Goal: Task Accomplishment & Management: Complete application form

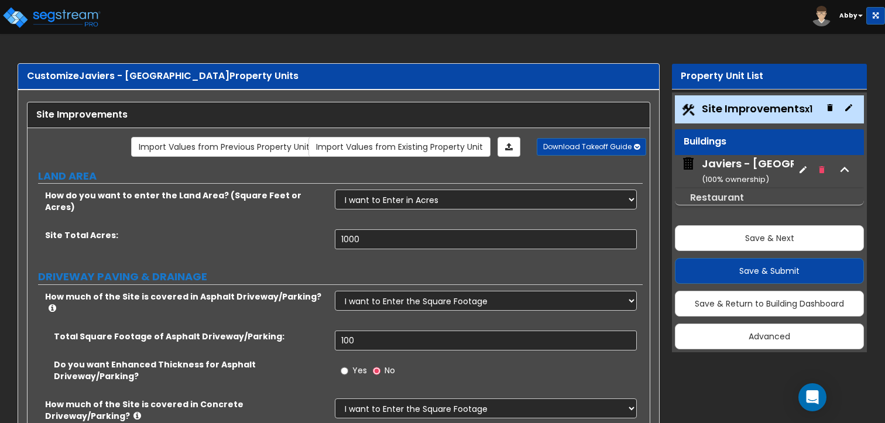
select select "2"
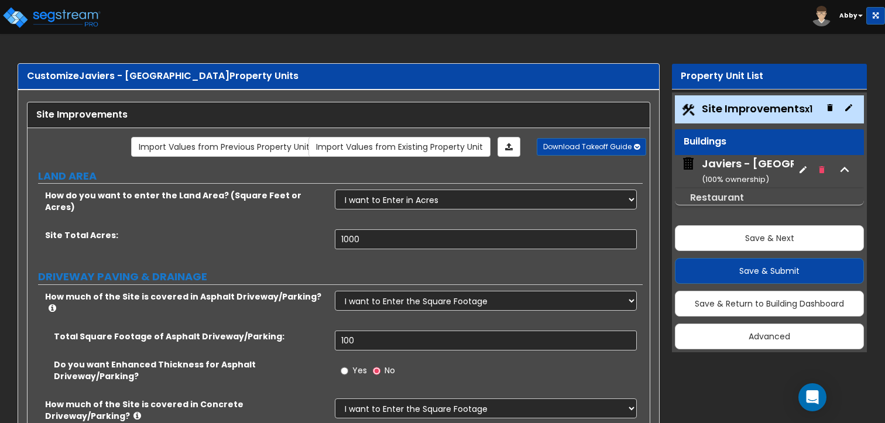
select select "2"
select select "1"
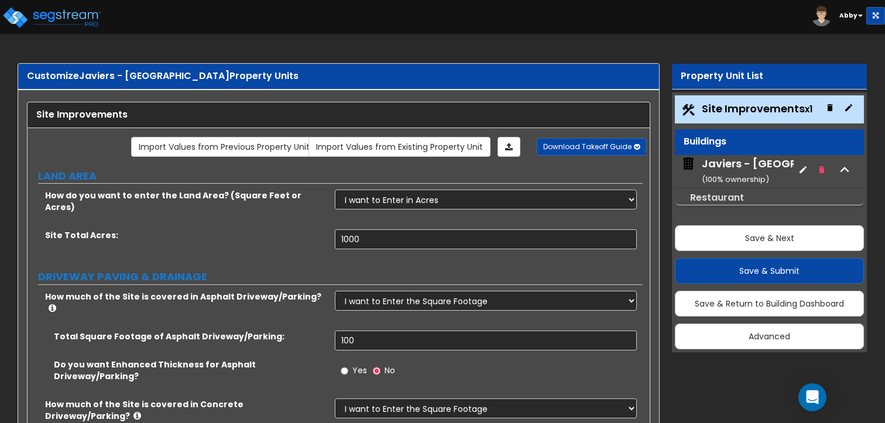
select select "1"
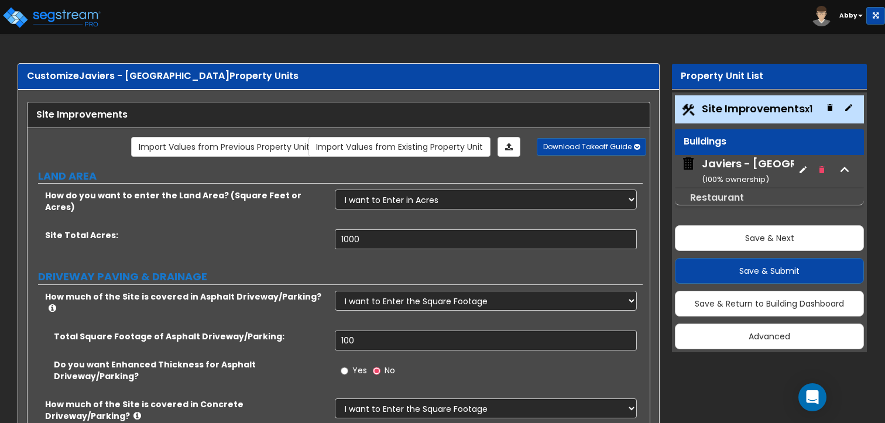
select select "2"
select select "3"
select select "1"
select select "2"
select select "3"
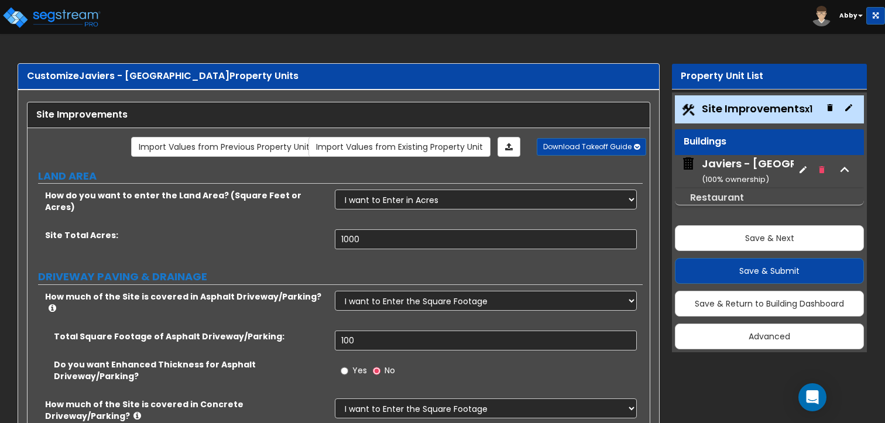
select select "1"
select select "2"
select select "1"
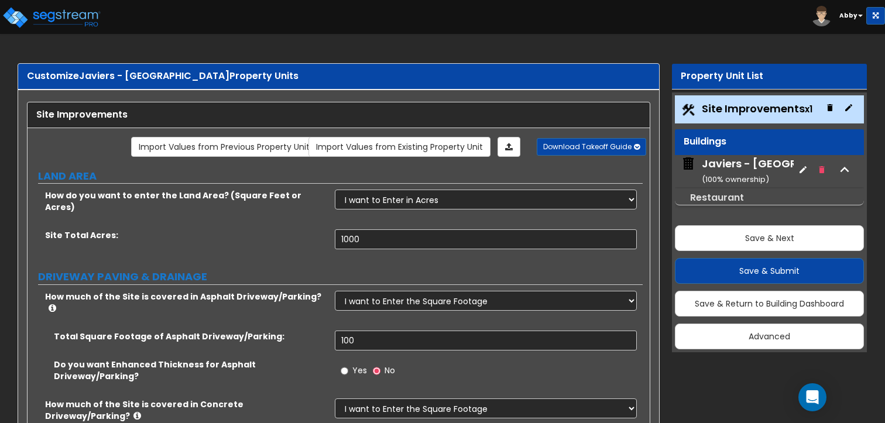
select select "1"
select select "4"
select select "2"
select select "1"
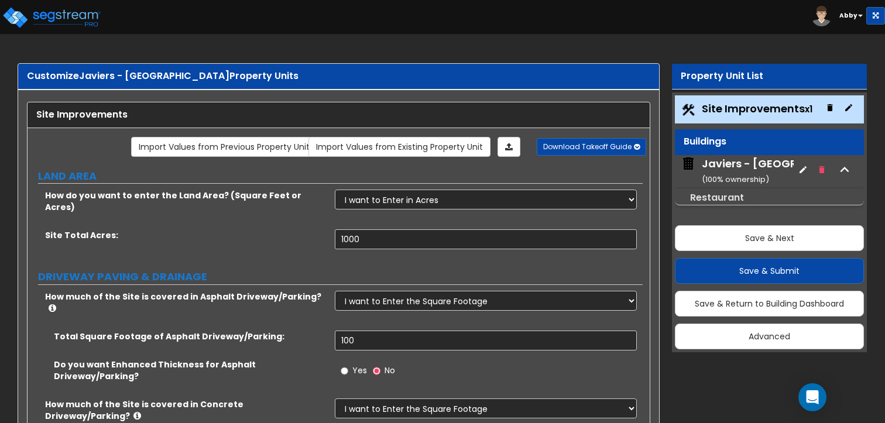
select select "3"
select select "2"
select select "5"
select select "9"
select select "2"
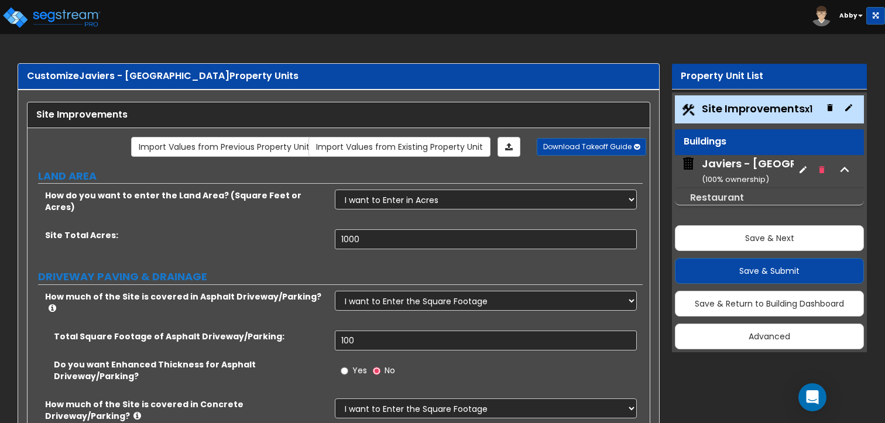
select select "3"
select select "1"
select select "2"
select select "3"
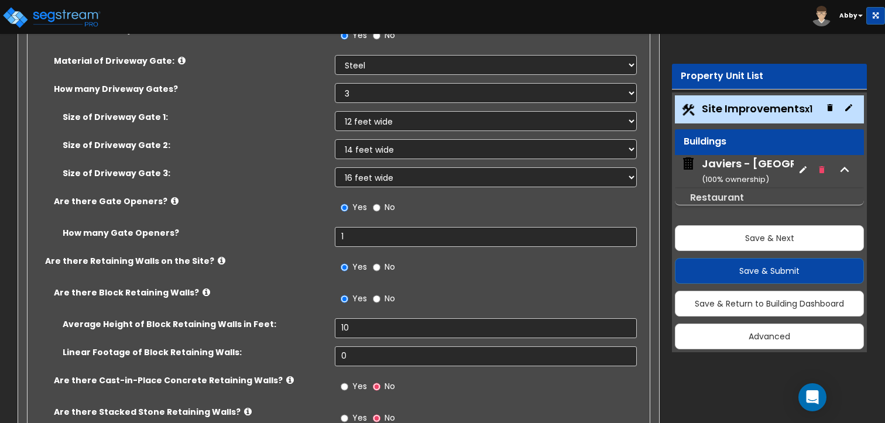
scroll to position [4192, 0]
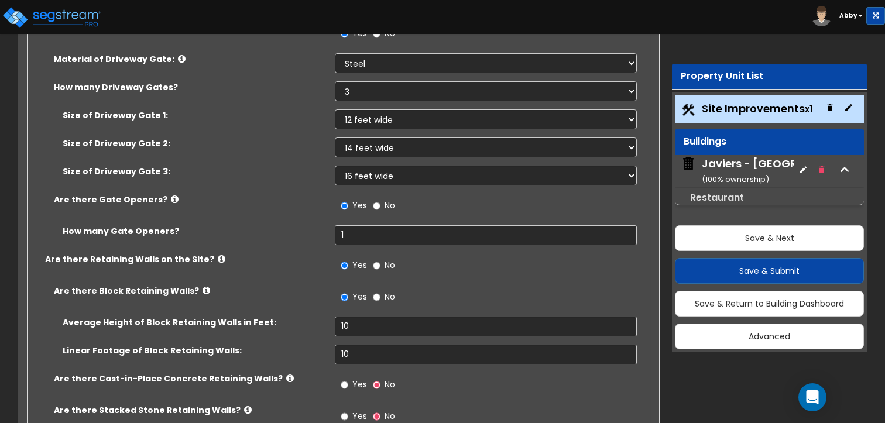
type input "10"
click at [342, 379] on input "Yes" at bounding box center [345, 385] width 8 height 13
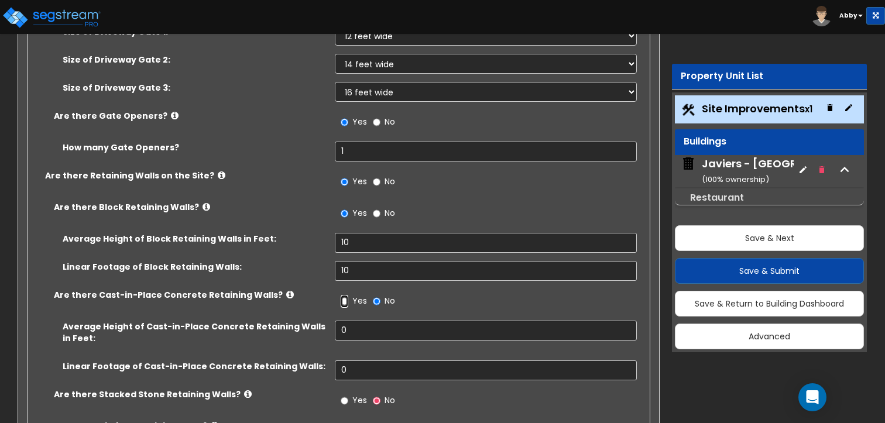
scroll to position [4307, 0]
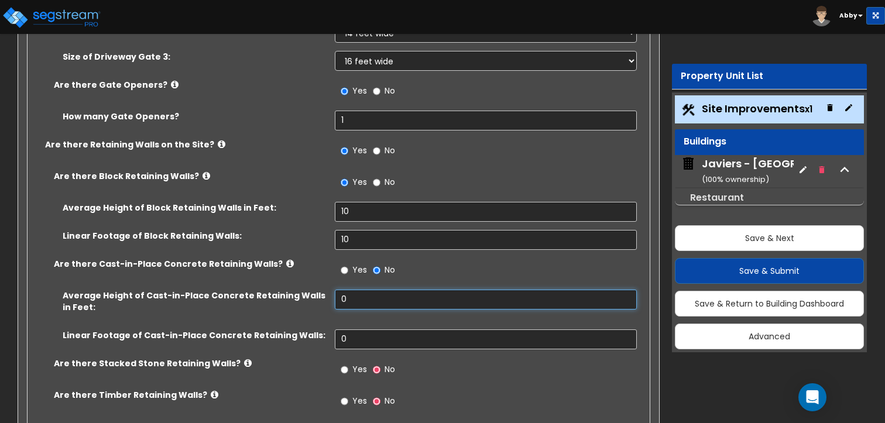
click at [347, 290] on input "0" at bounding box center [486, 300] width 302 height 20
type input "10"
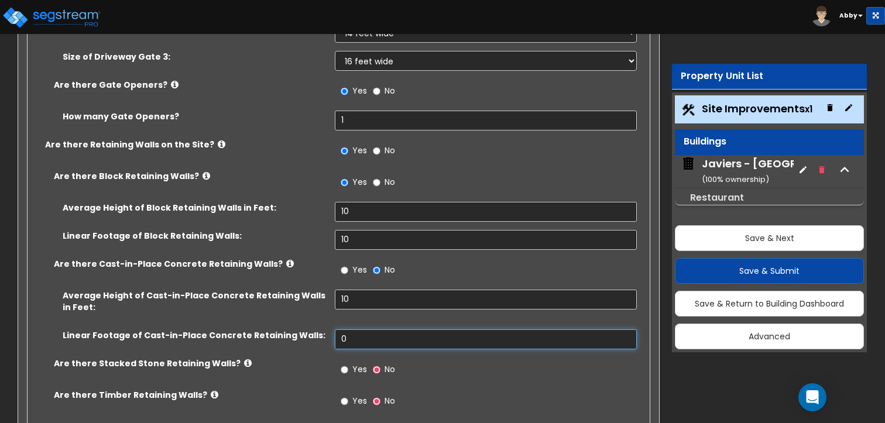
click at [373, 330] on input "0" at bounding box center [486, 340] width 302 height 20
type input "10"
click at [346, 364] on input "Yes" at bounding box center [345, 370] width 8 height 13
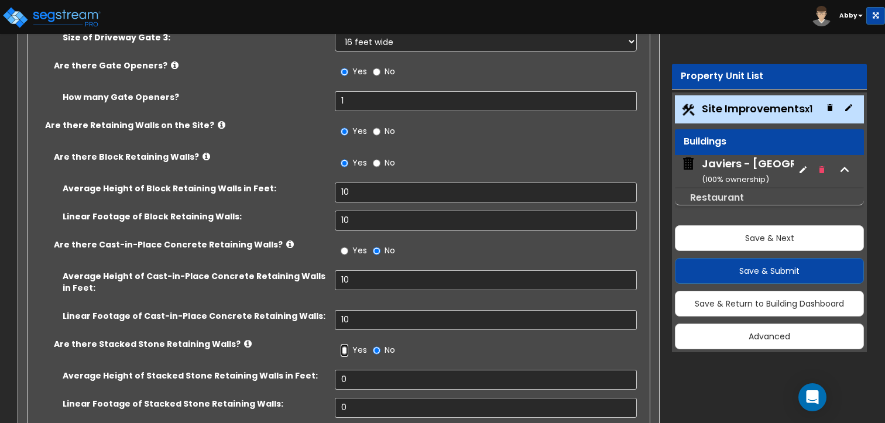
scroll to position [4415, 0]
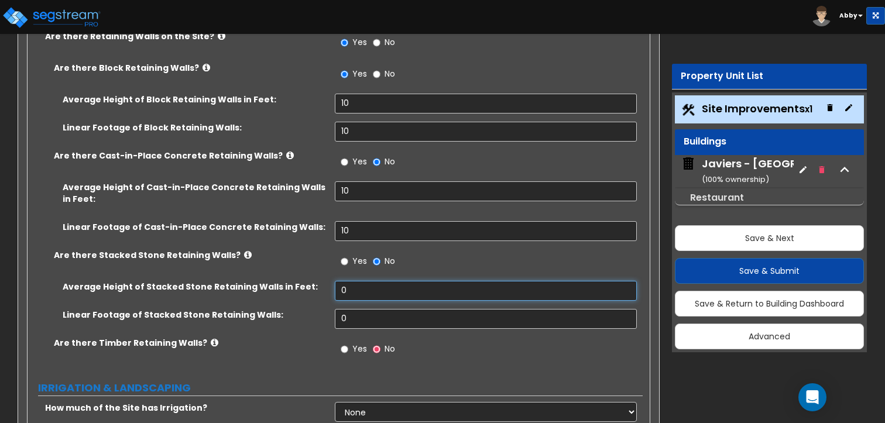
click at [353, 281] on input "0" at bounding box center [486, 291] width 302 height 20
type input "10"
click at [358, 309] on input "0" at bounding box center [486, 319] width 302 height 20
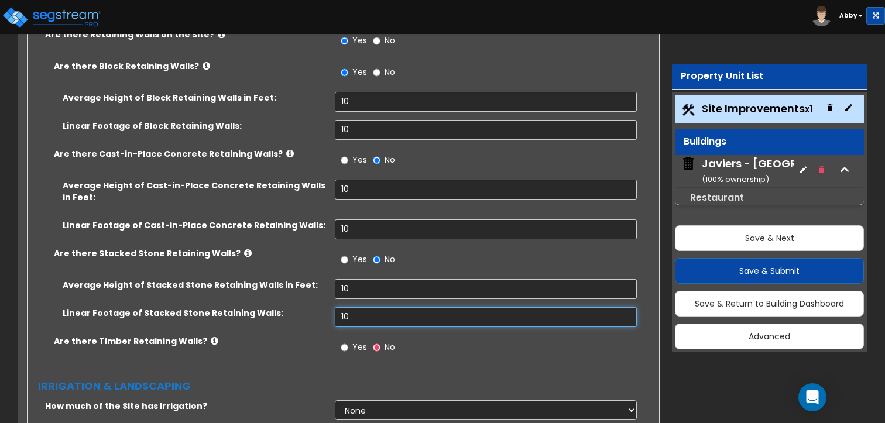
scroll to position [4417, 0]
type input "10"
click at [349, 338] on label "Yes" at bounding box center [354, 348] width 26 height 20
click at [348, 341] on input "Yes" at bounding box center [345, 347] width 8 height 13
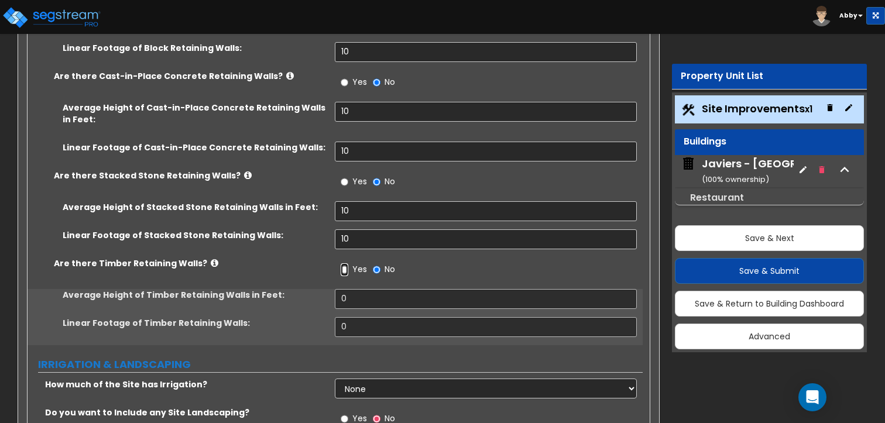
scroll to position [4495, 0]
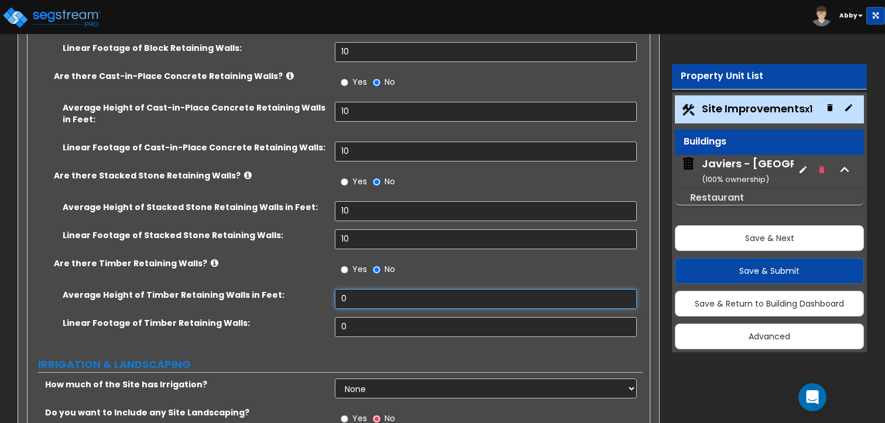
click at [354, 289] on input "0" at bounding box center [486, 299] width 302 height 20
type input "10"
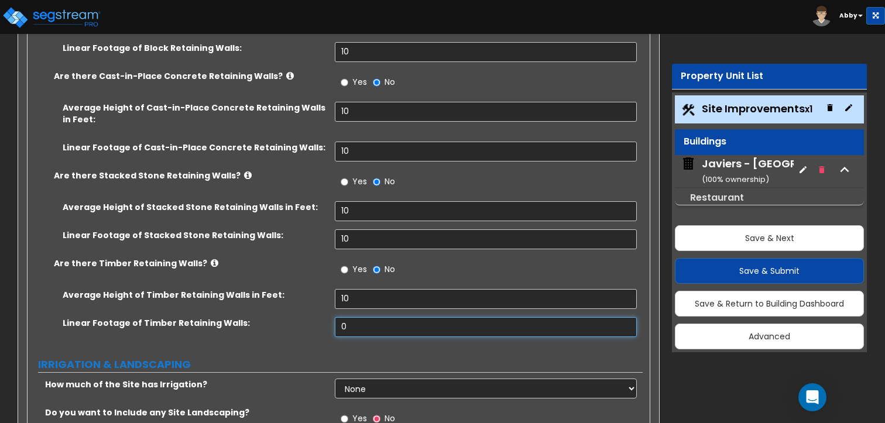
click at [382, 317] on input "0" at bounding box center [486, 327] width 302 height 20
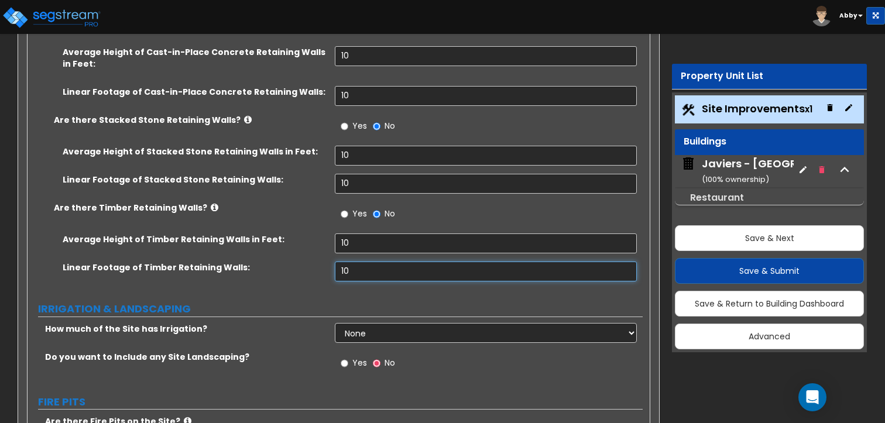
scroll to position [4559, 0]
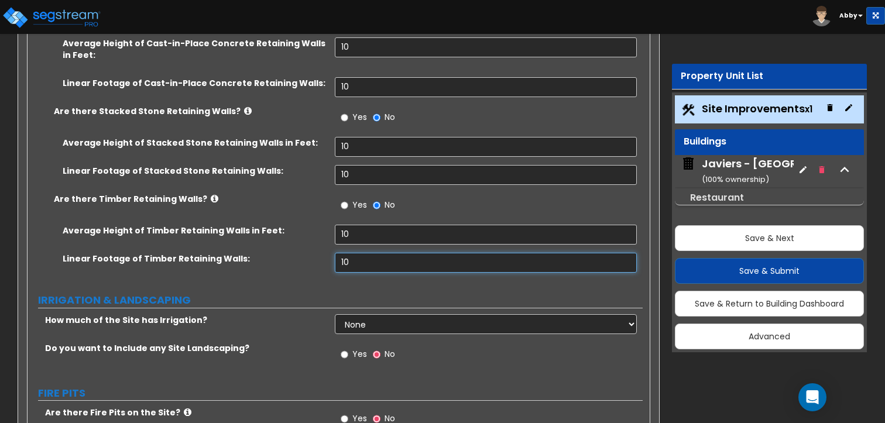
type input "10"
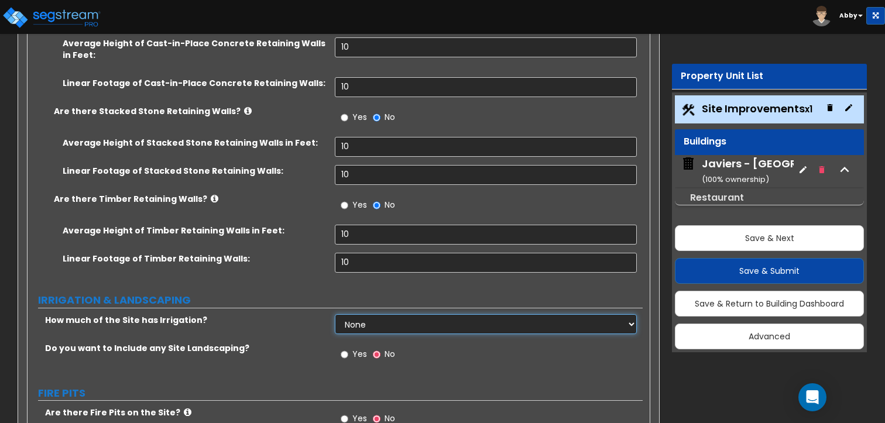
click at [369, 314] on select "None I want to Enter an Approximate Percentage I want to Enter the Square Foota…" at bounding box center [486, 324] width 302 height 20
select select "2"
click at [335, 314] on select "None I want to Enter an Approximate Percentage I want to Enter the Square Foota…" at bounding box center [486, 324] width 302 height 20
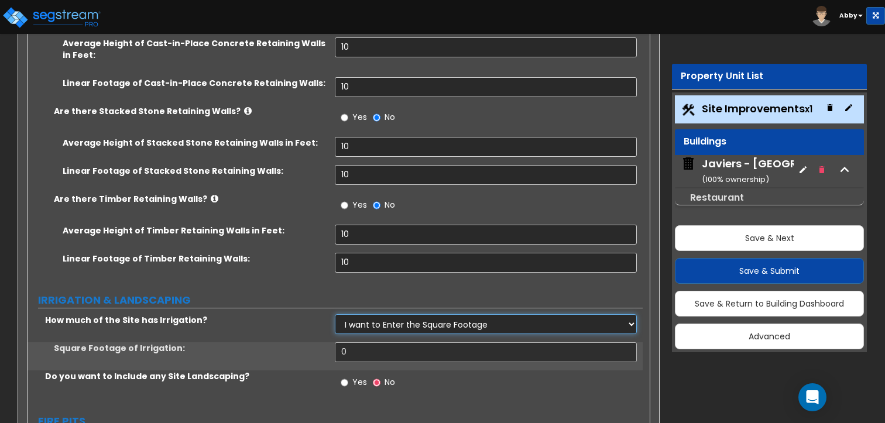
scroll to position [4572, 0]
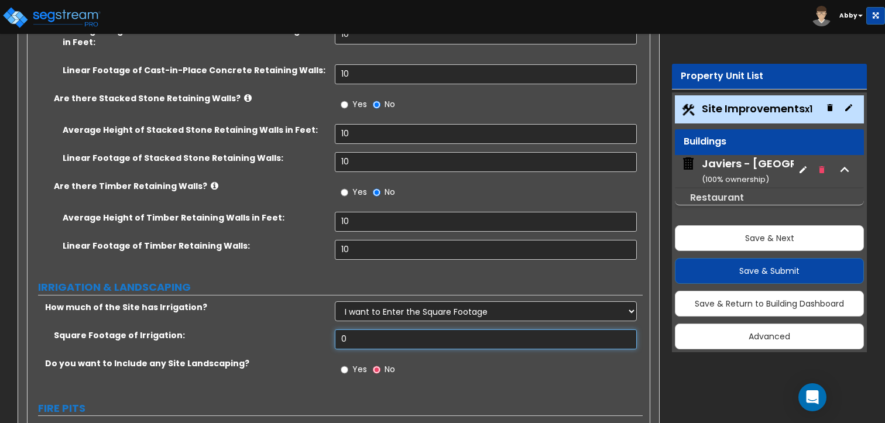
click at [362, 330] on input "0" at bounding box center [486, 340] width 302 height 20
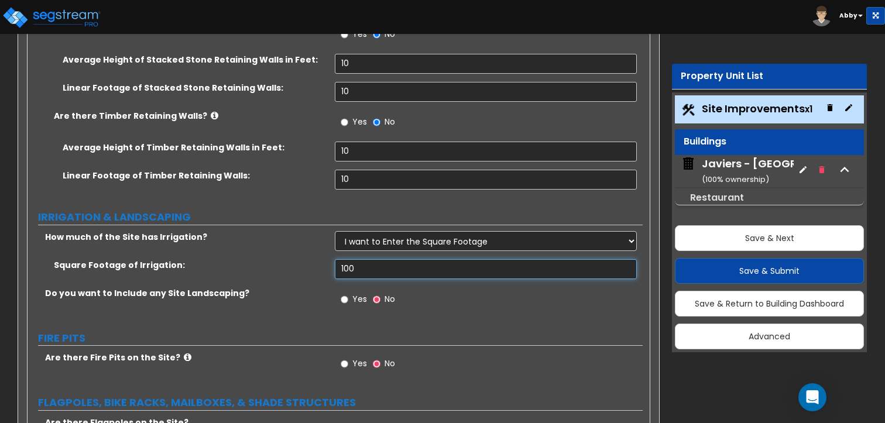
scroll to position [4642, 0]
type input "100"
click at [347, 293] on input "Yes" at bounding box center [345, 299] width 8 height 13
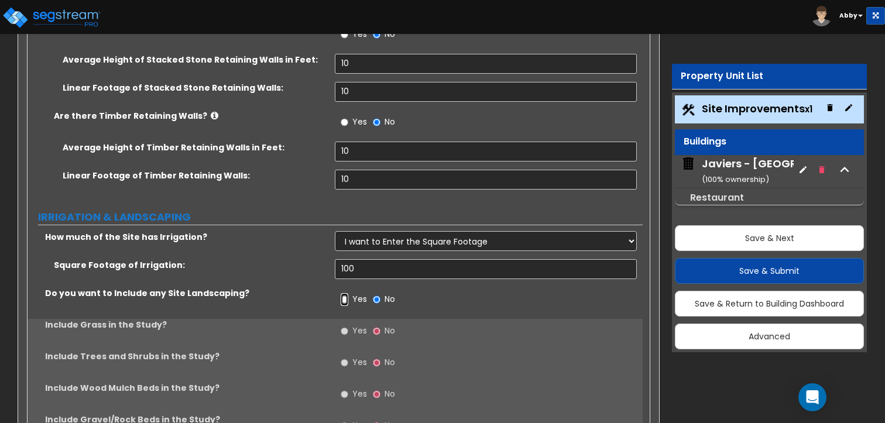
scroll to position [4689, 0]
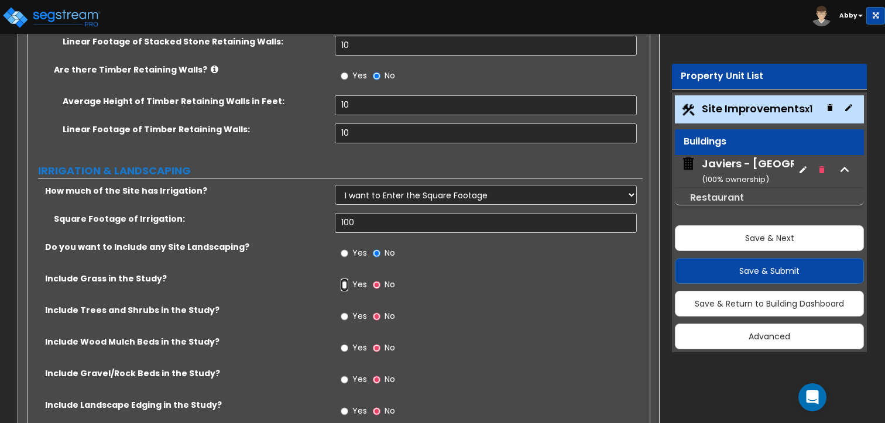
click at [342, 279] on input "Yes" at bounding box center [345, 285] width 8 height 13
radio input "true"
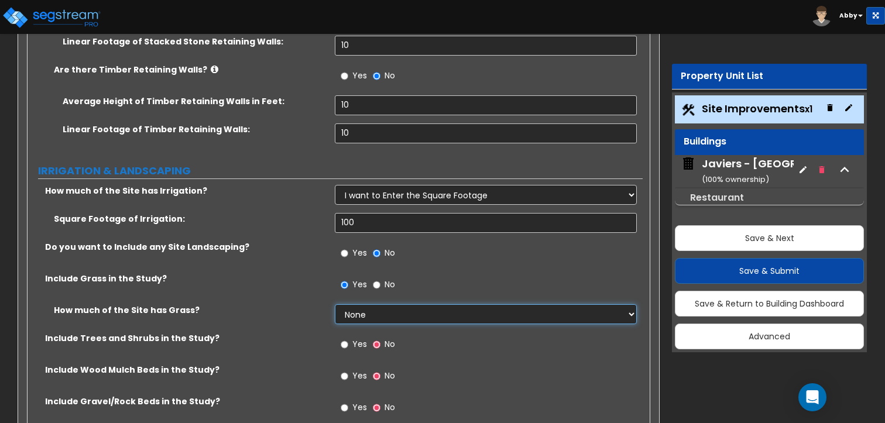
click at [365, 304] on select "None I want to Enter an Approximate Percentage I want to Enter the Square Foota…" at bounding box center [486, 314] width 302 height 20
click at [377, 368] on label "No" at bounding box center [384, 378] width 22 height 20
click at [377, 370] on input "No" at bounding box center [377, 376] width 8 height 13
click at [359, 304] on select "None I want to Enter an Approximate Percentage I want to Enter the Square Foota…" at bounding box center [486, 314] width 302 height 20
select select "2"
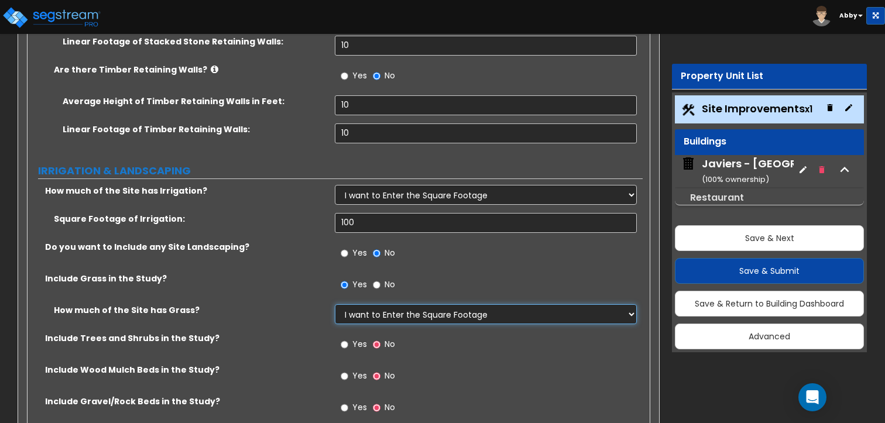
click at [335, 304] on select "None I want to Enter an Approximate Percentage I want to Enter the Square Foota…" at bounding box center [486, 314] width 302 height 20
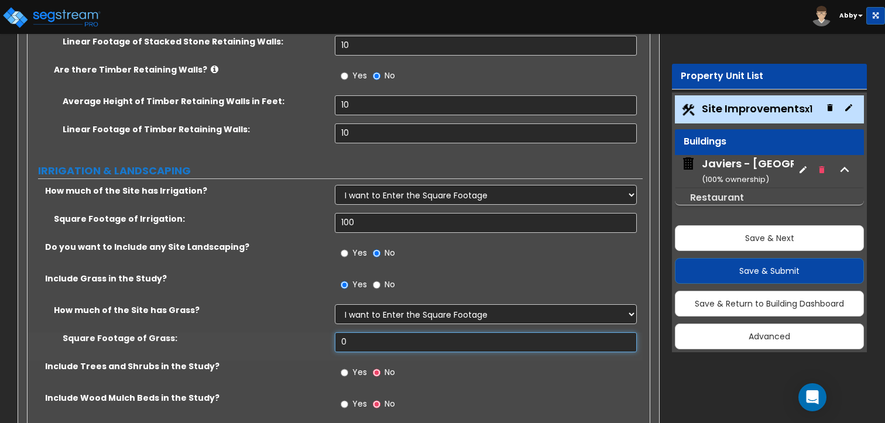
click at [359, 333] on input "0" at bounding box center [486, 343] width 302 height 20
type input "100"
click at [344, 367] on input "Yes" at bounding box center [345, 373] width 8 height 13
radio input "true"
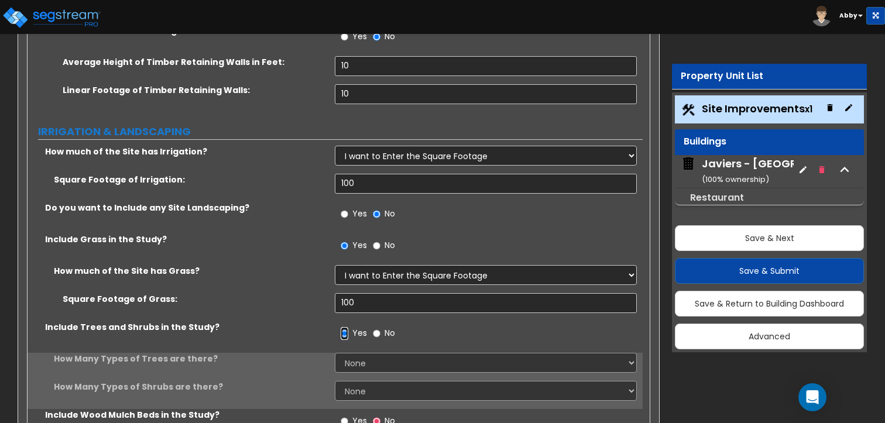
scroll to position [4728, 0]
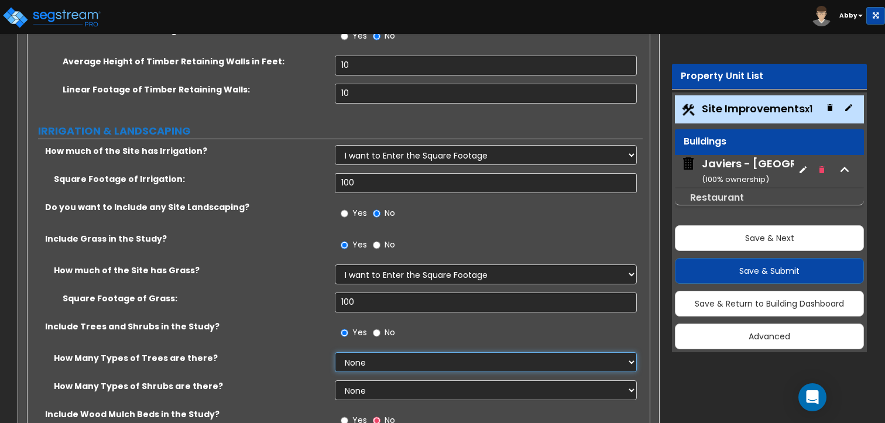
click at [351, 353] on select "None 1 2 3" at bounding box center [486, 363] width 302 height 20
select select "3"
click at [335, 353] on select "None 1 2 3" at bounding box center [486, 363] width 302 height 20
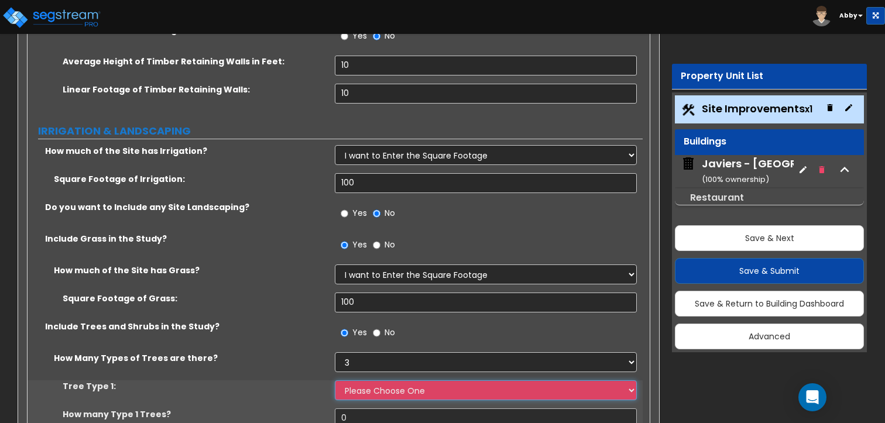
click at [347, 381] on select "Please Choose One Honey Locust Planetree Poplar Elm Hawthorn Linden Maple Red M…" at bounding box center [486, 391] width 302 height 20
select select "1"
click at [335, 381] on select "Please Choose One Honey Locust Planetree Poplar Elm Hawthorn Linden Maple Red M…" at bounding box center [486, 391] width 302 height 20
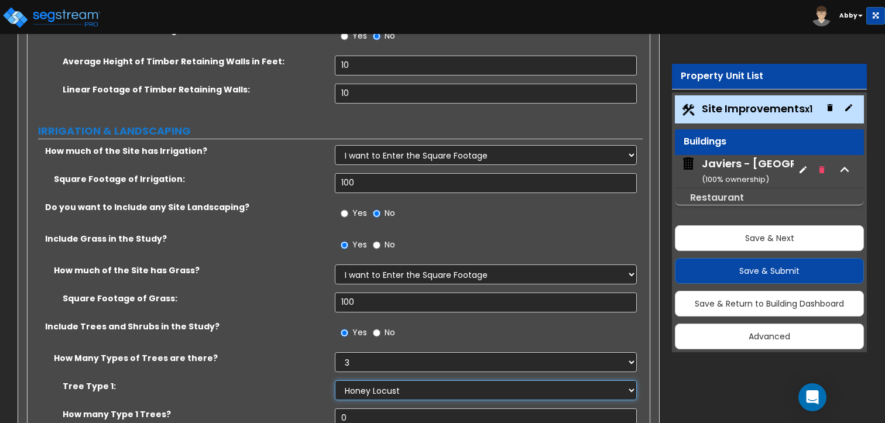
scroll to position [4797, 0]
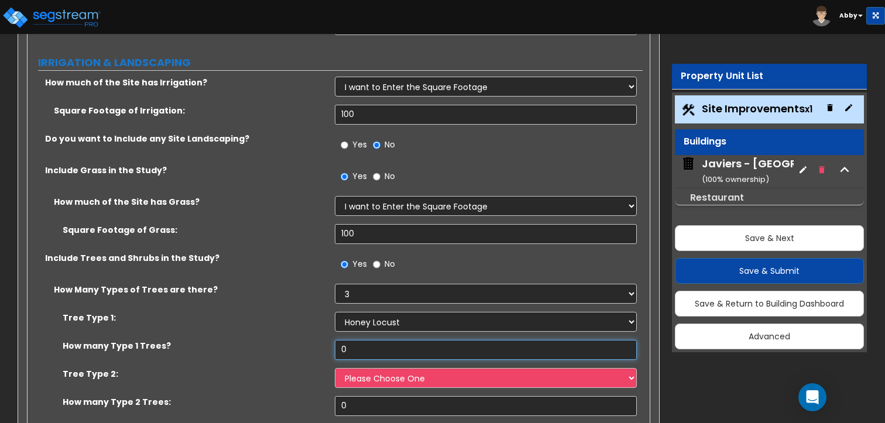
click at [349, 340] on input "0" at bounding box center [486, 350] width 302 height 20
type input "0"
click at [375, 312] on select "Please Choose One Honey Locust Planetree Poplar Elm Hawthorn Linden Maple Red M…" at bounding box center [486, 322] width 302 height 20
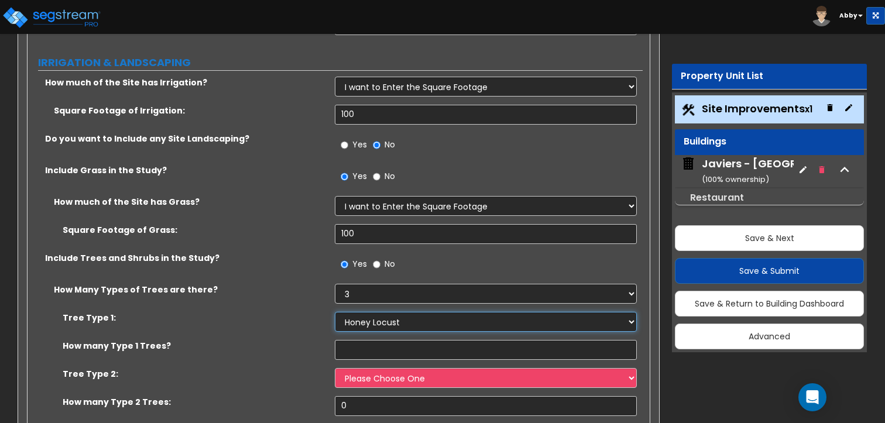
select select "4"
click at [335, 312] on select "Please Choose One Honey Locust Planetree Poplar Elm Hawthorn Linden Maple Red M…" at bounding box center [486, 322] width 302 height 20
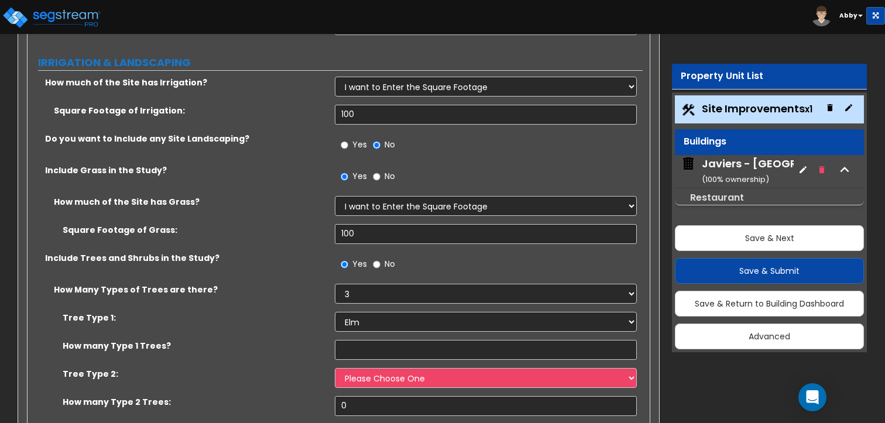
click at [369, 312] on div "Tree Type 1: Please Choose One Honey Locust Planetree Poplar Elm Hawthorn Linde…" at bounding box center [335, 326] width 615 height 28
click at [369, 340] on input "text" at bounding box center [486, 350] width 302 height 20
type input "1"
click at [373, 368] on select "Please Choose One Honey Locust Planetree Poplar Elm Hawthorn Linden Maple Red M…" at bounding box center [486, 378] width 302 height 20
select select "5"
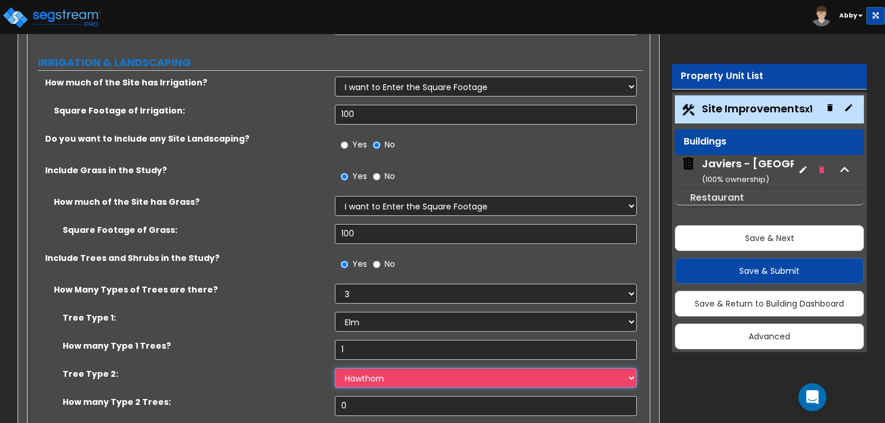
click at [335, 368] on select "Please Choose One Honey Locust Planetree Poplar Elm Hawthorn Linden Maple Red M…" at bounding box center [486, 378] width 302 height 20
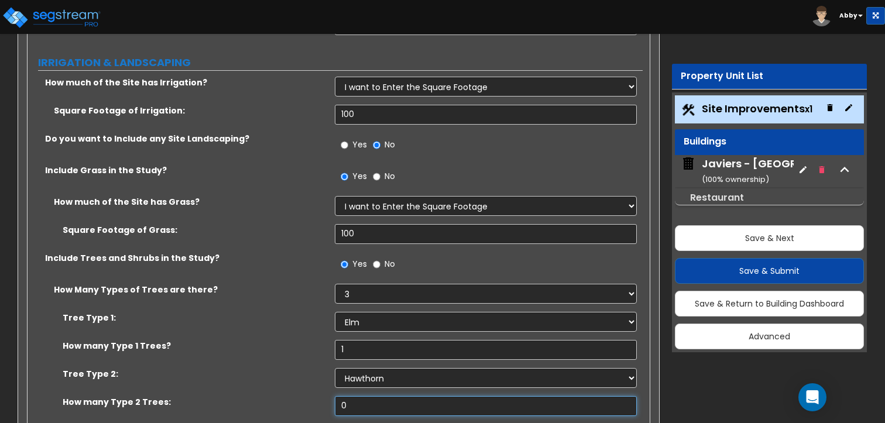
click at [368, 396] on input "0" at bounding box center [486, 406] width 302 height 20
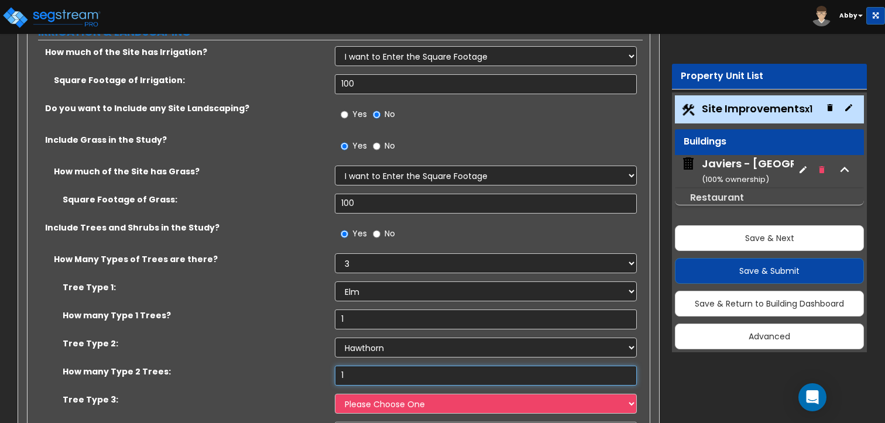
scroll to position [4827, 0]
type input "1"
click at [362, 394] on select "Please Choose One Honey Locust Planetree Poplar Elm Hawthorn Linden Maple Red M…" at bounding box center [486, 404] width 302 height 20
click at [335, 394] on select "Please Choose One Honey Locust Planetree Poplar Elm Hawthorn Linden Maple Red M…" at bounding box center [486, 404] width 302 height 20
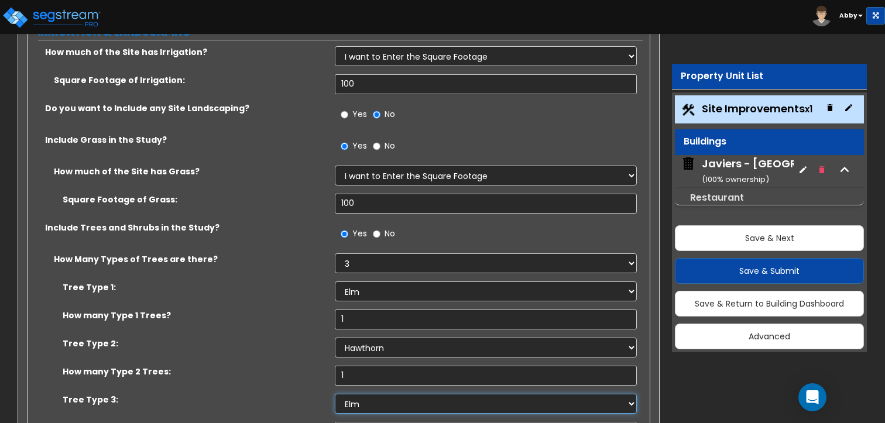
click at [364, 394] on select "Please Choose One Honey Locust Planetree Poplar Elm Hawthorn Linden Maple Red M…" at bounding box center [486, 404] width 302 height 20
select select "7"
click at [335, 394] on select "Please Choose One Honey Locust Planetree Poplar Elm Hawthorn Linden Maple Red M…" at bounding box center [486, 404] width 302 height 20
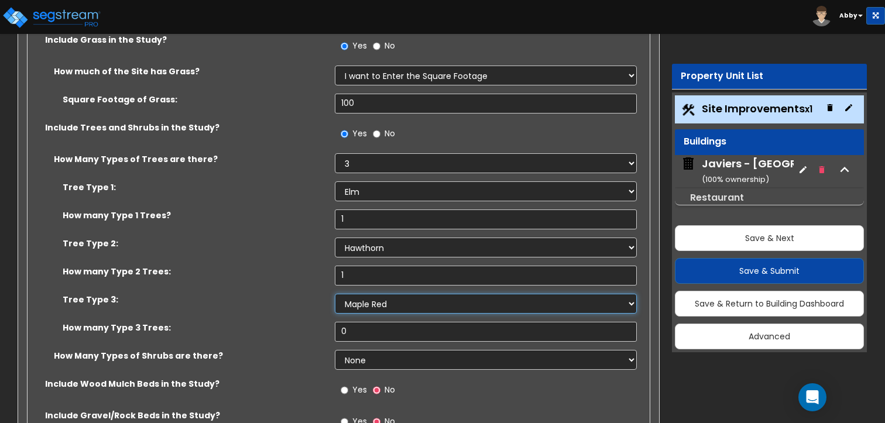
scroll to position [4930, 0]
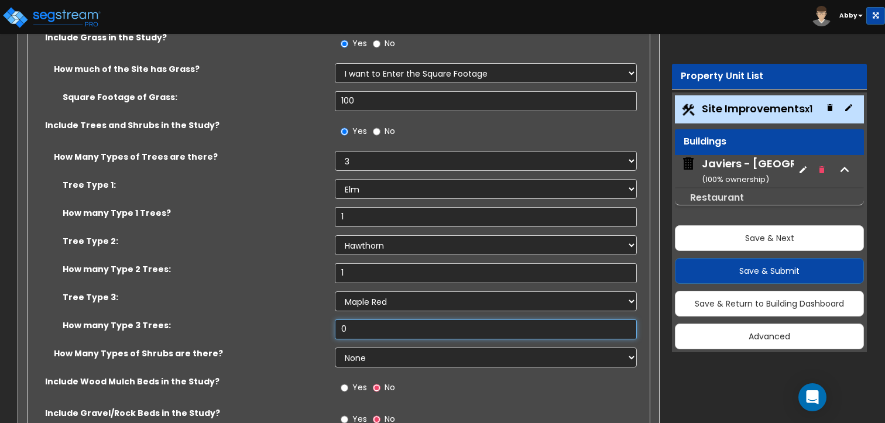
click at [361, 320] on input "0" at bounding box center [486, 330] width 302 height 20
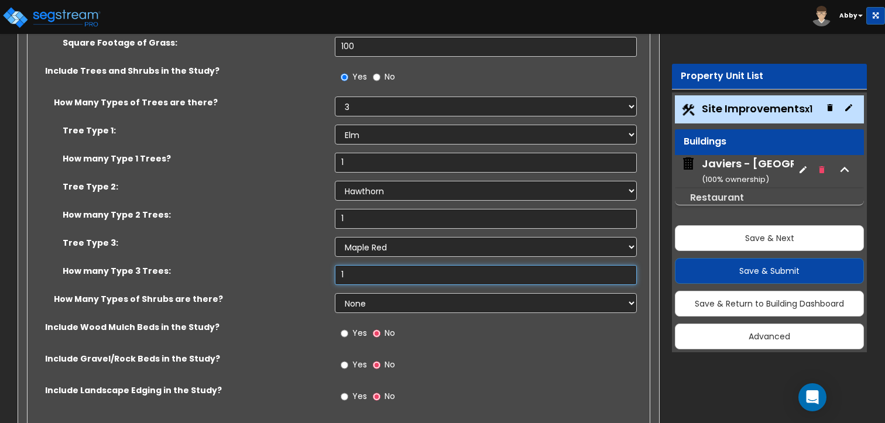
scroll to position [4984, 0]
type input "1"
click at [361, 293] on select "None 1 2 3" at bounding box center [486, 303] width 302 height 20
select select "3"
click at [335, 293] on select "None 1 2 3" at bounding box center [486, 303] width 302 height 20
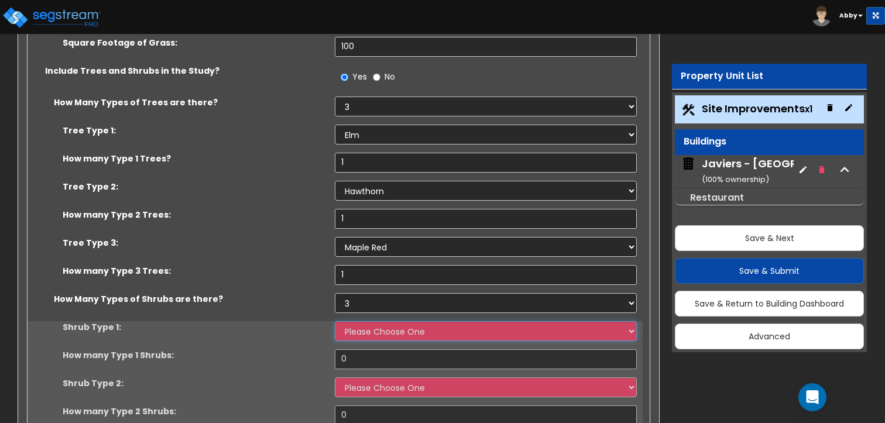
click at [370, 321] on select "Please Choose One Arborvitae Azalea Yew Boxwood Juniper [PERSON_NAME] Cotoneast…" at bounding box center [486, 331] width 302 height 20
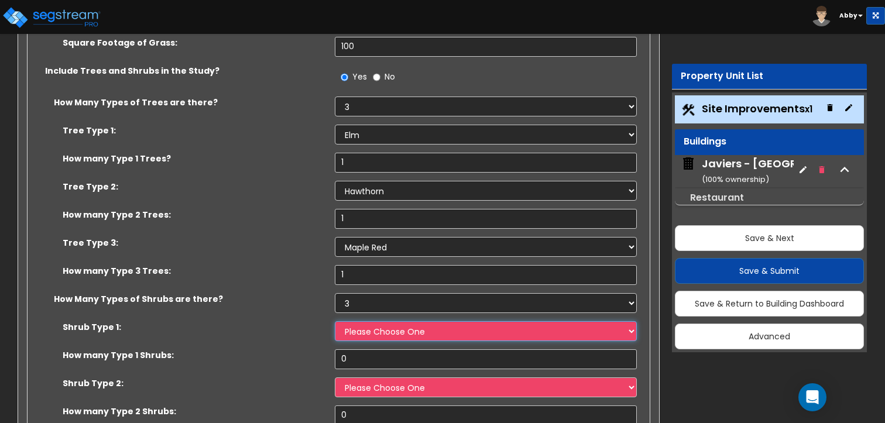
click at [370, 321] on select "Please Choose One Arborvitae Azalea Yew Boxwood Juniper [PERSON_NAME] Cotoneast…" at bounding box center [486, 331] width 302 height 20
select select "1"
click at [335, 321] on select "Please Choose One Arborvitae Azalea Yew Boxwood Juniper [PERSON_NAME] Cotoneast…" at bounding box center [486, 331] width 302 height 20
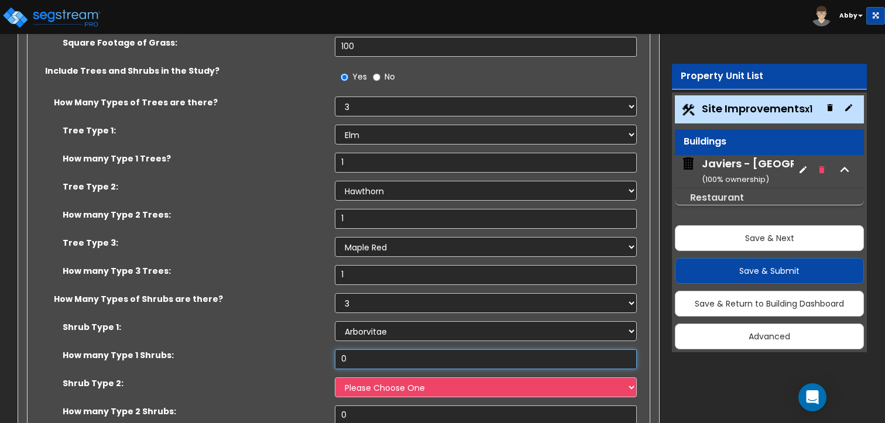
click at [368, 350] on input "0" at bounding box center [486, 360] width 302 height 20
type input "1"
click at [367, 378] on select "Please Choose One Arborvitae Azalea Yew Boxwood Juniper [PERSON_NAME] Cotoneast…" at bounding box center [486, 388] width 302 height 20
select select "5"
click at [335, 378] on select "Please Choose One Arborvitae Azalea Yew Boxwood Juniper [PERSON_NAME] Cotoneast…" at bounding box center [486, 388] width 302 height 20
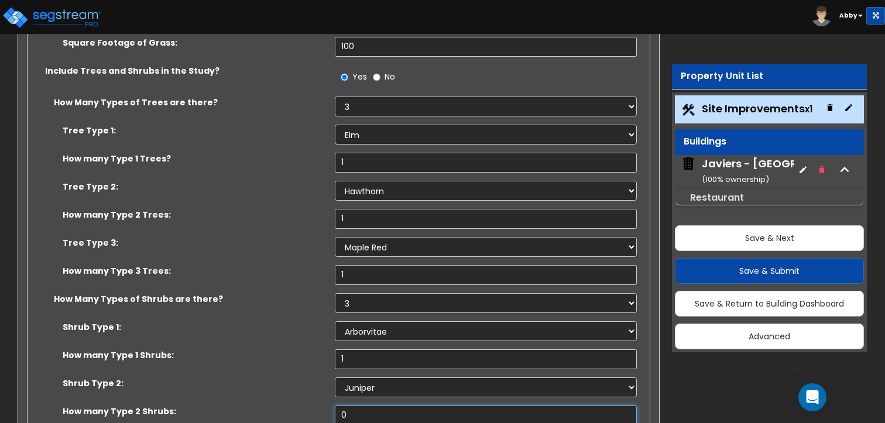
click at [359, 406] on input "0" at bounding box center [486, 416] width 302 height 20
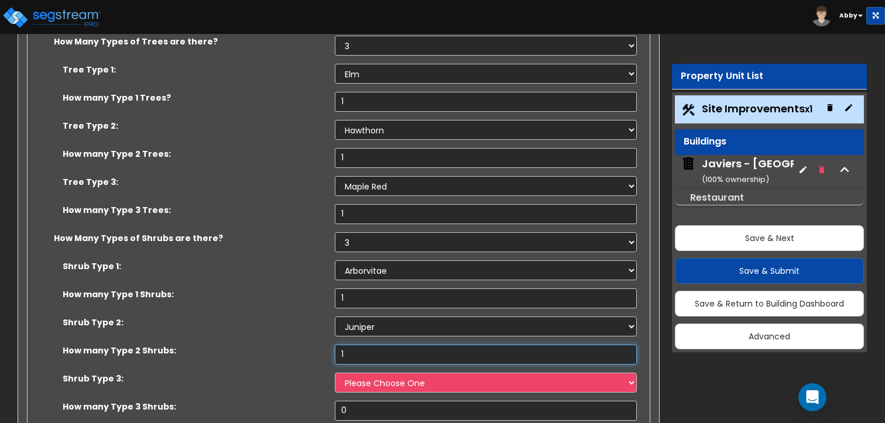
scroll to position [5052, 0]
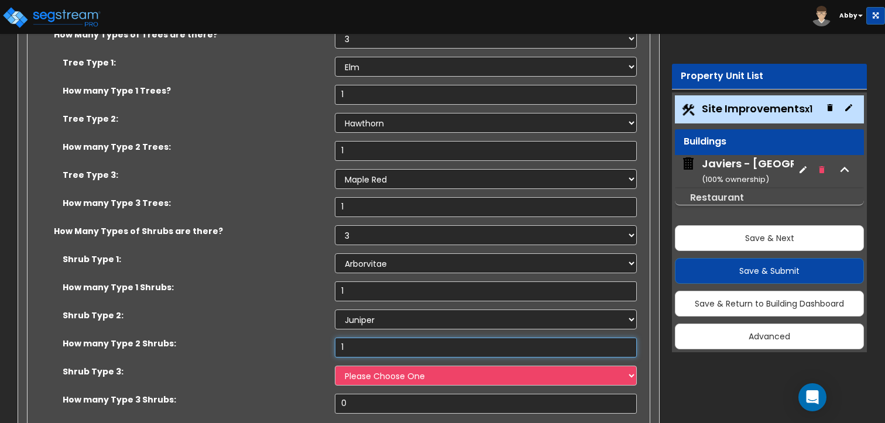
type input "1"
click at [367, 338] on div "How many Type 2 Shrubs: 1" at bounding box center [335, 352] width 615 height 28
click at [367, 366] on select "Please Choose One Arborvitae Azalea Yew Boxwood Juniper [PERSON_NAME] Cotoneast…" at bounding box center [486, 376] width 302 height 20
select select "8"
click at [335, 366] on select "Please Choose One Arborvitae Azalea Yew Boxwood Juniper [PERSON_NAME] Cotoneast…" at bounding box center [486, 376] width 302 height 20
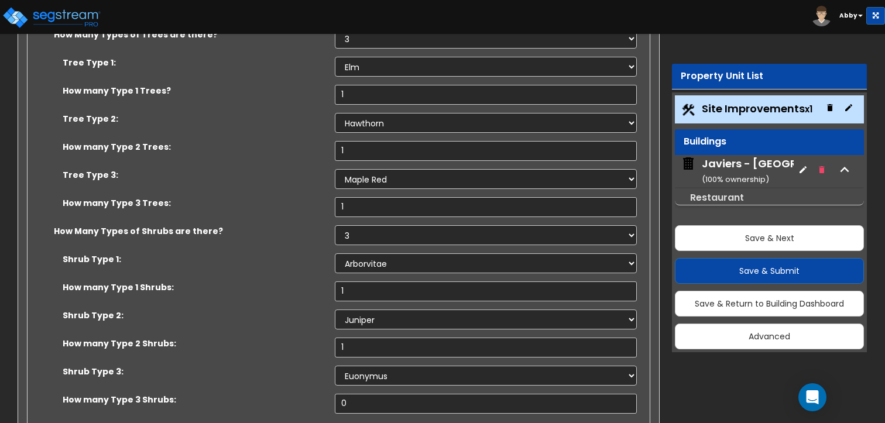
click at [360, 366] on div "Shrub Type 3: Please Choose One Arborvitae Azalea Yew Boxwood Juniper [PERSON_N…" at bounding box center [335, 380] width 615 height 28
click at [361, 394] on input "0" at bounding box center [486, 404] width 302 height 20
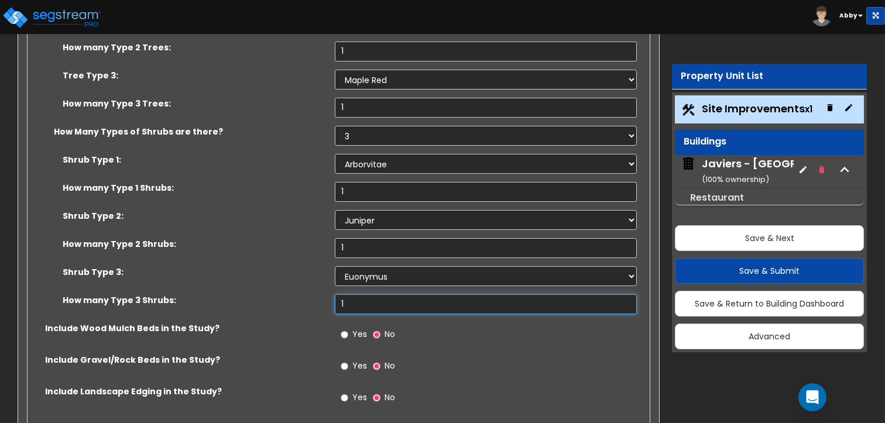
scroll to position [5155, 0]
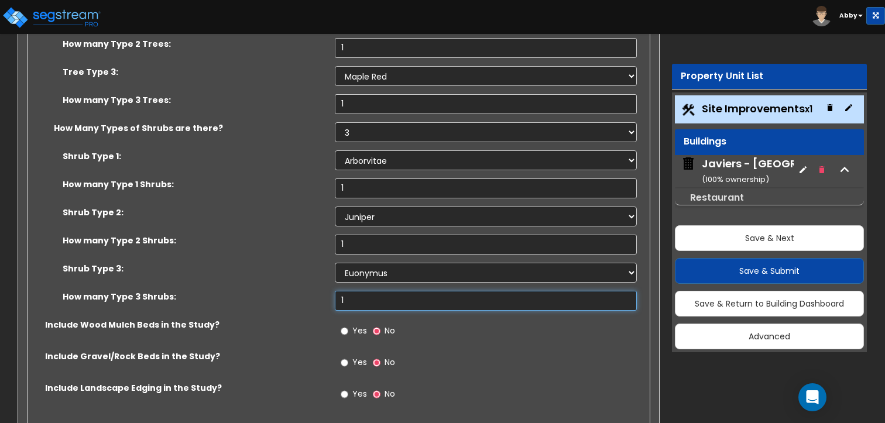
type input "1"
click at [344, 325] on input "Yes" at bounding box center [345, 331] width 8 height 13
radio input "true"
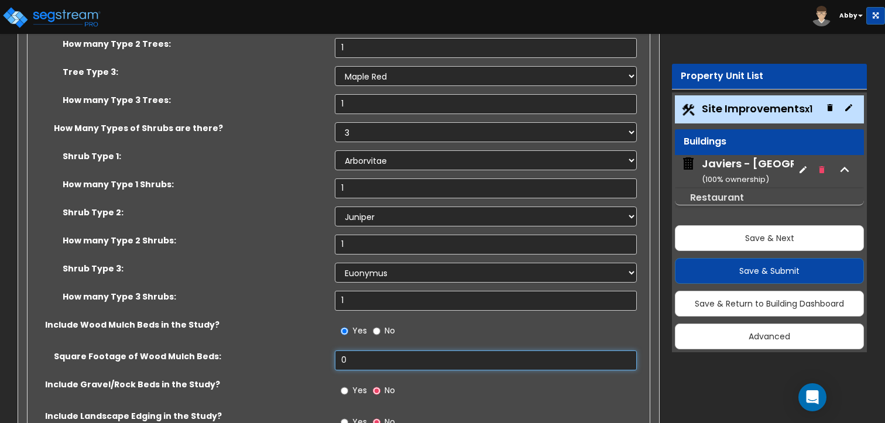
click at [351, 351] on input "0" at bounding box center [486, 361] width 302 height 20
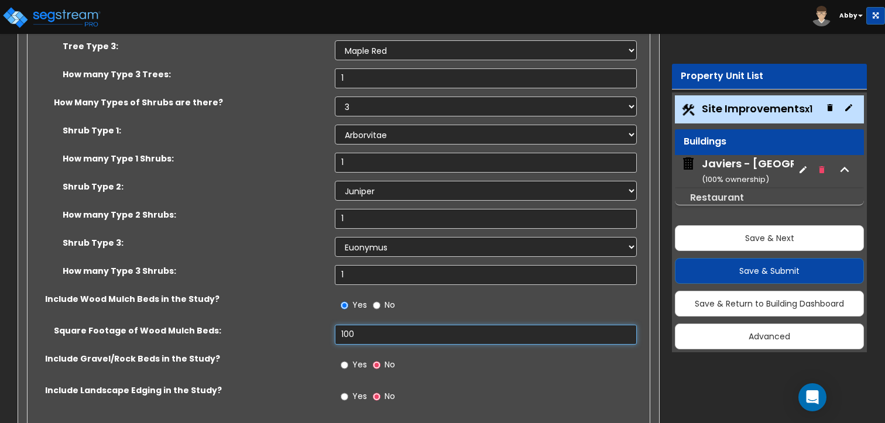
scroll to position [5181, 0]
type input "100"
click at [344, 359] on input "Yes" at bounding box center [345, 365] width 8 height 13
radio input "true"
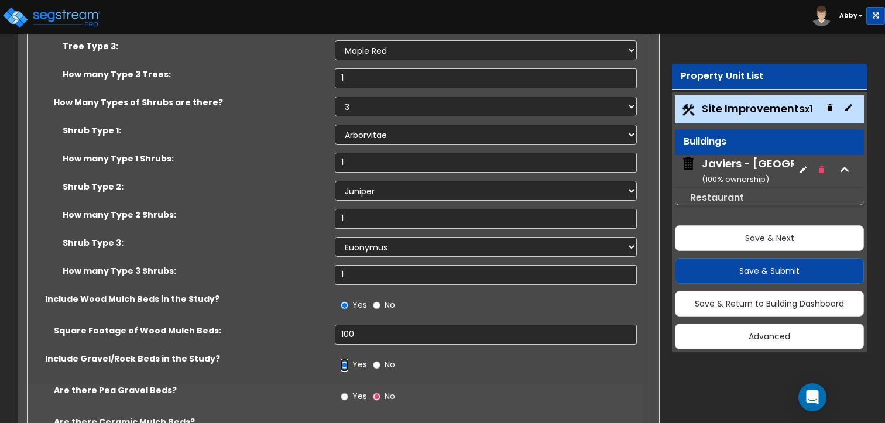
scroll to position [5230, 0]
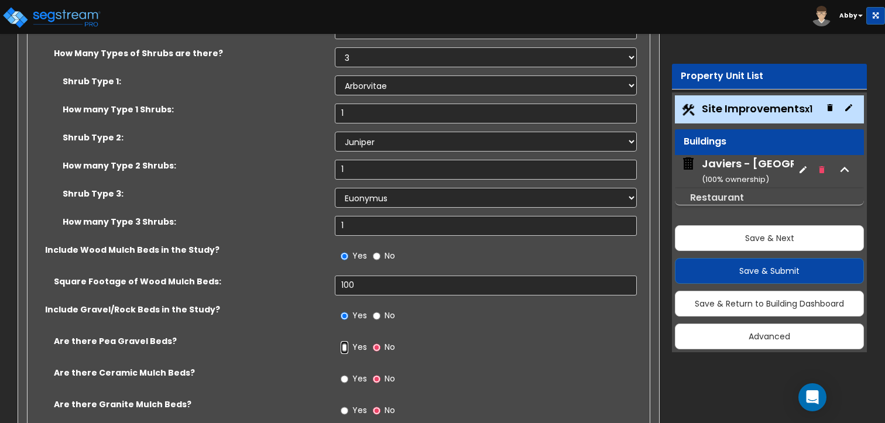
click at [343, 341] on input "Yes" at bounding box center [345, 347] width 8 height 13
radio input "true"
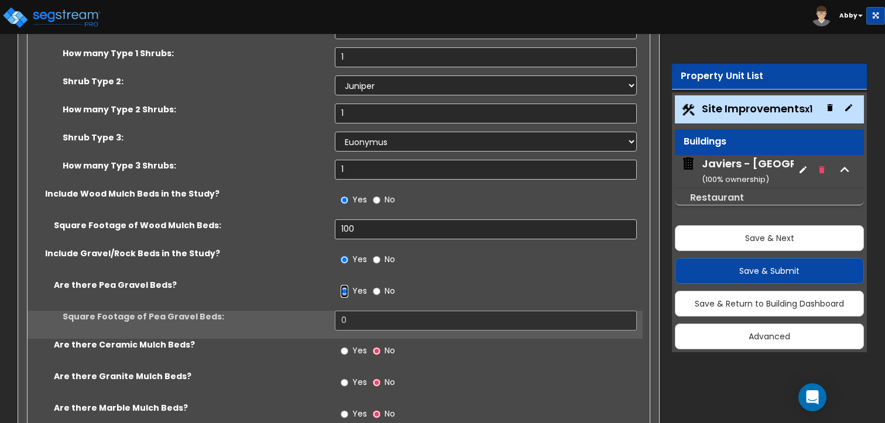
scroll to position [5286, 0]
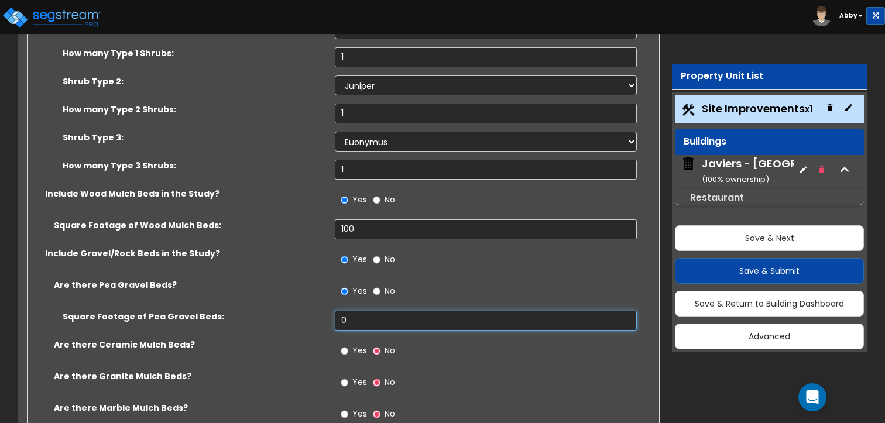
click at [344, 311] on input "0" at bounding box center [486, 321] width 302 height 20
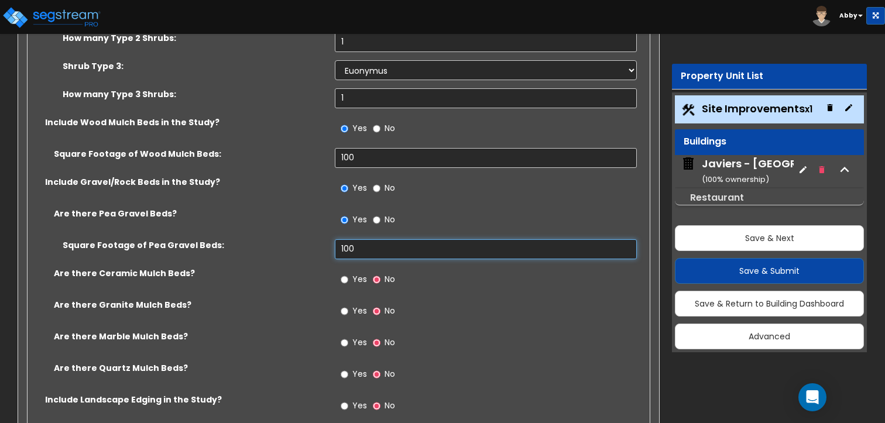
scroll to position [5358, 0]
type input "100"
click at [344, 273] on input "Yes" at bounding box center [345, 279] width 8 height 13
radio input "true"
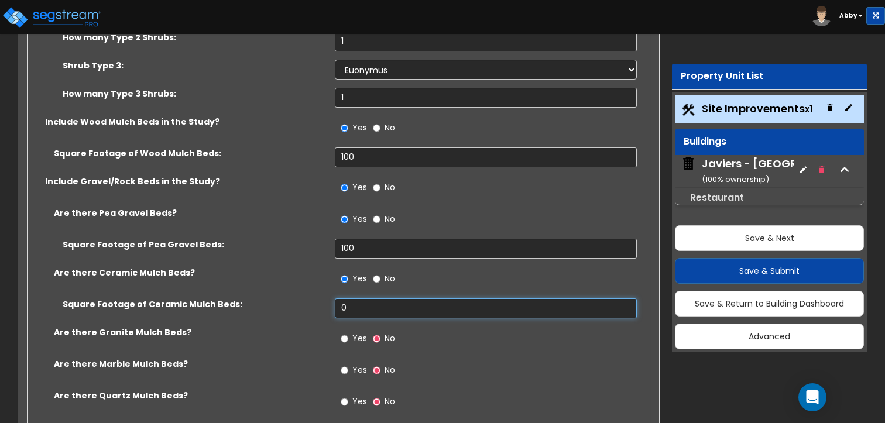
click at [351, 299] on input "0" at bounding box center [486, 309] width 302 height 20
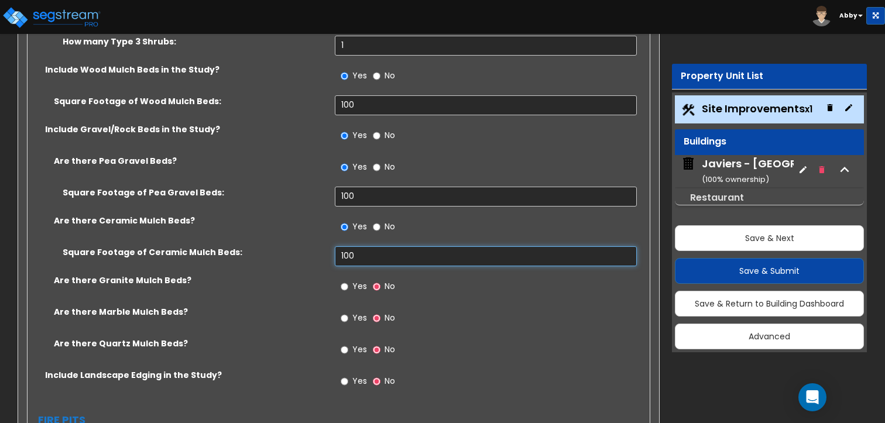
scroll to position [5412, 0]
type input "100"
click at [342, 279] on input "Yes" at bounding box center [345, 285] width 8 height 13
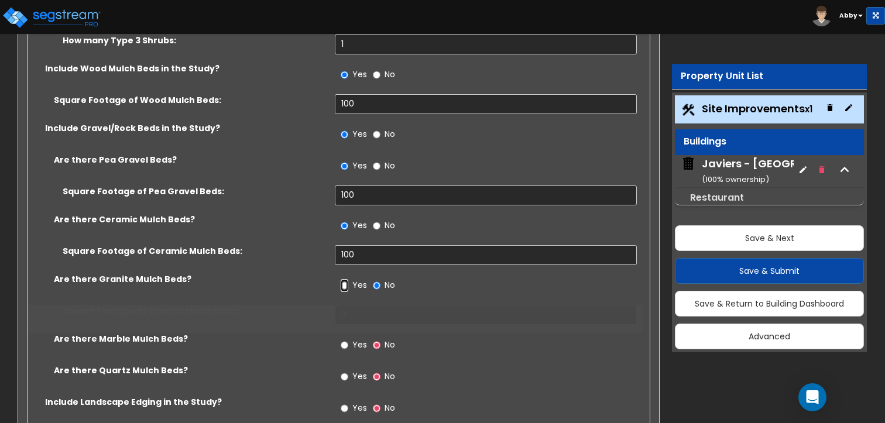
radio input "true"
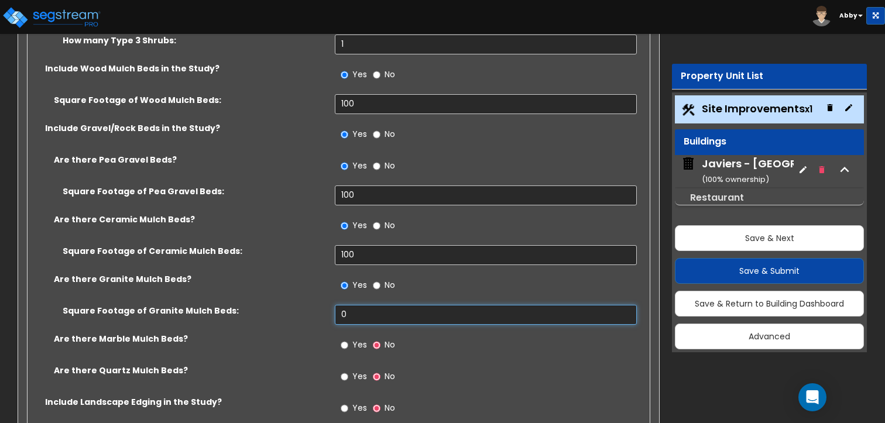
click at [350, 305] on input "0" at bounding box center [486, 315] width 302 height 20
type input "100"
click at [346, 339] on input "Yes" at bounding box center [345, 345] width 8 height 13
radio input "true"
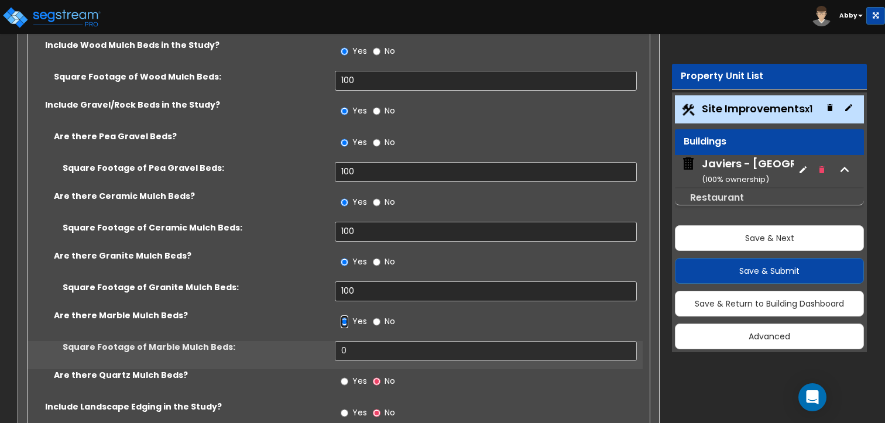
scroll to position [5436, 0]
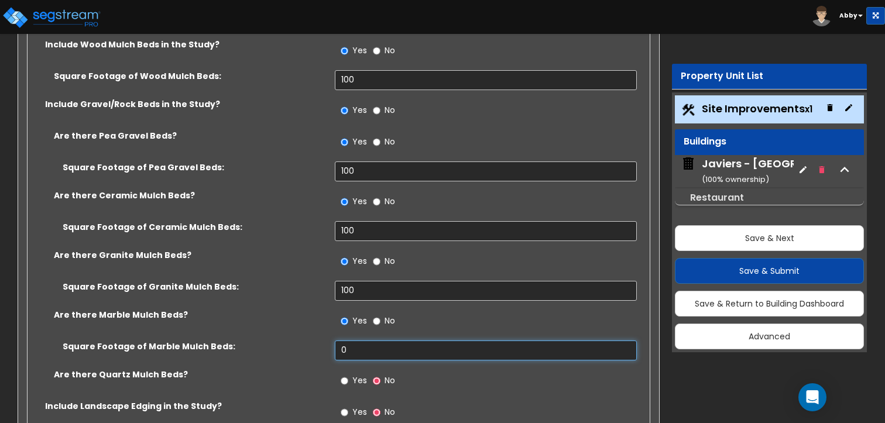
click at [348, 341] on input "0" at bounding box center [486, 351] width 302 height 20
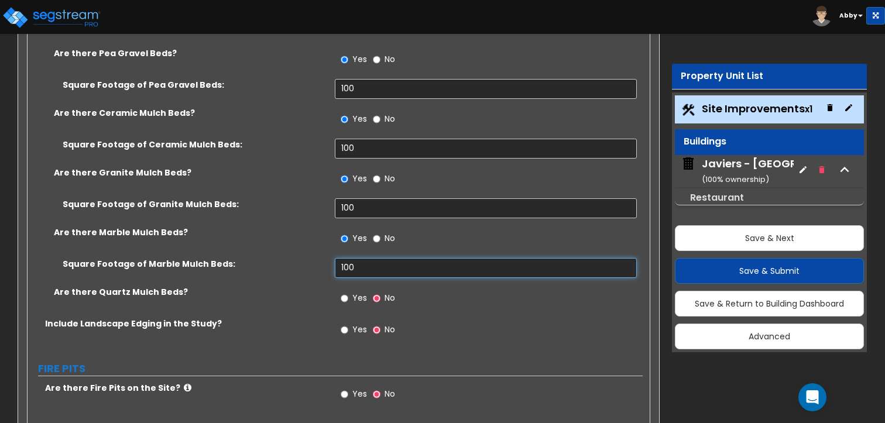
scroll to position [5520, 0]
type input "100"
click at [345, 291] on input "Yes" at bounding box center [345, 297] width 8 height 13
radio input "true"
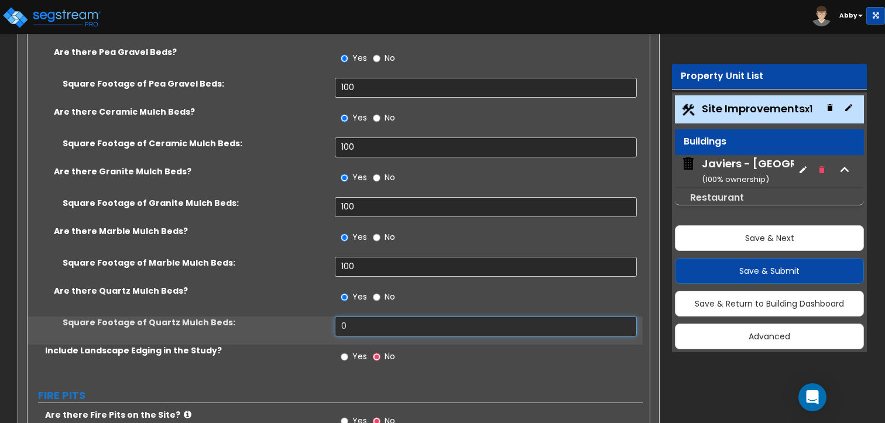
click at [355, 317] on input "0" at bounding box center [486, 327] width 302 height 20
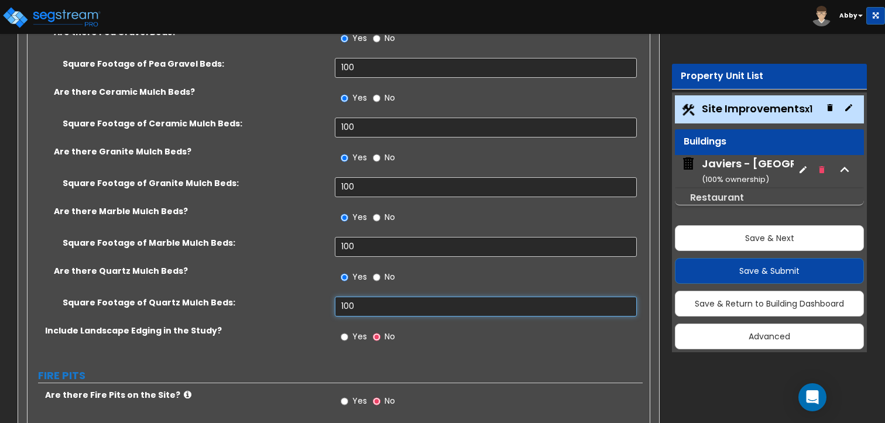
scroll to position [5539, 0]
type input "100"
click at [344, 331] on input "Yes" at bounding box center [345, 337] width 8 height 13
radio input "true"
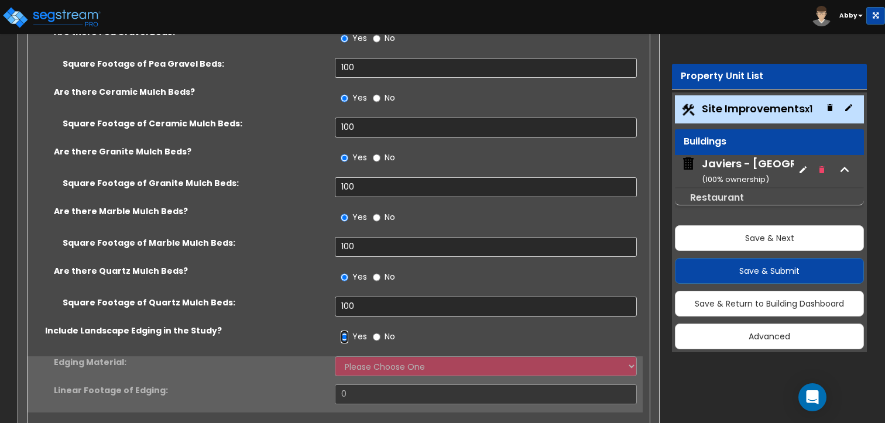
scroll to position [5549, 0]
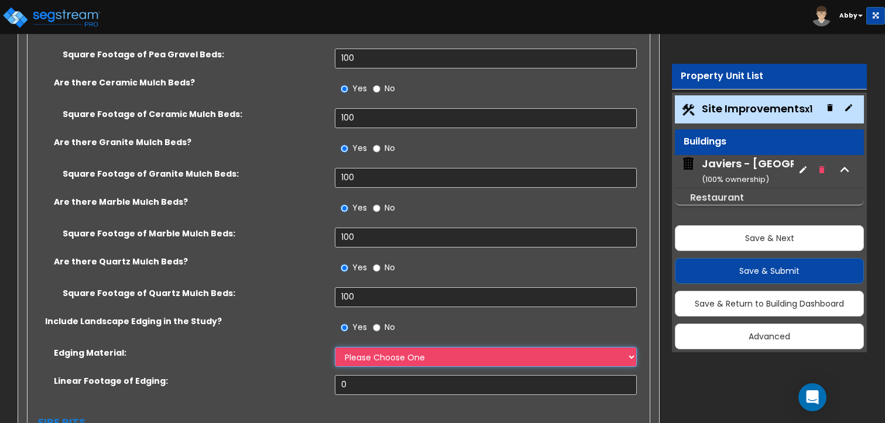
click at [361, 347] on select "Please Choose One Metal Brick Railroad Ties Concrete" at bounding box center [486, 357] width 302 height 20
click at [335, 347] on select "Please Choose One Metal Brick Railroad Ties Concrete" at bounding box center [486, 357] width 302 height 20
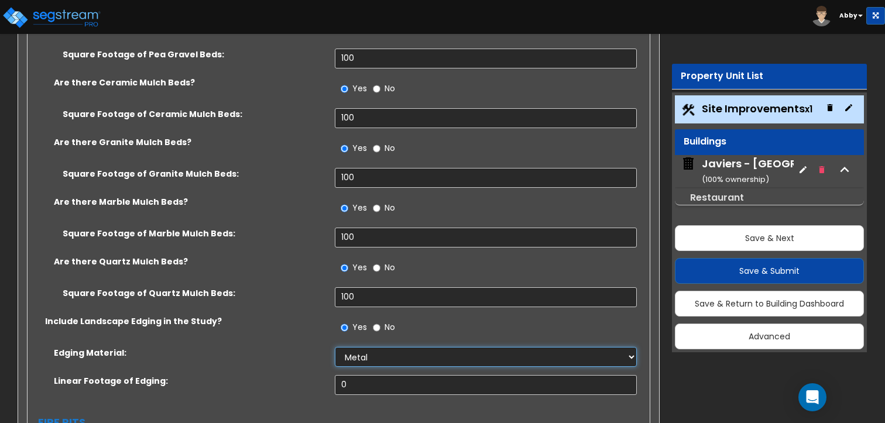
click at [361, 347] on select "Please Choose One Metal Brick Railroad Ties Concrete" at bounding box center [486, 357] width 302 height 20
select select "2"
click at [335, 347] on select "Please Choose One Metal Brick Railroad Ties Concrete" at bounding box center [486, 357] width 302 height 20
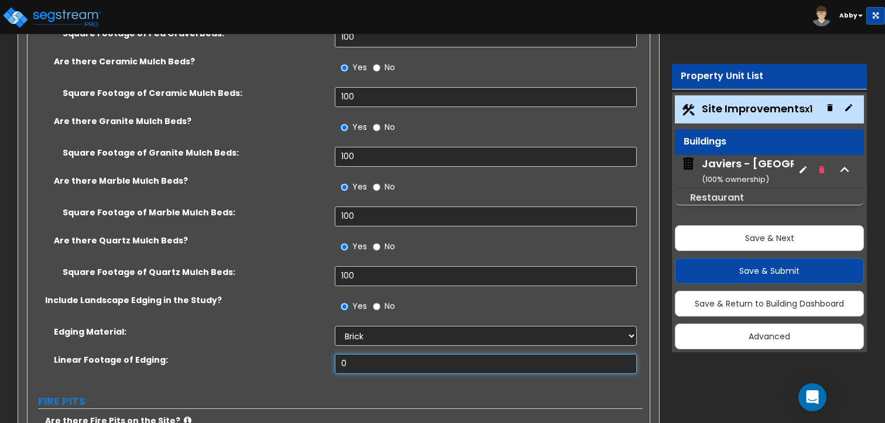
click at [353, 354] on input "0" at bounding box center [486, 364] width 302 height 20
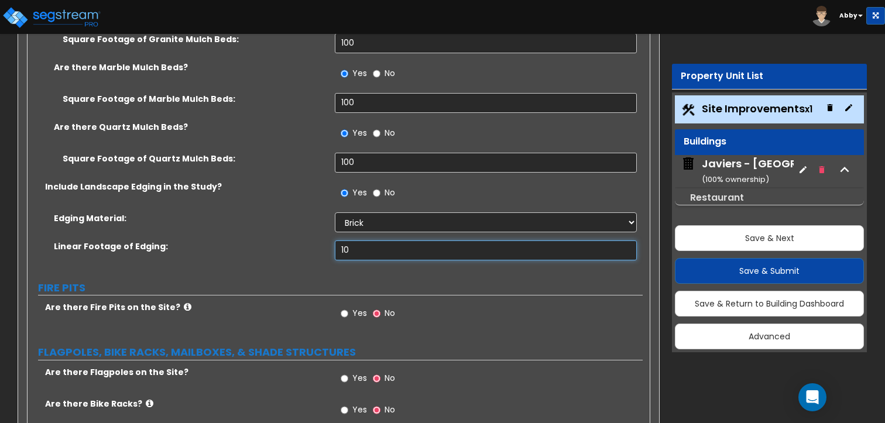
scroll to position [5684, 0]
type input "10"
click at [341, 307] on input "Yes" at bounding box center [345, 313] width 8 height 13
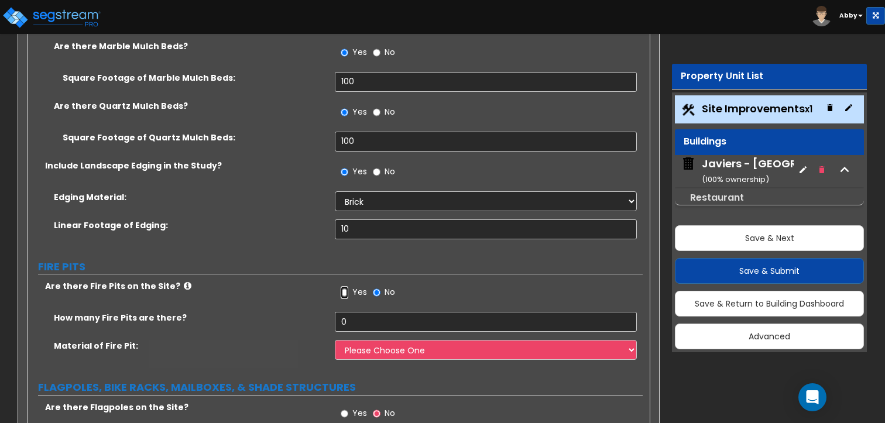
scroll to position [5705, 0]
click at [362, 312] on input "0" at bounding box center [486, 322] width 302 height 20
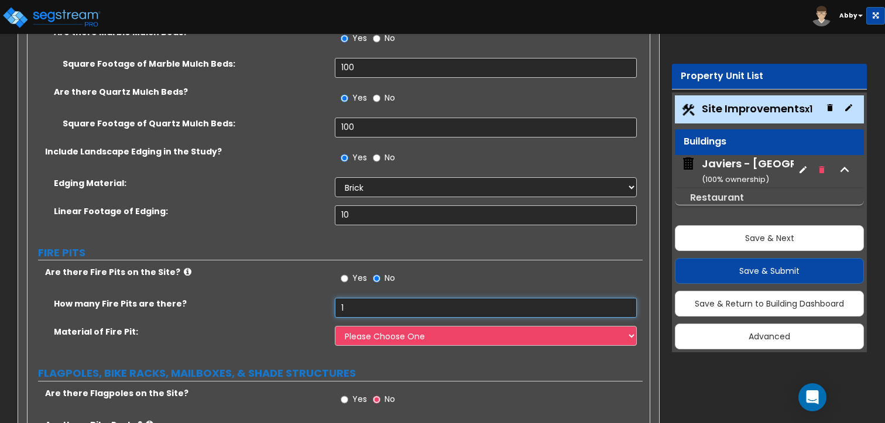
scroll to position [5719, 0]
type input "1"
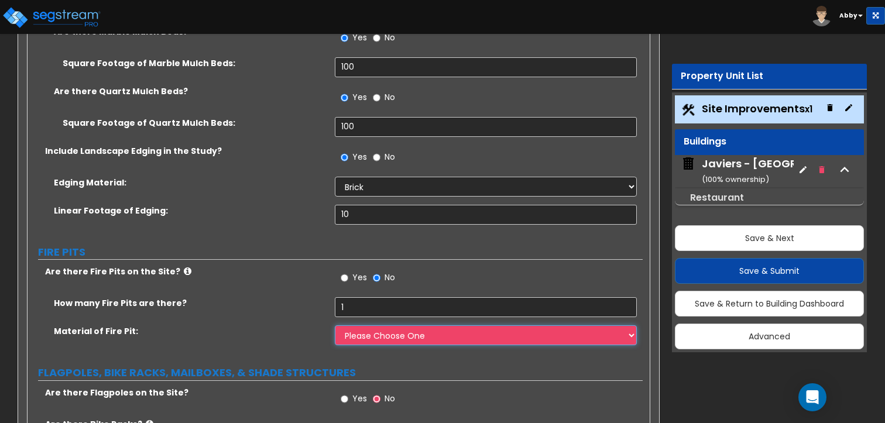
click at [360, 326] on select "Please Choose One Concrete Block Brick Stone" at bounding box center [486, 336] width 302 height 20
select select "2"
click at [335, 326] on select "Please Choose One Concrete Block Brick Stone" at bounding box center [486, 336] width 302 height 20
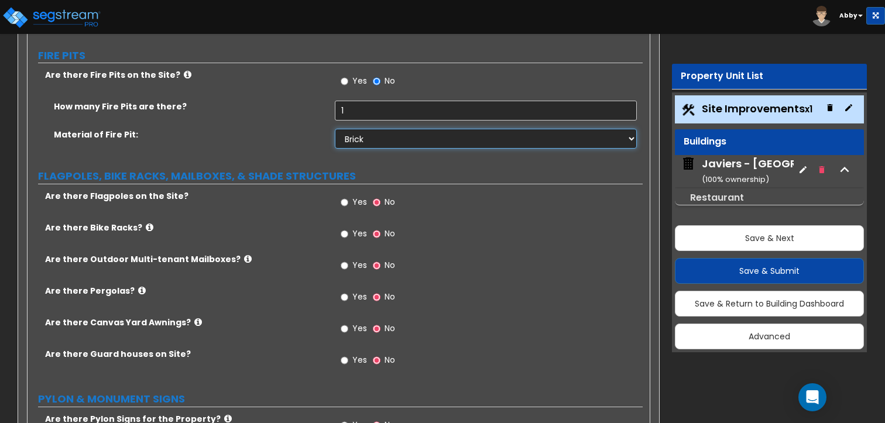
scroll to position [5917, 0]
click at [344, 196] on input "Yes" at bounding box center [345, 202] width 8 height 13
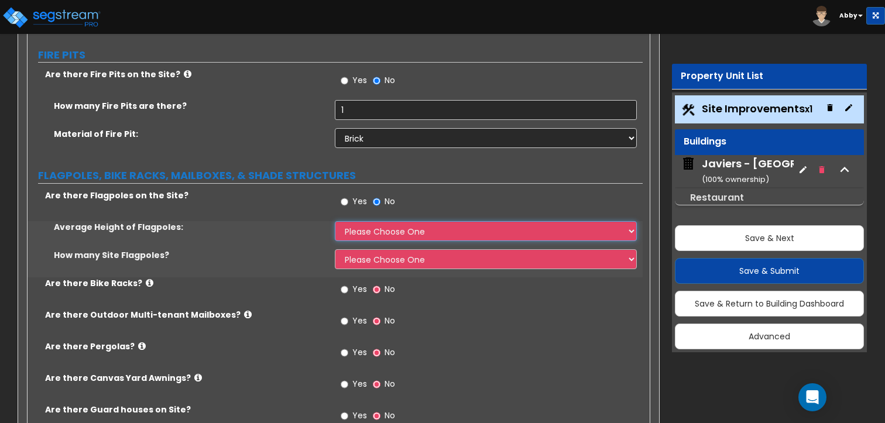
click at [350, 221] on select "Please Choose One 20 ft 59 ft 70 ft 100 ft" at bounding box center [486, 231] width 302 height 20
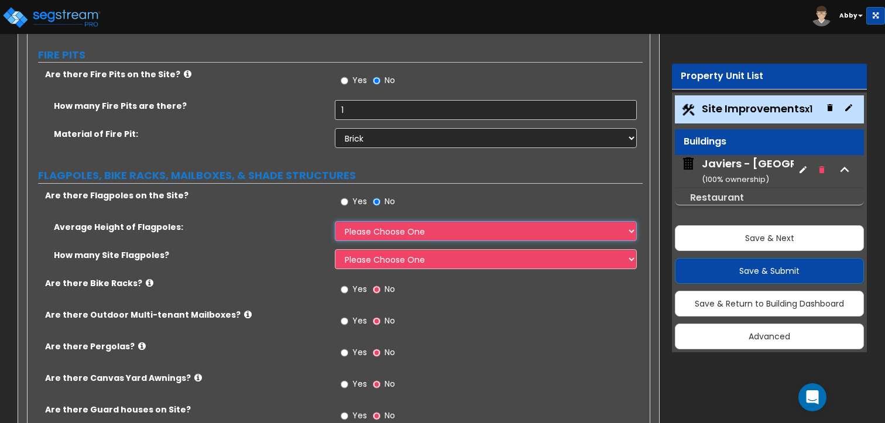
select select "1"
click at [335, 221] on select "Please Choose One 20 ft 59 ft 70 ft 100 ft" at bounding box center [486, 231] width 302 height 20
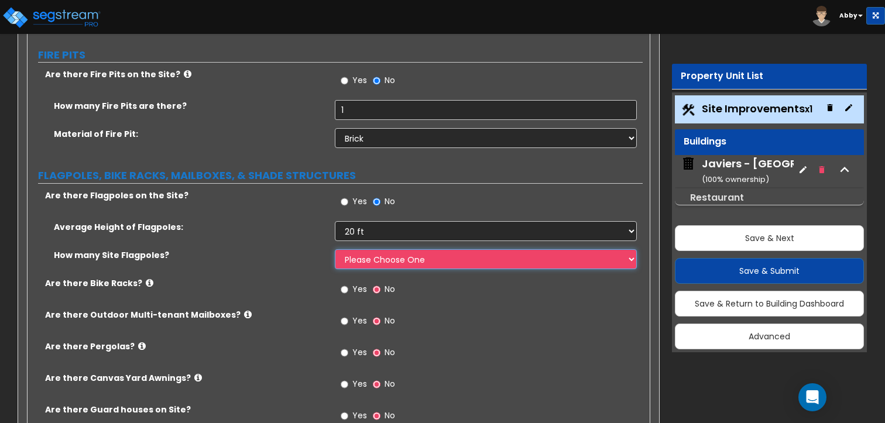
click at [358, 249] on select "Please Choose One 1 2 3 4 5" at bounding box center [486, 259] width 302 height 20
click at [335, 249] on select "Please Choose One 1 2 3 4 5" at bounding box center [486, 259] width 302 height 20
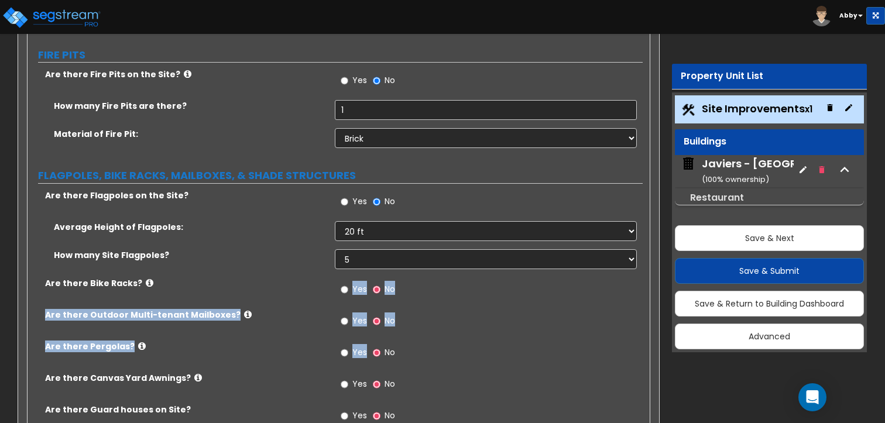
drag, startPoint x: 370, startPoint y: 273, endPoint x: 341, endPoint y: 194, distance: 84.3
click at [341, 194] on div "Are there Flagpoles on the Site? Yes No Average Height of Flagpoles: Please Cho…" at bounding box center [335, 313] width 598 height 246
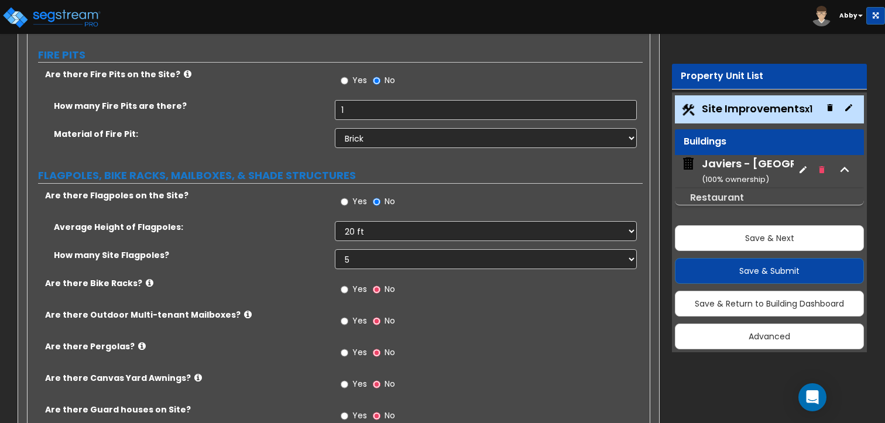
drag, startPoint x: 341, startPoint y: 194, endPoint x: 334, endPoint y: 161, distance: 34.0
click at [334, 249] on div "How many Site Flagpoles?" at bounding box center [181, 255] width 307 height 12
click at [337, 249] on select "Please Choose One 1 2 3 4 5" at bounding box center [486, 259] width 302 height 20
select select "1"
click at [335, 249] on select "Please Choose One 1 2 3 4 5" at bounding box center [486, 259] width 302 height 20
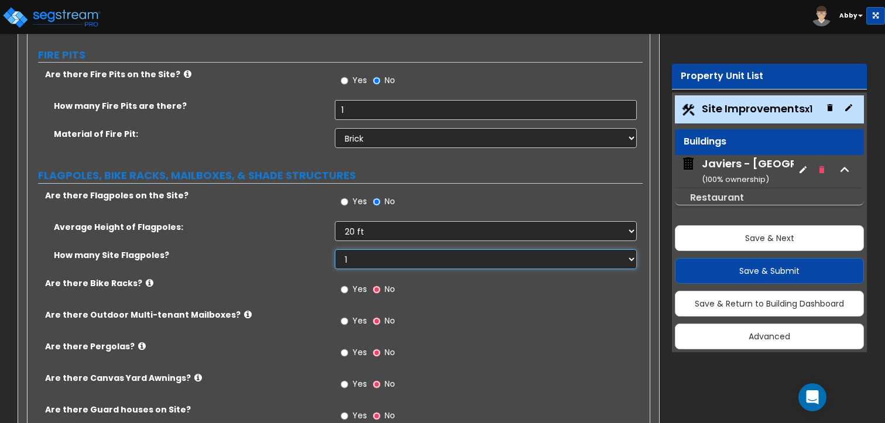
scroll to position [5933, 0]
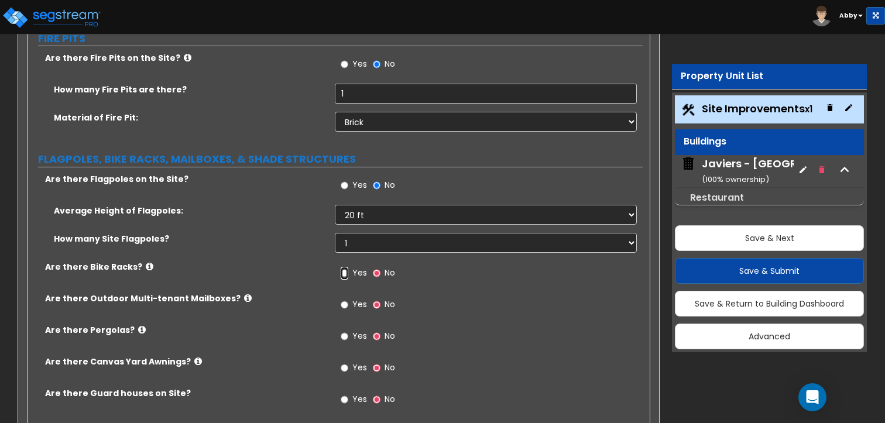
click at [346, 267] on input "Yes" at bounding box center [345, 273] width 8 height 13
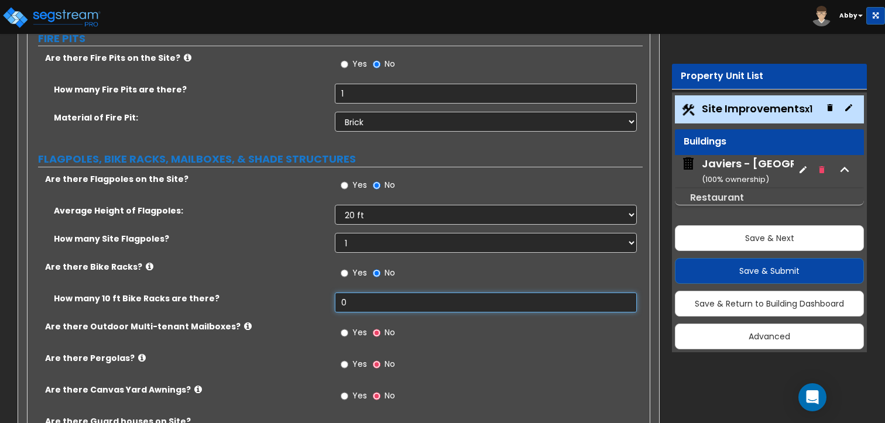
click at [348, 293] on input "0" at bounding box center [486, 303] width 302 height 20
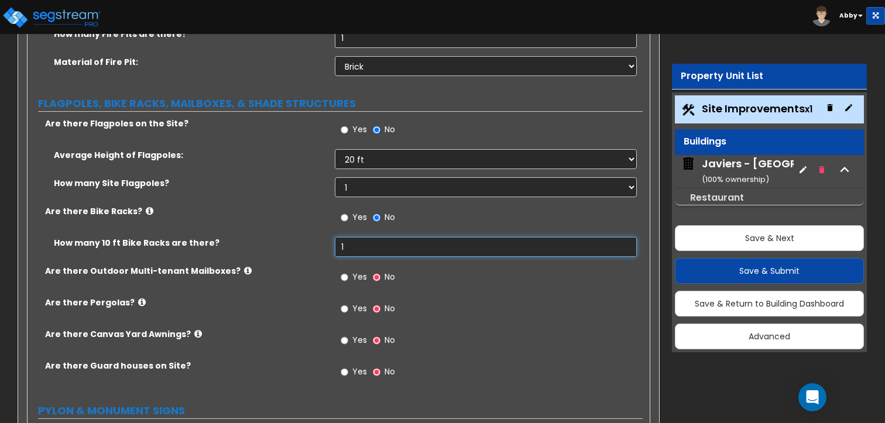
scroll to position [5989, 0]
type input "1"
click at [344, 271] on input "Yes" at bounding box center [345, 277] width 8 height 13
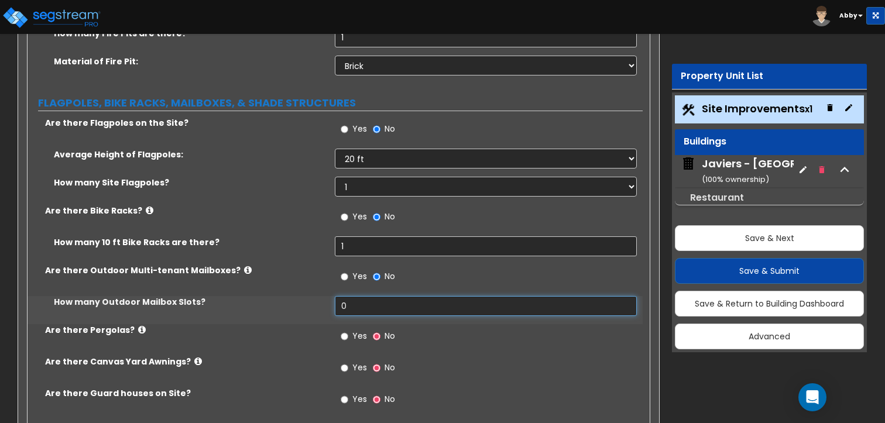
click at [353, 296] on input "0" at bounding box center [486, 306] width 302 height 20
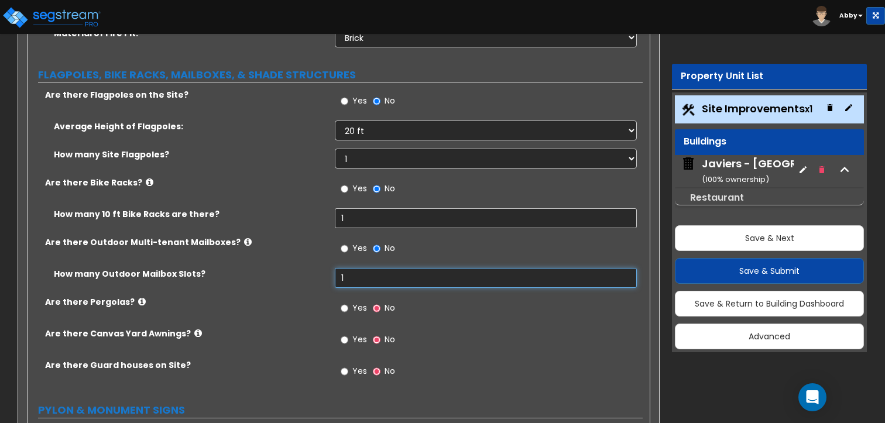
scroll to position [6018, 0]
type input "1"
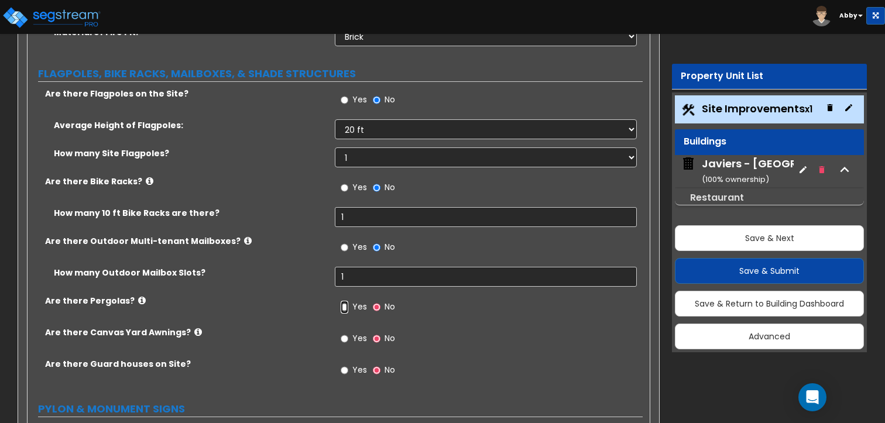
click at [345, 301] on input "Yes" at bounding box center [345, 307] width 8 height 13
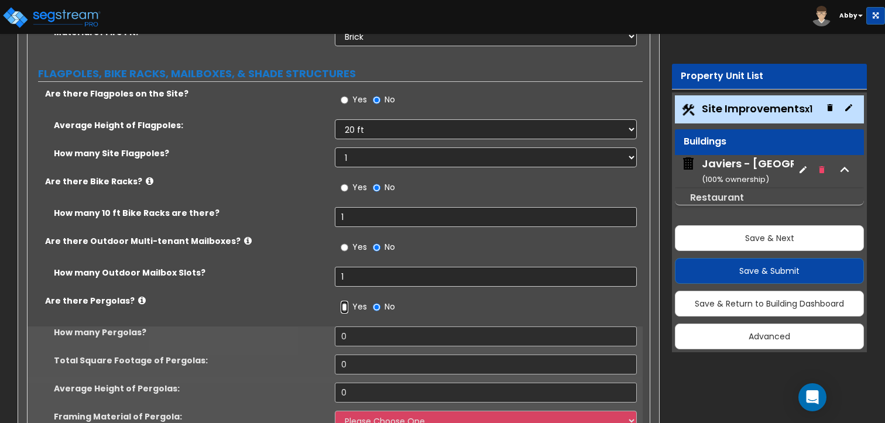
scroll to position [6020, 0]
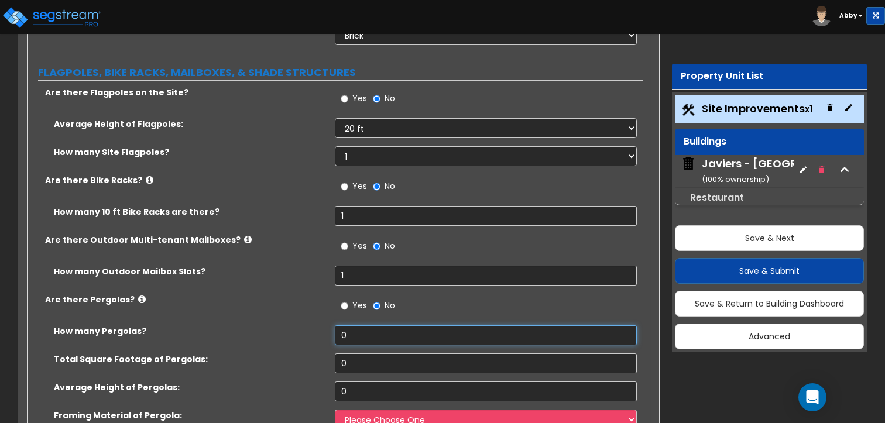
click at [351, 326] on input "0" at bounding box center [486, 336] width 302 height 20
type input "1"
click at [351, 354] on input "0" at bounding box center [486, 364] width 302 height 20
type input "100"
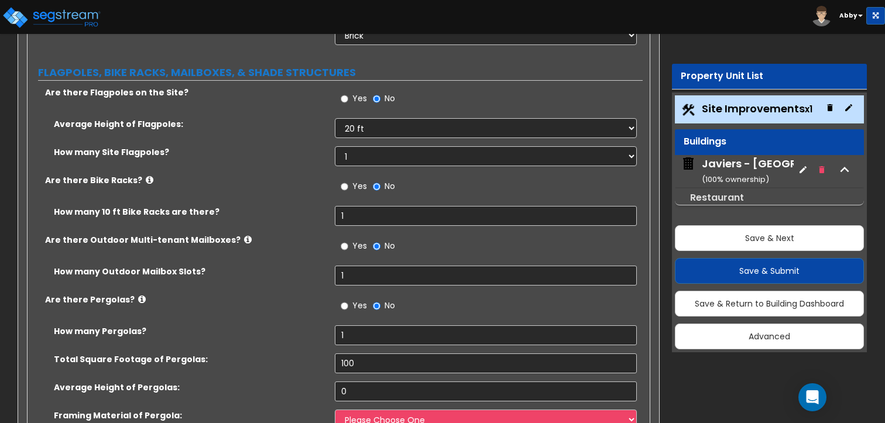
click at [351, 354] on div "Total Square Footage of Pergolas: 100" at bounding box center [335, 368] width 615 height 28
click at [351, 382] on input "0" at bounding box center [486, 392] width 302 height 20
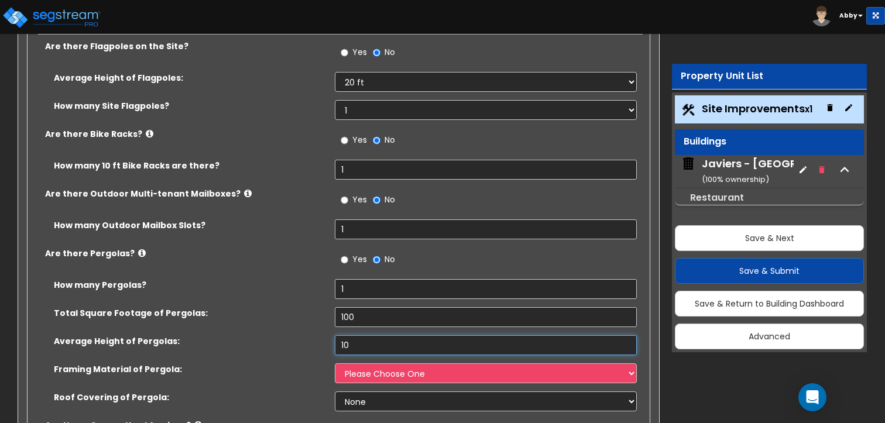
scroll to position [6066, 0]
type input "10"
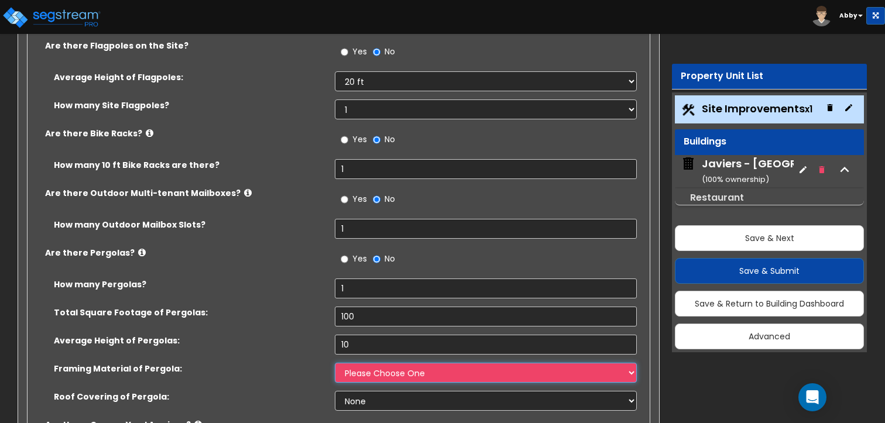
click at [354, 363] on select "Please Choose One Wood Metal" at bounding box center [486, 373] width 302 height 20
select select "2"
click at [335, 363] on select "Please Choose One Wood Metal" at bounding box center [486, 373] width 302 height 20
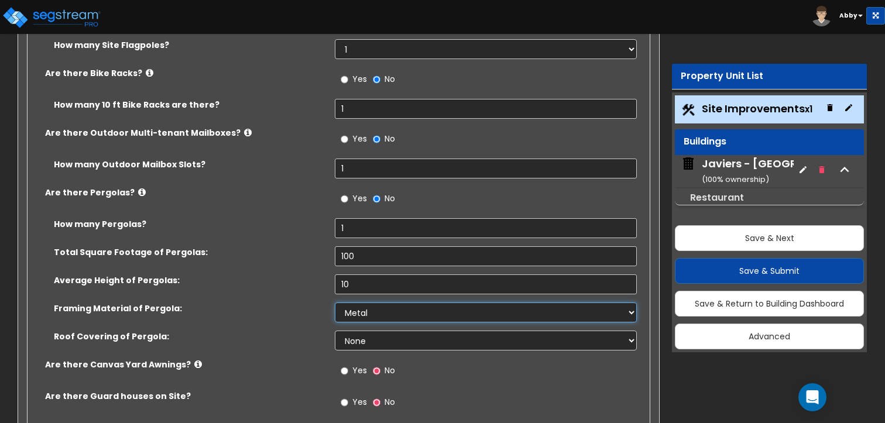
scroll to position [6127, 0]
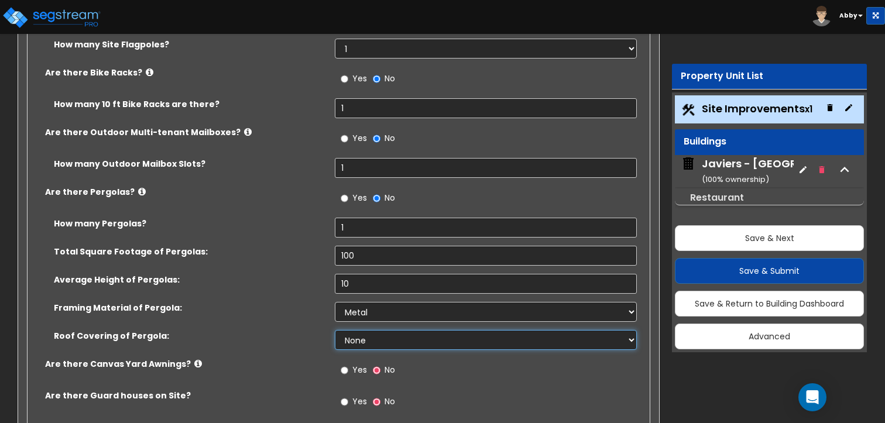
click at [368, 330] on select "None Plastic Fiberglass Metal" at bounding box center [486, 340] width 302 height 20
select select "3"
click at [335, 330] on select "None Plastic Fiberglass Metal" at bounding box center [486, 340] width 302 height 20
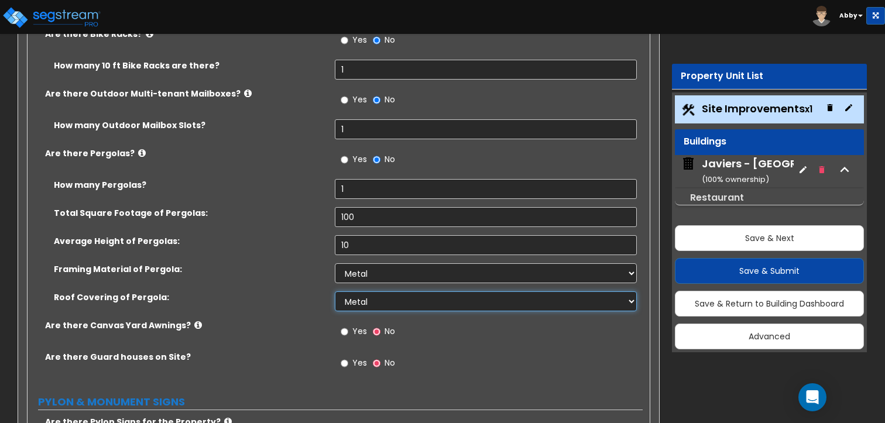
scroll to position [6168, 0]
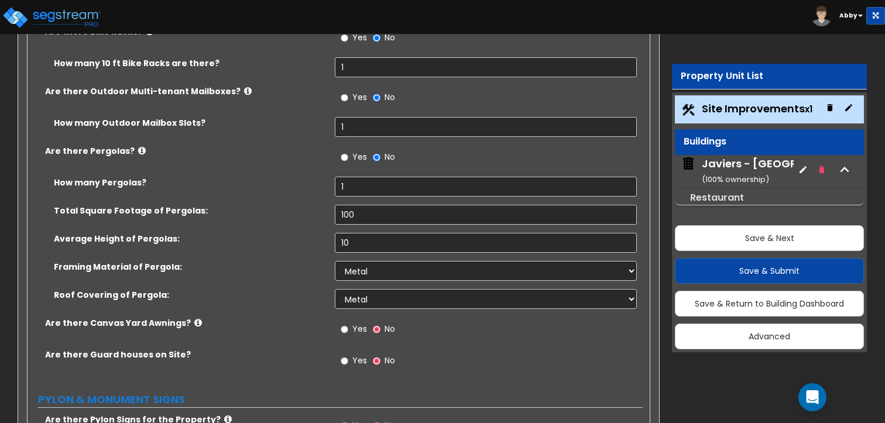
click at [348, 321] on label "Yes" at bounding box center [354, 331] width 26 height 20
click at [345, 323] on input "Yes" at bounding box center [345, 329] width 8 height 13
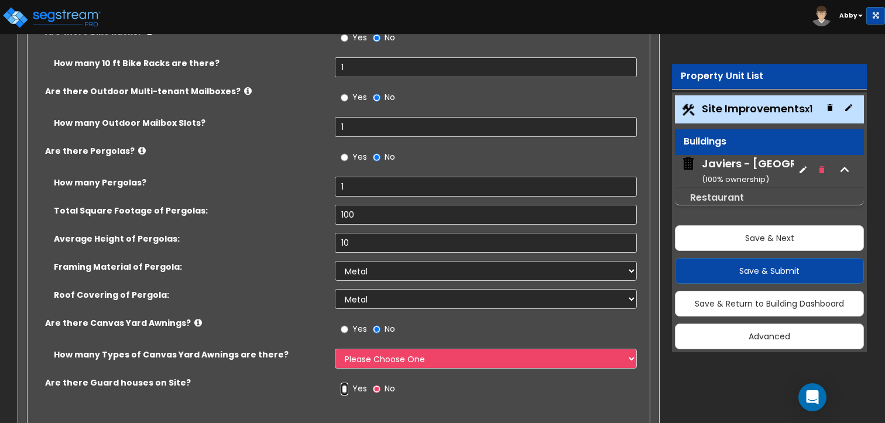
click at [346, 383] on input "Yes" at bounding box center [345, 389] width 8 height 13
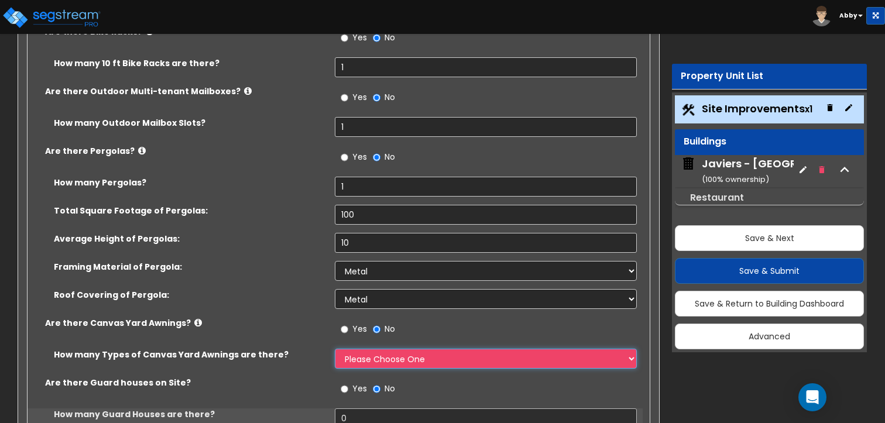
click at [360, 349] on select "Please Choose One 1 2" at bounding box center [486, 359] width 302 height 20
select select "2"
click at [335, 349] on select "Please Choose One 1 2" at bounding box center [486, 359] width 302 height 20
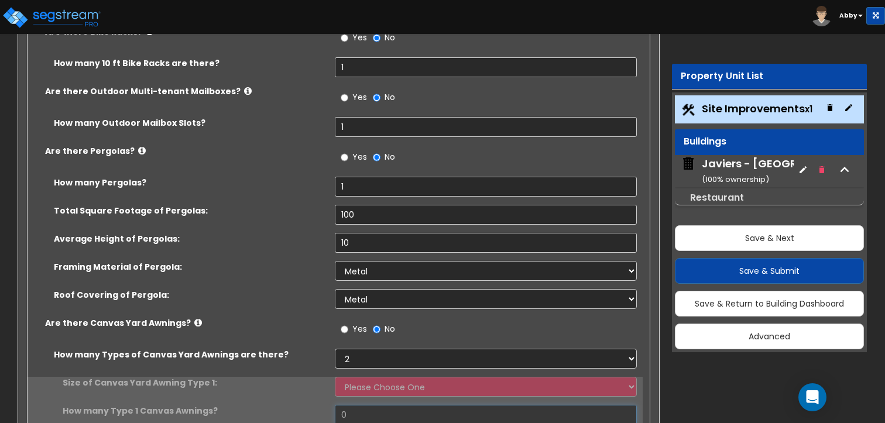
click at [363, 405] on input "0" at bounding box center [486, 415] width 302 height 20
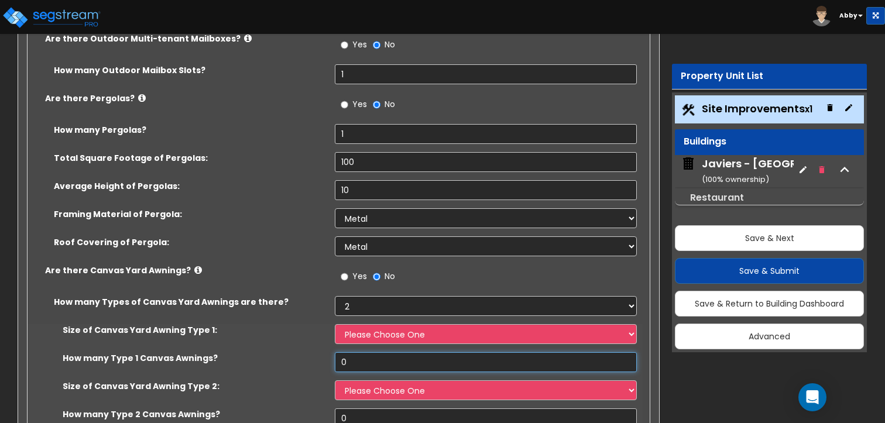
scroll to position [6222, 0]
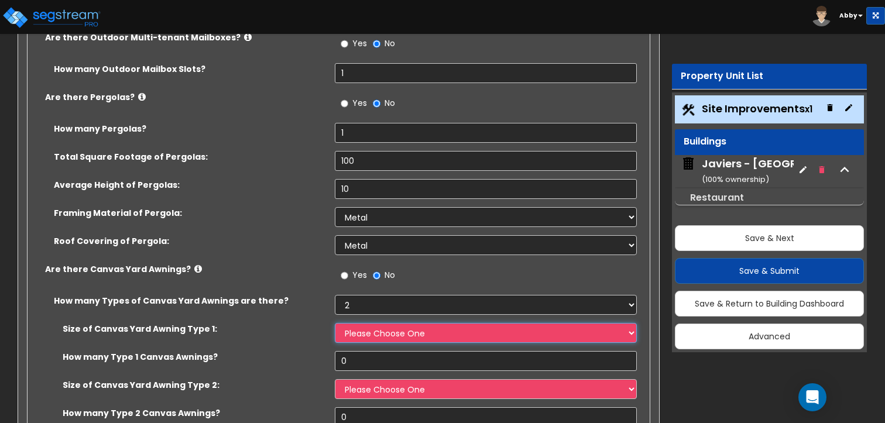
click at [370, 323] on select "Please Choose One 12' x 12' 16' x 14'" at bounding box center [486, 333] width 302 height 20
select select "1"
click at [335, 323] on select "Please Choose One 12' x 12' 16' x 14'" at bounding box center [486, 333] width 302 height 20
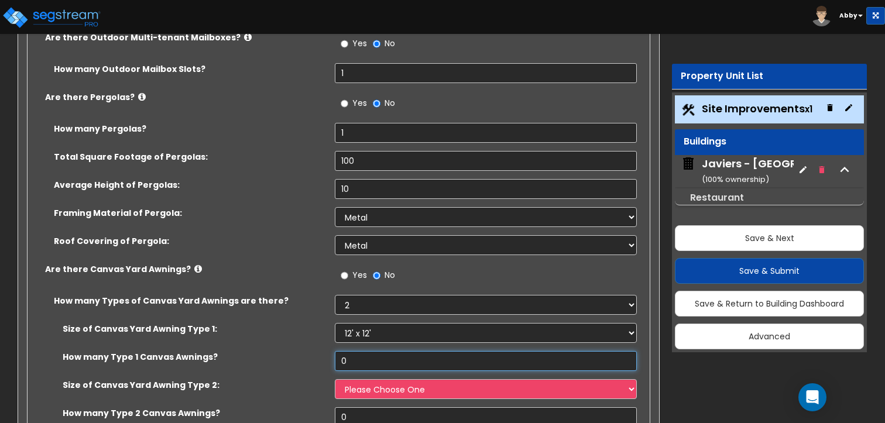
click at [363, 351] on input "0" at bounding box center [486, 361] width 302 height 20
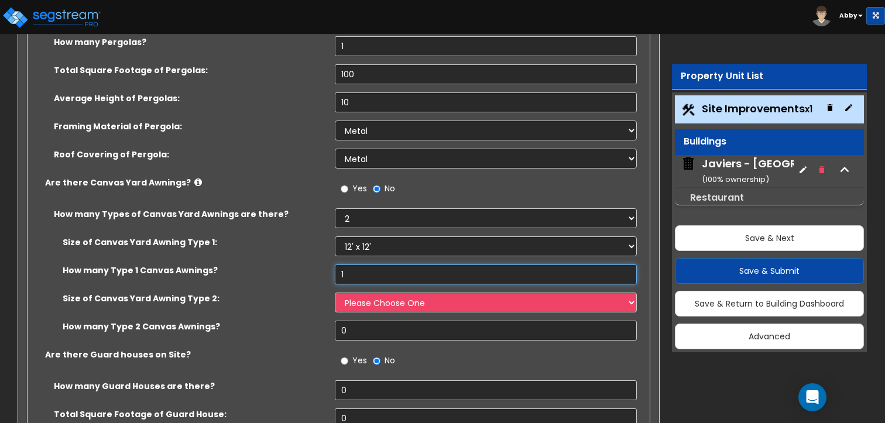
type input "1"
click at [381, 293] on select "Please Choose One 12' x 12' 16' x 14'" at bounding box center [486, 303] width 302 height 20
select select "2"
click at [335, 293] on select "Please Choose One 12' x 12' 16' x 14'" at bounding box center [486, 303] width 302 height 20
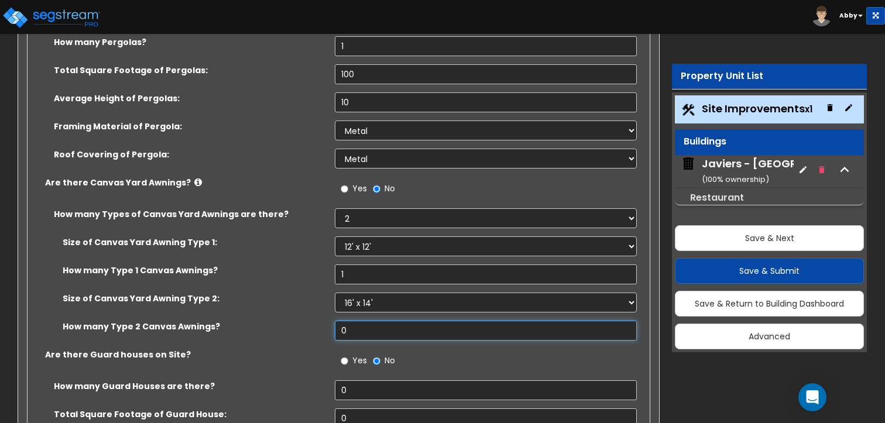
click at [377, 321] on input "0" at bounding box center [486, 331] width 302 height 20
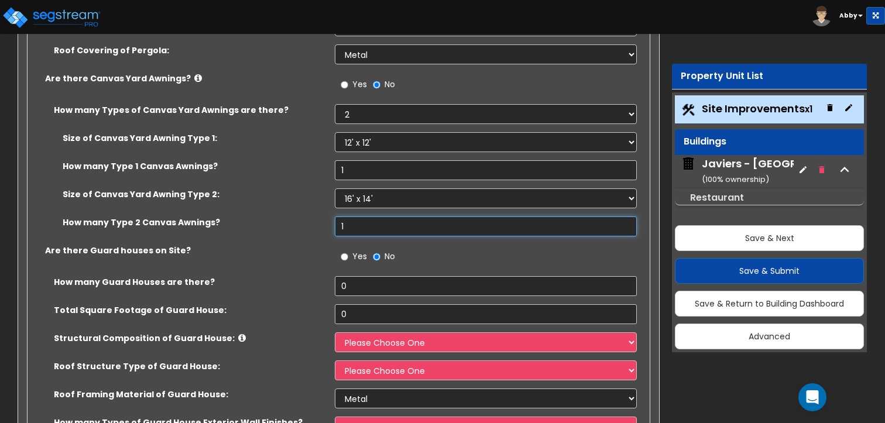
scroll to position [6414, 0]
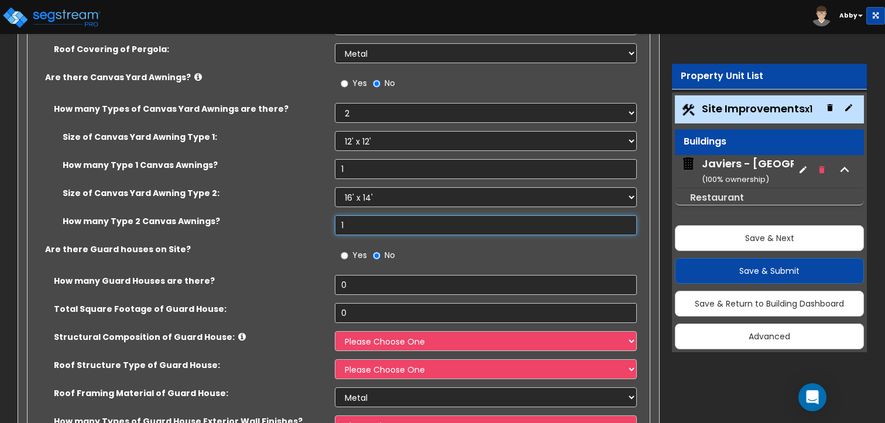
type input "1"
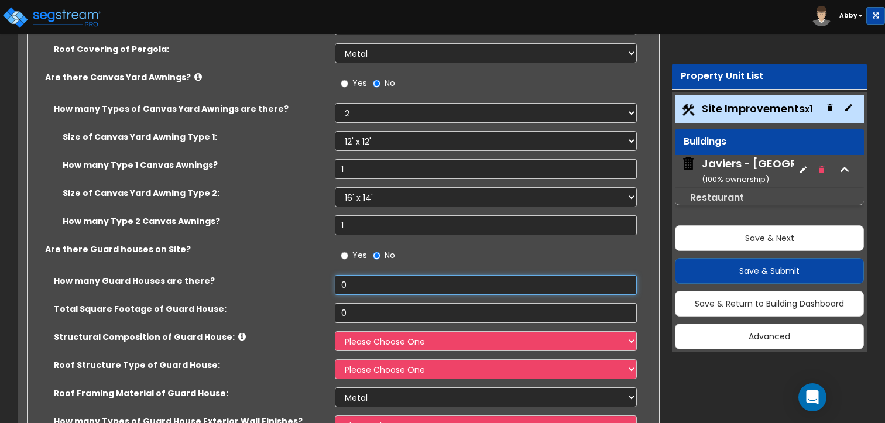
click at [363, 275] on input "0" at bounding box center [486, 285] width 302 height 20
type input "1"
click at [362, 303] on input "0" at bounding box center [486, 313] width 302 height 20
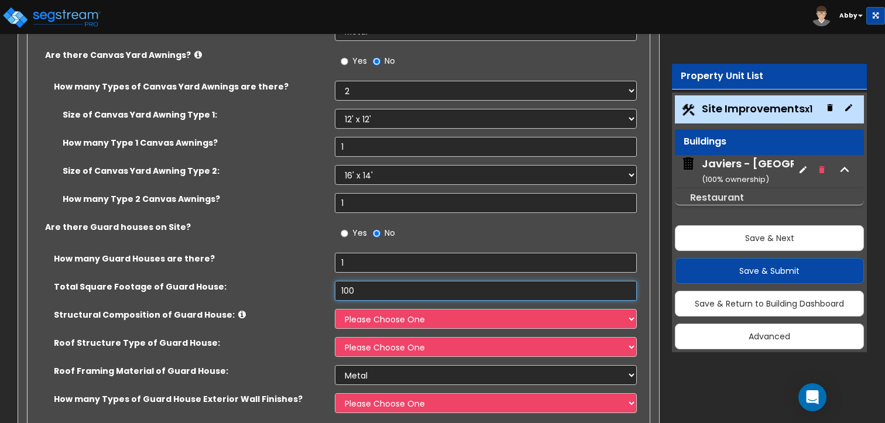
scroll to position [6437, 0]
type input "100"
click at [363, 309] on select "Please Choose One Brick Masonry CMU Masonry Wood Stud Metal Stud" at bounding box center [486, 319] width 302 height 20
select select "5"
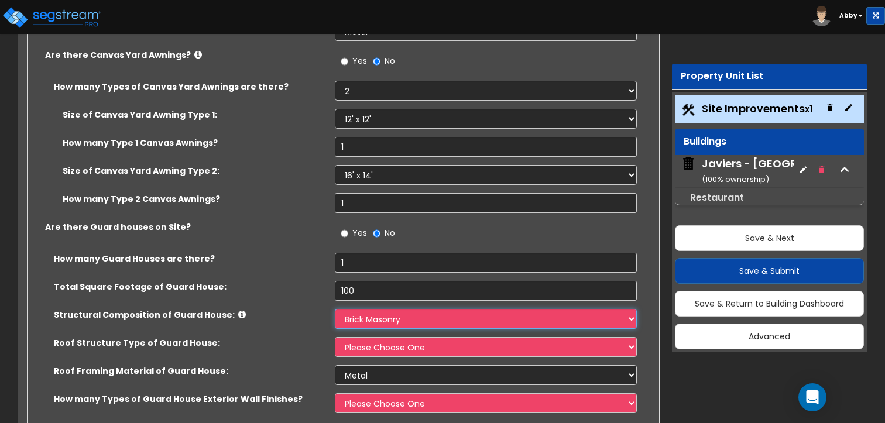
click at [335, 309] on select "Please Choose One Brick Masonry CMU Masonry Wood Stud Metal Stud" at bounding box center [486, 319] width 302 height 20
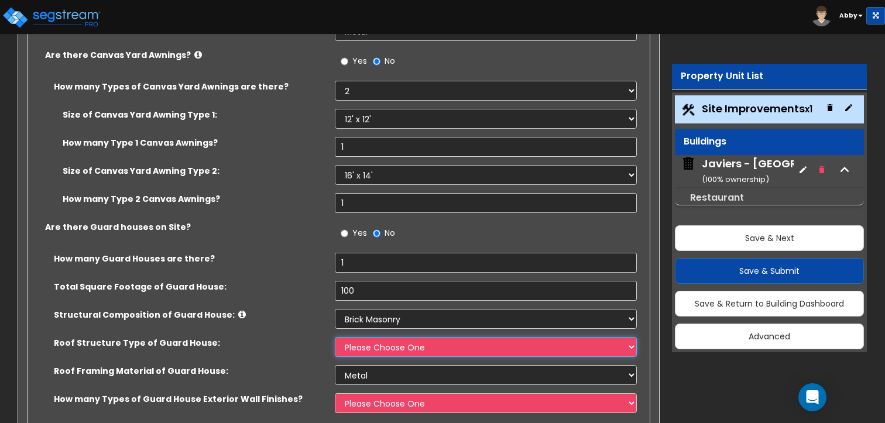
click at [368, 337] on select "Please Choose One Gabled Roof Flat Roof" at bounding box center [486, 347] width 302 height 20
select select "2"
click at [335, 337] on select "Please Choose One Gabled Roof Flat Roof" at bounding box center [486, 347] width 302 height 20
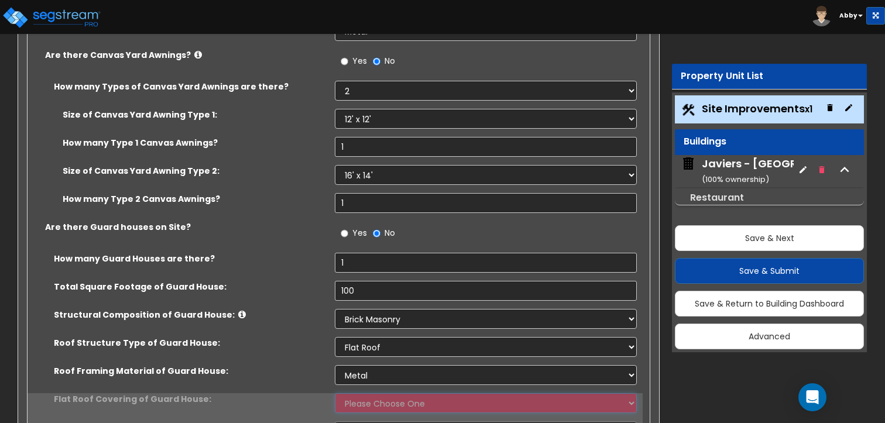
click at [374, 393] on select "Please Choose One Rolled Asphalt PVC Membrane Plastic (EPDM) Membrane Asphalt F…" at bounding box center [486, 403] width 302 height 20
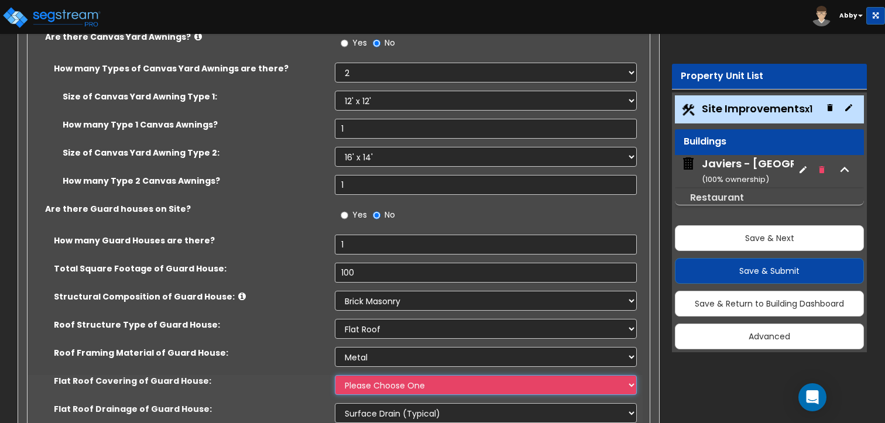
scroll to position [6455, 0]
click at [378, 375] on select "Please Choose One Rolled Asphalt PVC Membrane Plastic (EPDM) Membrane Asphalt F…" at bounding box center [486, 385] width 302 height 20
select select "1"
click at [335, 375] on select "Please Choose One Rolled Asphalt PVC Membrane Plastic (EPDM) Membrane Asphalt F…" at bounding box center [486, 385] width 302 height 20
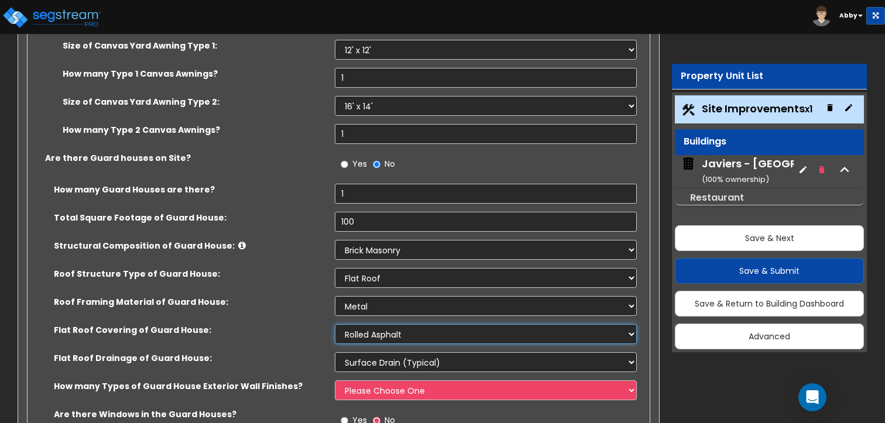
scroll to position [6506, 0]
click at [375, 380] on div "How many Types of Guard House Exterior Wall Finishes? Please Choose One 1 2 3" at bounding box center [335, 394] width 615 height 28
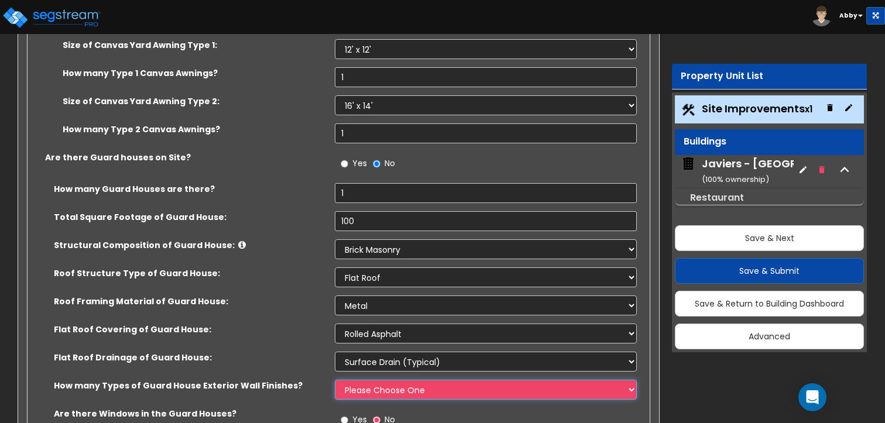
click at [375, 380] on select "Please Choose One 1 2 3" at bounding box center [486, 390] width 302 height 20
select select "3"
click at [335, 380] on select "Please Choose One 1 2 3" at bounding box center [486, 390] width 302 height 20
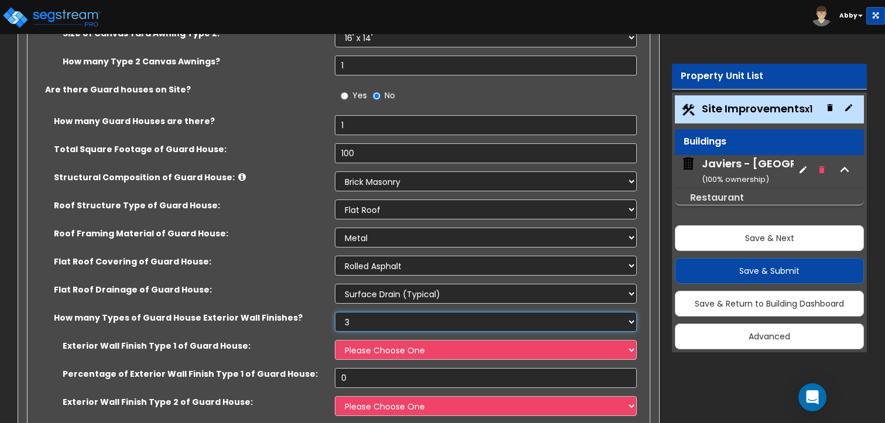
scroll to position [6644, 0]
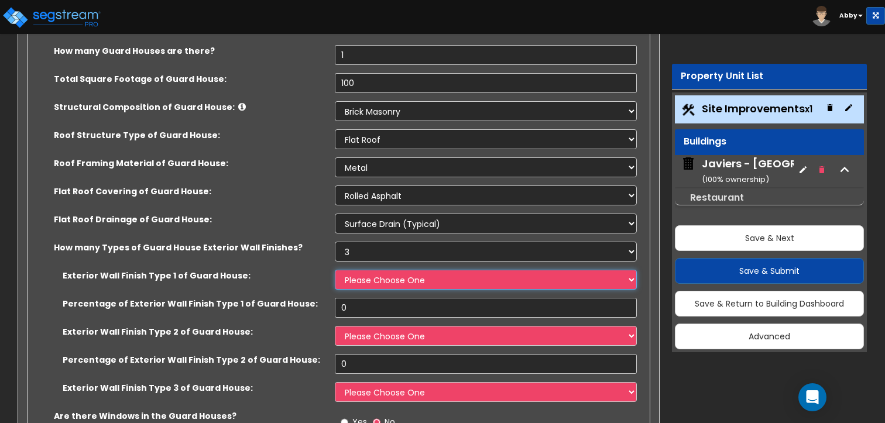
click at [382, 270] on select "Please Choose One Common/Shared Wall Brick Veneer Stone Veneer Wood Siding Viny…" at bounding box center [486, 280] width 302 height 20
select select "11"
click at [335, 270] on select "Please Choose One Common/Shared Wall Brick Veneer Stone Veneer Wood Siding Viny…" at bounding box center [486, 280] width 302 height 20
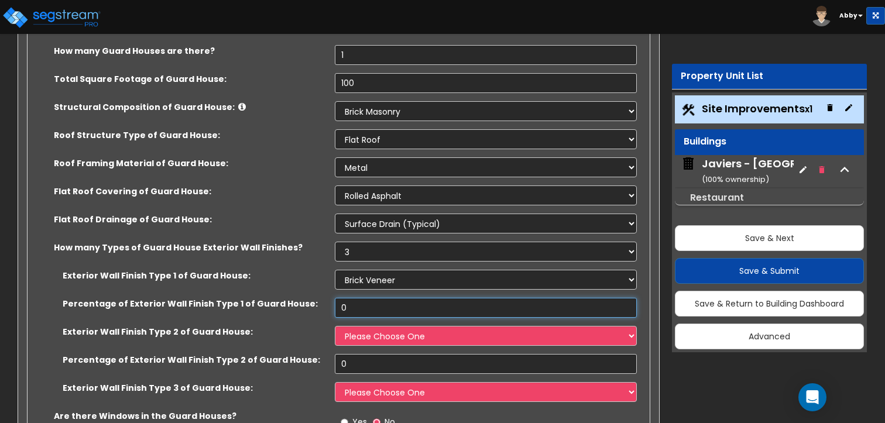
drag, startPoint x: 377, startPoint y: 223, endPoint x: 373, endPoint y: 208, distance: 15.2
click at [373, 270] on div "Exterior Wall Finish Type 1 of Guard House: Please Choose One Common/Shared Wal…" at bounding box center [335, 340] width 598 height 141
type input "1"
type input "33"
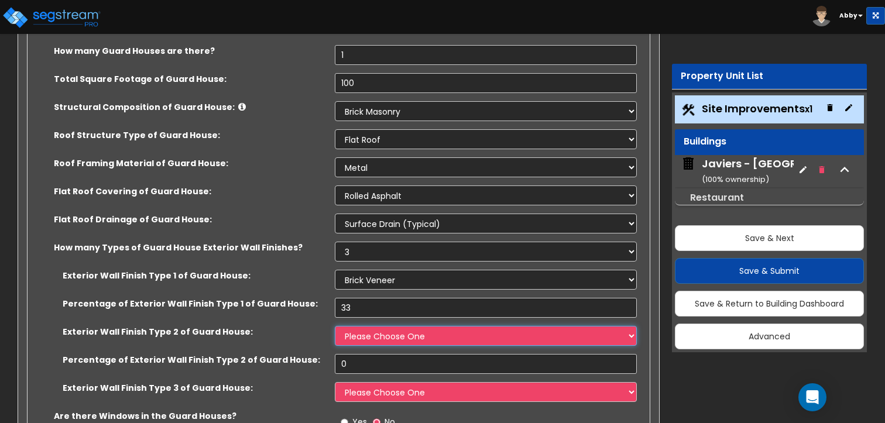
click at [377, 326] on select "Please Choose One Common/Shared Wall Brick Veneer Stone Veneer Wood Siding Viny…" at bounding box center [486, 336] width 302 height 20
select select "12"
click at [335, 326] on select "Please Choose One Common/Shared Wall Brick Veneer Stone Veneer Wood Siding Viny…" at bounding box center [486, 336] width 302 height 20
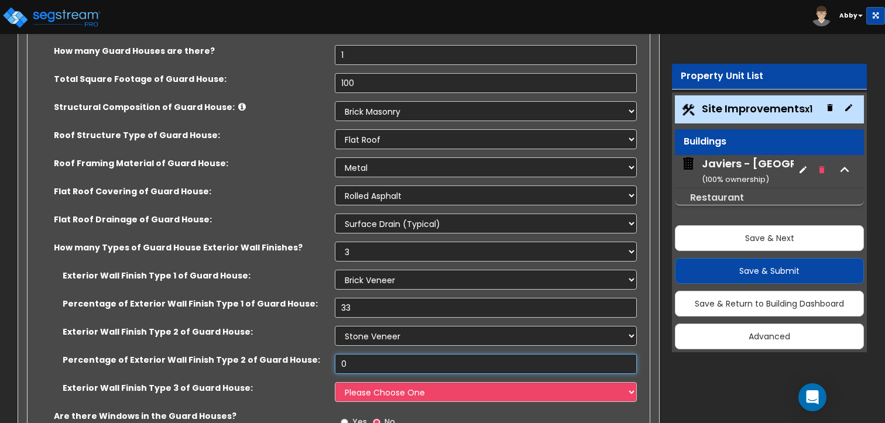
click at [370, 354] on input "0" at bounding box center [486, 364] width 302 height 20
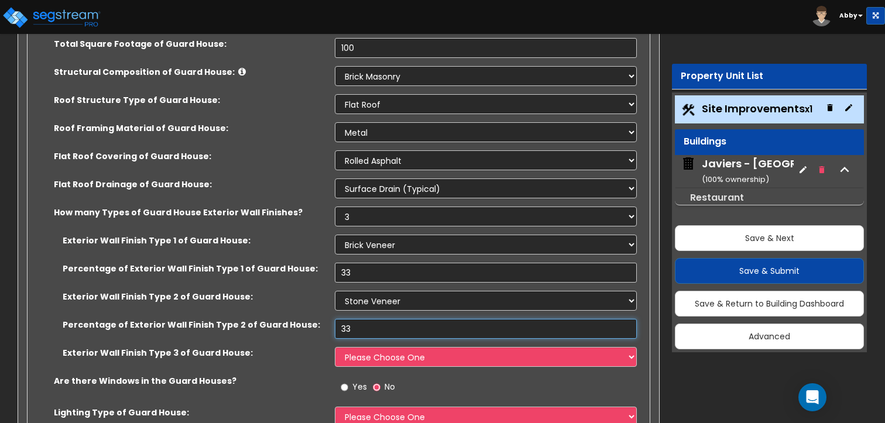
scroll to position [6680, 0]
type input "33"
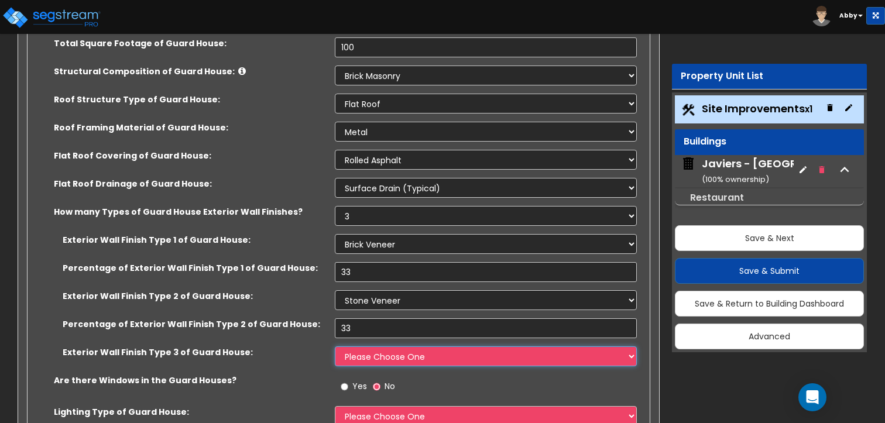
click at [369, 347] on select "Please Choose One Common/Shared Wall Brick Veneer Stone Veneer Wood Siding Viny…" at bounding box center [486, 357] width 302 height 20
select select "16"
click at [335, 347] on select "Please Choose One Common/Shared Wall Brick Veneer Stone Veneer Wood Siding Viny…" at bounding box center [486, 357] width 302 height 20
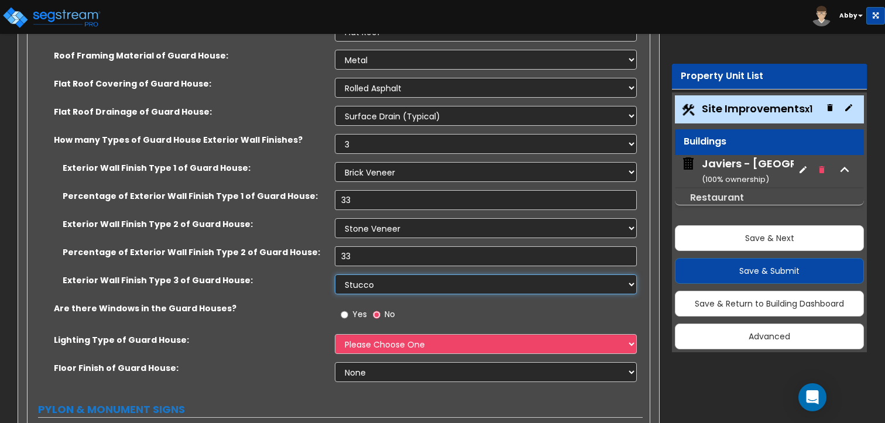
scroll to position [6757, 0]
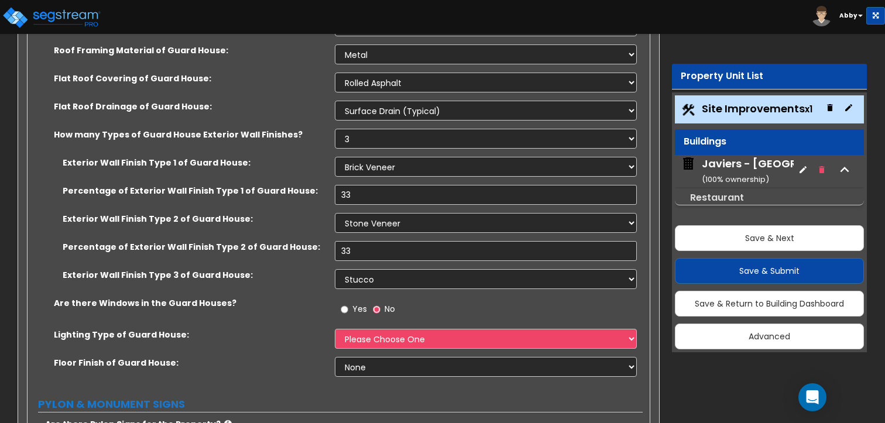
click at [361, 303] on span "Yes" at bounding box center [360, 309] width 15 height 12
click at [348, 303] on input "Yes" at bounding box center [345, 309] width 8 height 13
radio input "true"
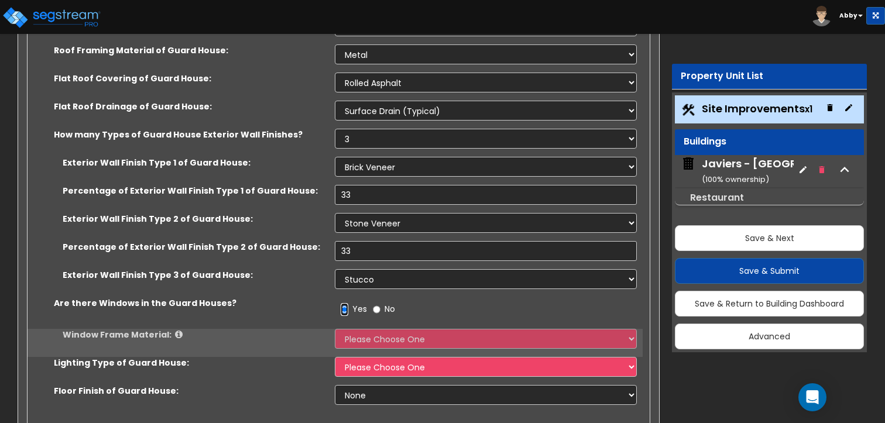
scroll to position [6766, 0]
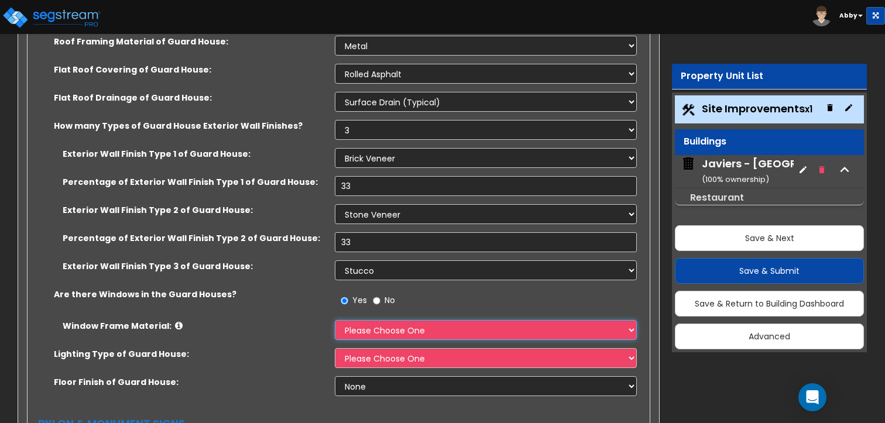
click at [365, 320] on select "Please Choose One Vinyl Aluminum Wood" at bounding box center [486, 330] width 302 height 20
select select "1"
click at [335, 320] on select "Please Choose One Vinyl Aluminum Wood" at bounding box center [486, 330] width 302 height 20
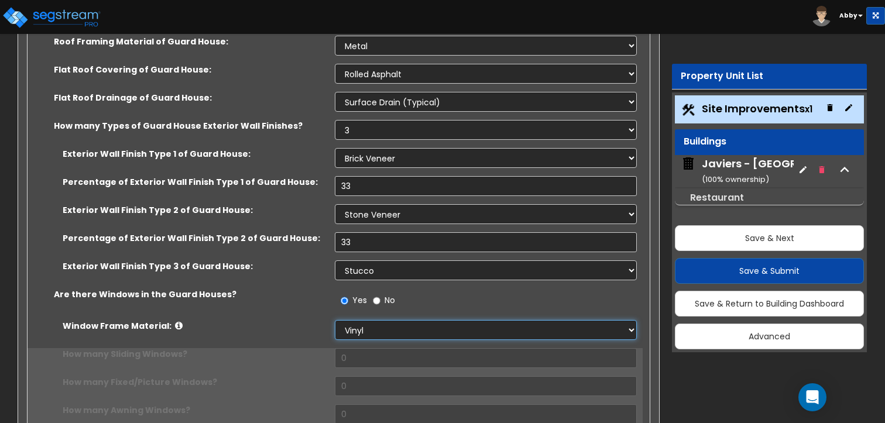
scroll to position [6778, 0]
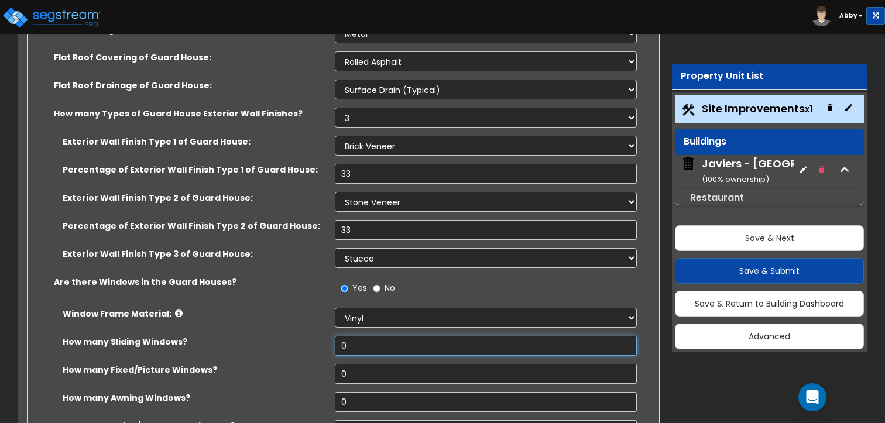
click at [361, 336] on input "0" at bounding box center [486, 346] width 302 height 20
type input "1"
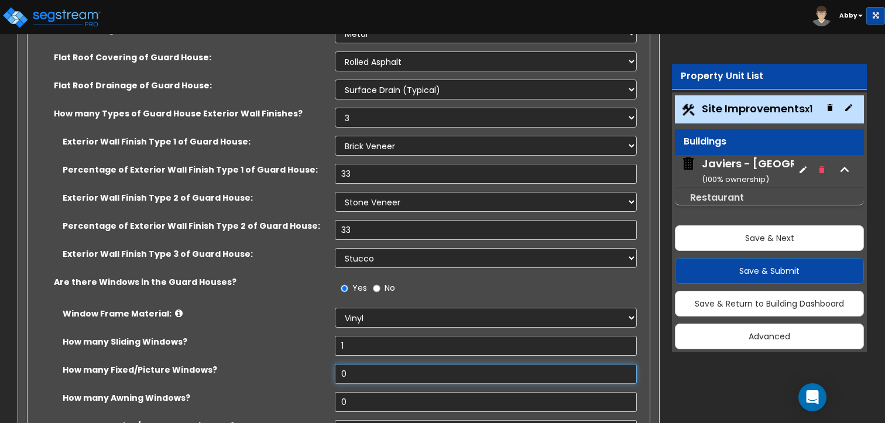
click at [363, 364] on input "0" at bounding box center [486, 374] width 302 height 20
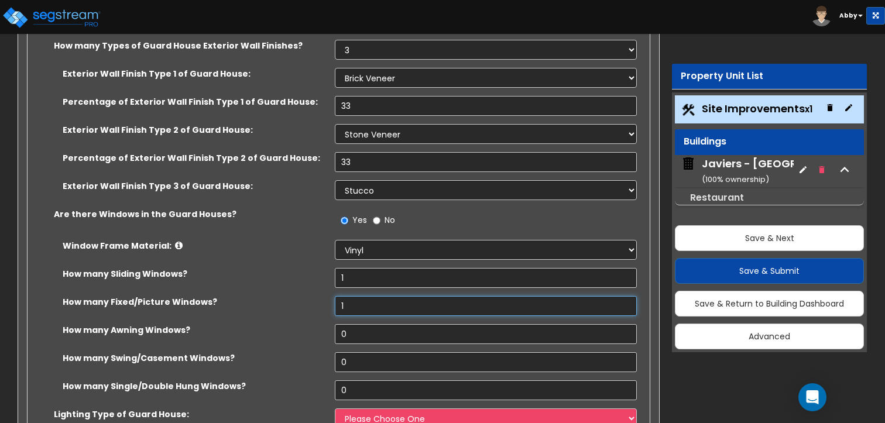
scroll to position [6846, 0]
type input "1"
click at [357, 324] on input "0" at bounding box center [486, 334] width 302 height 20
type input "1"
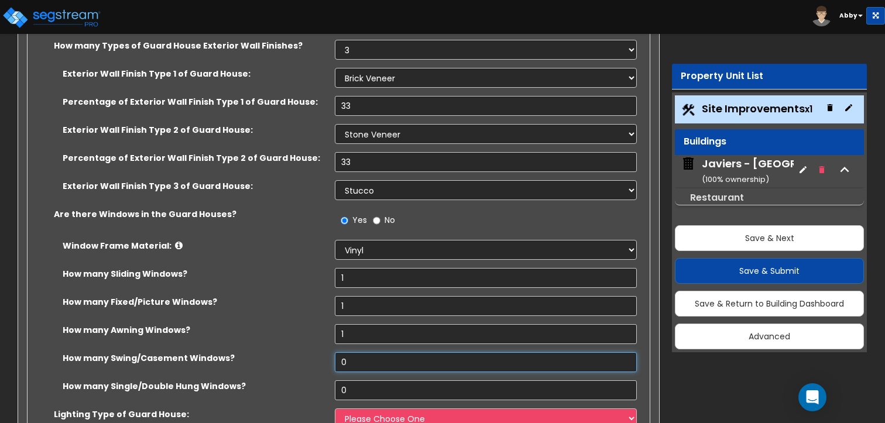
click at [355, 353] on input "0" at bounding box center [486, 363] width 302 height 20
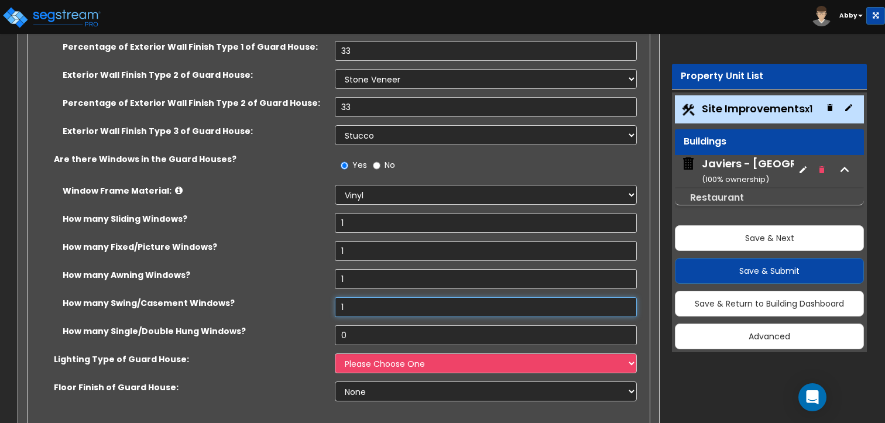
type input "1"
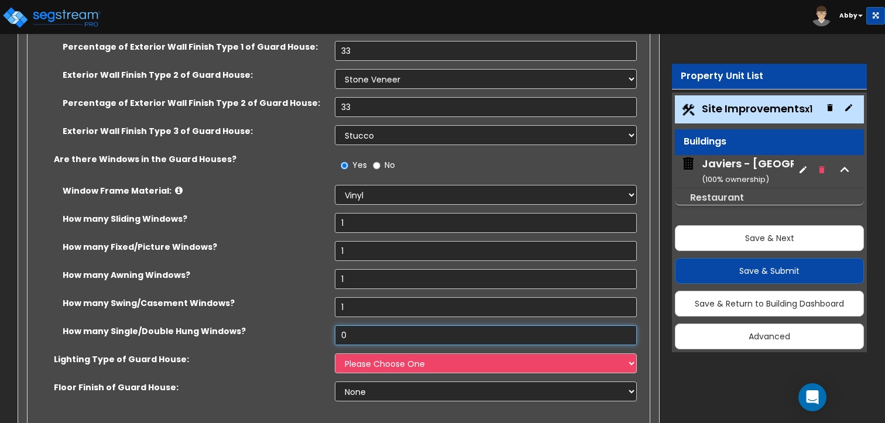
click at [354, 326] on input "0" at bounding box center [486, 336] width 302 height 20
type input "1"
click at [358, 354] on select "Please Choose One LED Surface-Mounted LED Recessed Fluorescent Surface-Mounted …" at bounding box center [486, 364] width 302 height 20
select select "2"
click at [335, 354] on select "Please Choose One LED Surface-Mounted LED Recessed Fluorescent Surface-Mounted …" at bounding box center [486, 364] width 302 height 20
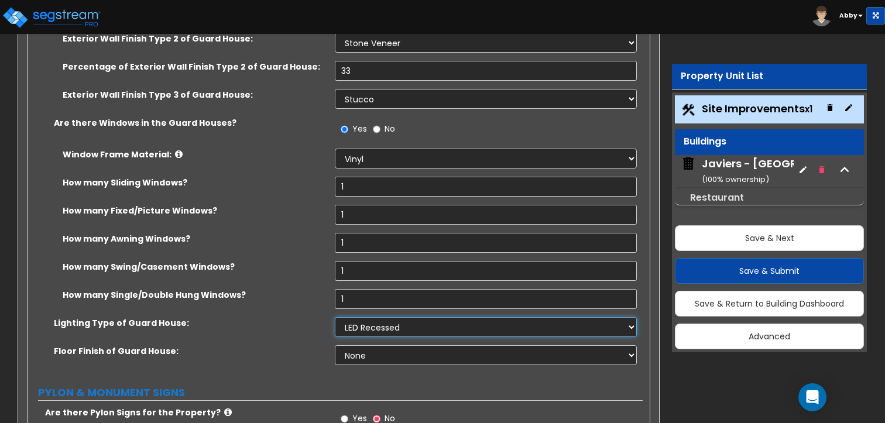
scroll to position [6940, 0]
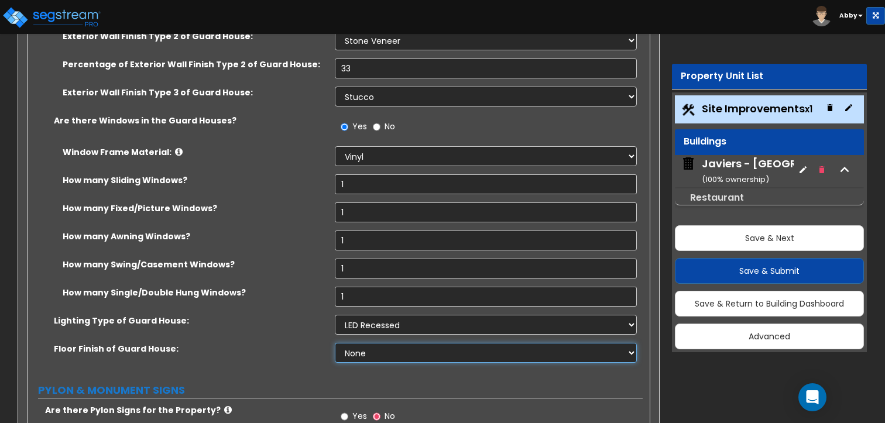
click at [377, 343] on select "None Tile Flooring Hardwood Flooring Resilient Laminate Flooring VCT Flooring S…" at bounding box center [486, 353] width 302 height 20
select select "1"
click at [335, 343] on select "None Tile Flooring Hardwood Flooring Resilient Laminate Flooring VCT Flooring S…" at bounding box center [486, 353] width 302 height 20
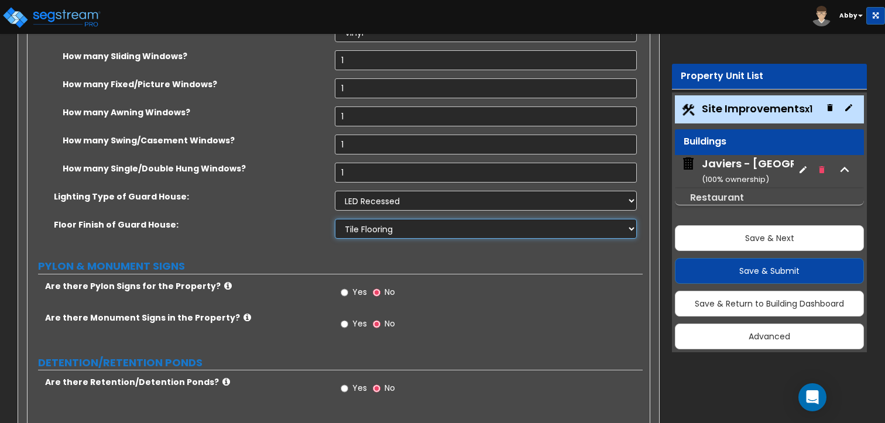
scroll to position [7074, 0]
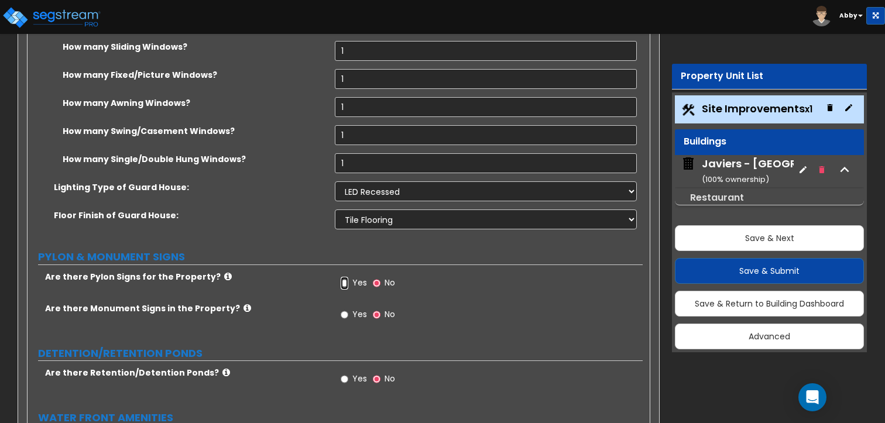
click at [348, 277] on input "Yes" at bounding box center [345, 283] width 8 height 13
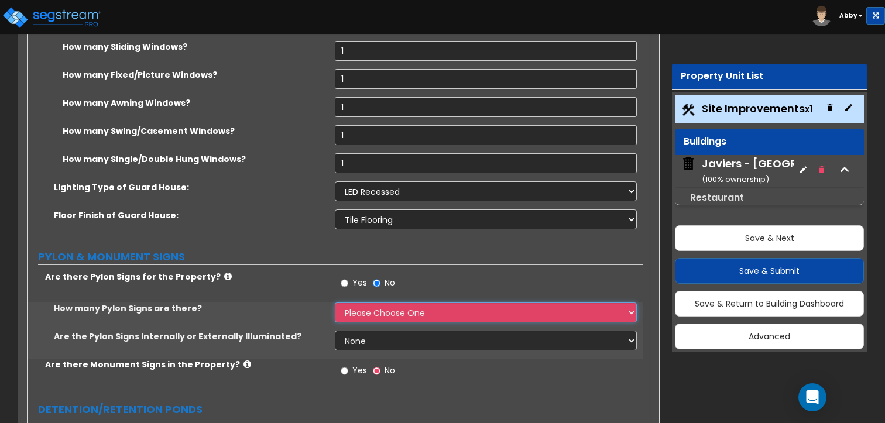
click at [348, 303] on select "Please Choose One 1 2 3" at bounding box center [486, 313] width 302 height 20
select select "3"
click at [335, 303] on select "Please Choose One 1 2 3" at bounding box center [486, 313] width 302 height 20
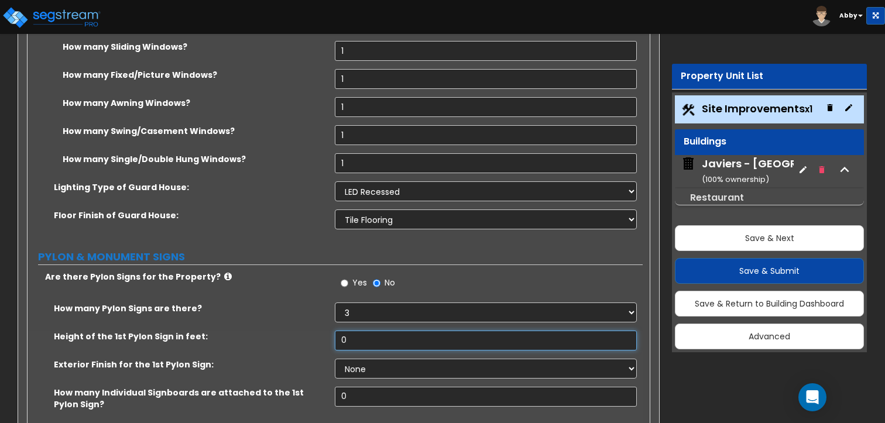
drag, startPoint x: 361, startPoint y: 255, endPoint x: 358, endPoint y: 245, distance: 9.7
click at [358, 331] on input "0" at bounding box center [486, 341] width 302 height 20
type input "10"
click at [362, 359] on select "None Paint Finish Brick Veneer Finish Stone Veneer Finish Metal Composite Finis…" at bounding box center [486, 369] width 302 height 20
select select "3"
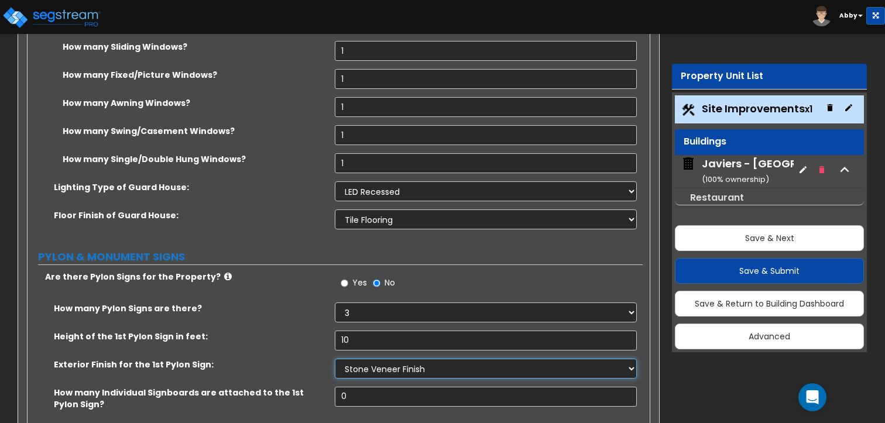
click at [335, 359] on select "None Paint Finish Brick Veneer Finish Stone Veneer Finish Metal Composite Finis…" at bounding box center [486, 369] width 302 height 20
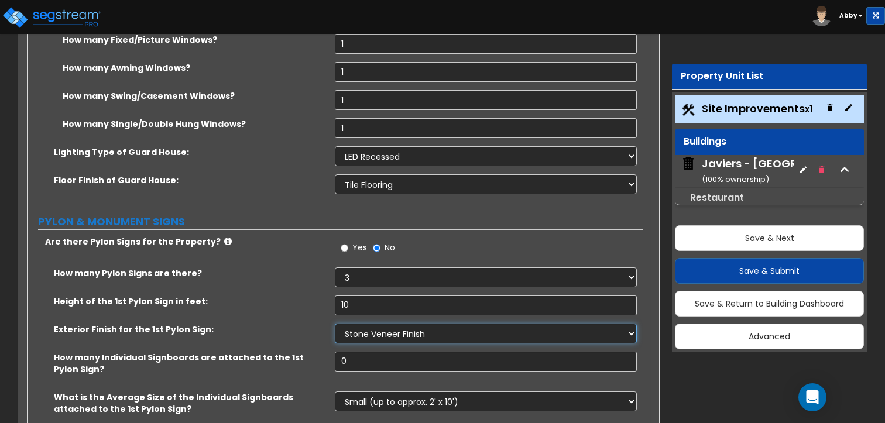
scroll to position [7111, 0]
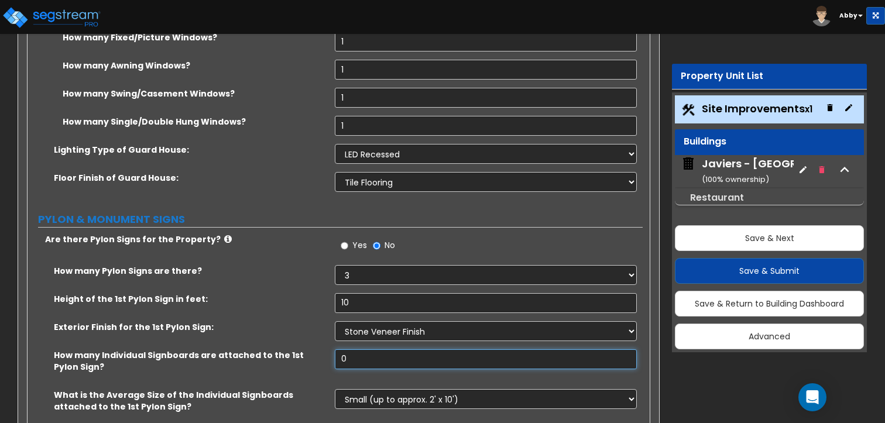
click at [348, 350] on input "0" at bounding box center [486, 360] width 302 height 20
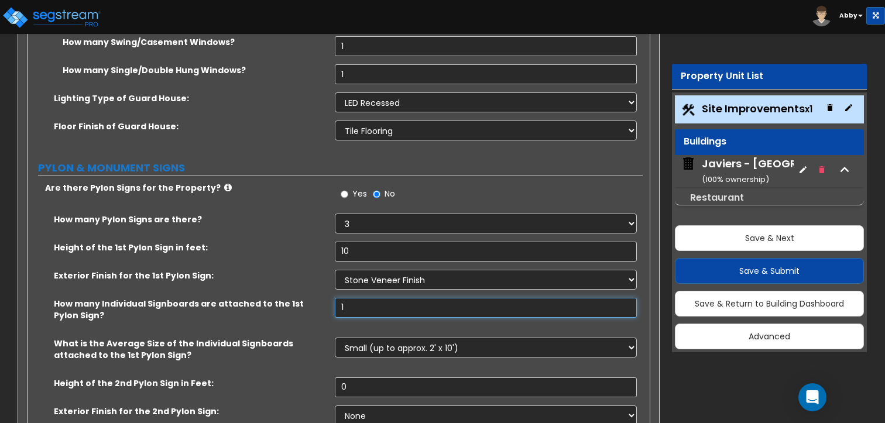
scroll to position [7165, 0]
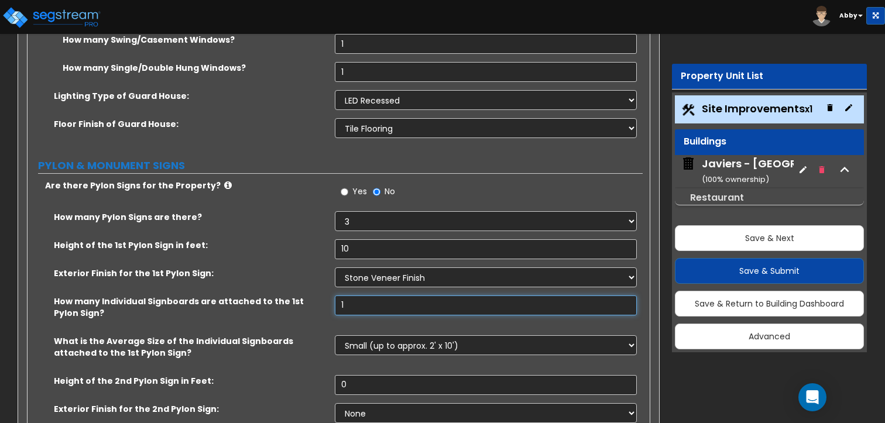
type input "1"
click at [357, 375] on input "0" at bounding box center [486, 385] width 302 height 20
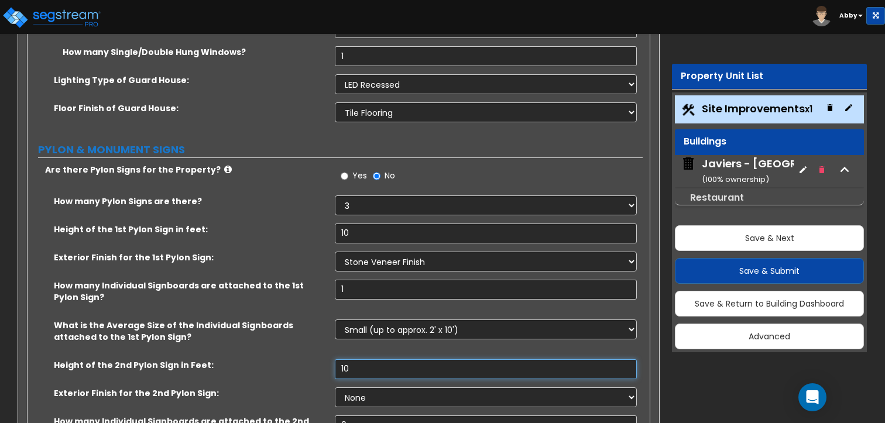
scroll to position [7183, 0]
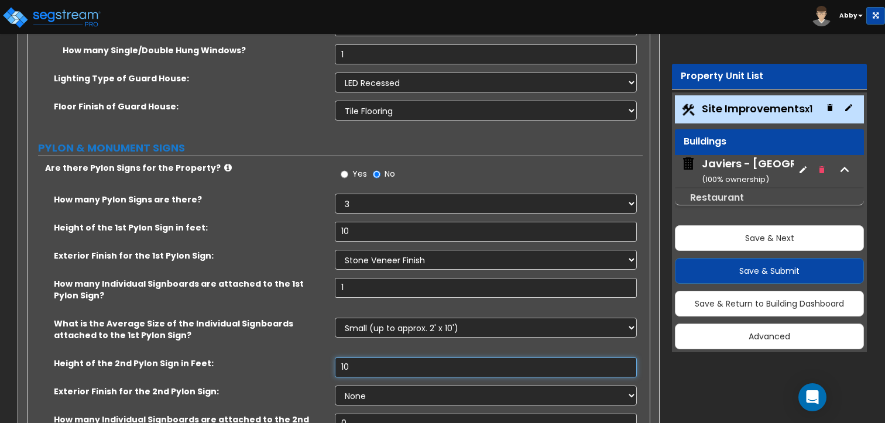
type input "10"
click at [357, 358] on div "Height of the 2nd Pylon Sign in Feet: 10" at bounding box center [335, 372] width 615 height 28
click at [357, 386] on select "None Paint Finish Brick Veneer Finish Stone Veneer Finish Metal Composite Finis…" at bounding box center [486, 396] width 302 height 20
click at [335, 386] on select "None Paint Finish Brick Veneer Finish Stone Veneer Finish Metal Composite Finis…" at bounding box center [486, 396] width 302 height 20
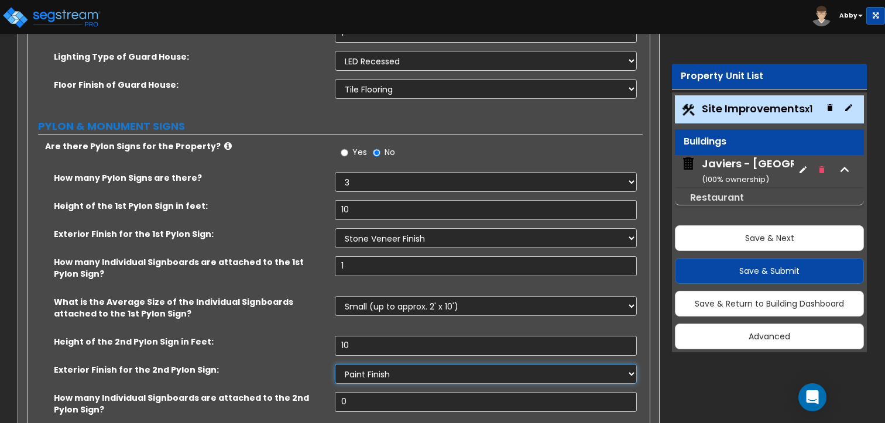
click at [360, 364] on select "None Paint Finish Brick Veneer Finish Stone Veneer Finish Metal Composite Finis…" at bounding box center [486, 374] width 302 height 20
select select "2"
click at [335, 364] on select "None Paint Finish Brick Veneer Finish Stone Veneer Finish Metal Composite Finis…" at bounding box center [486, 374] width 302 height 20
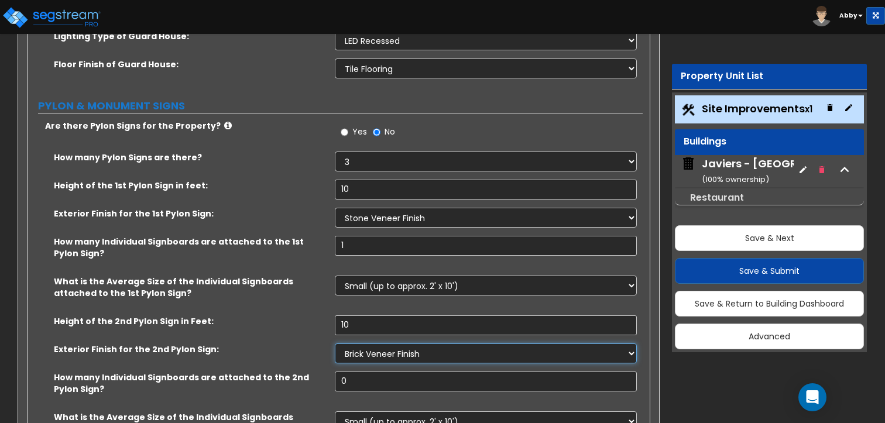
scroll to position [7225, 0]
click at [357, 371] on input "0" at bounding box center [486, 381] width 302 height 20
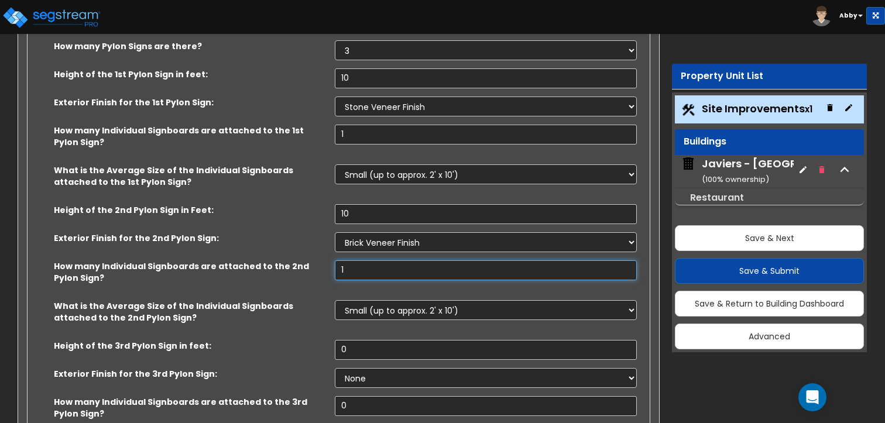
scroll to position [7339, 0]
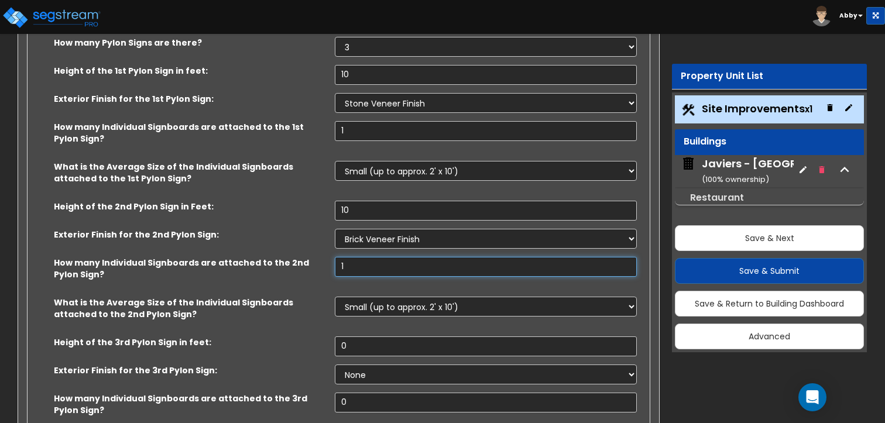
type input "1"
click at [359, 337] on input "0" at bounding box center [486, 347] width 302 height 20
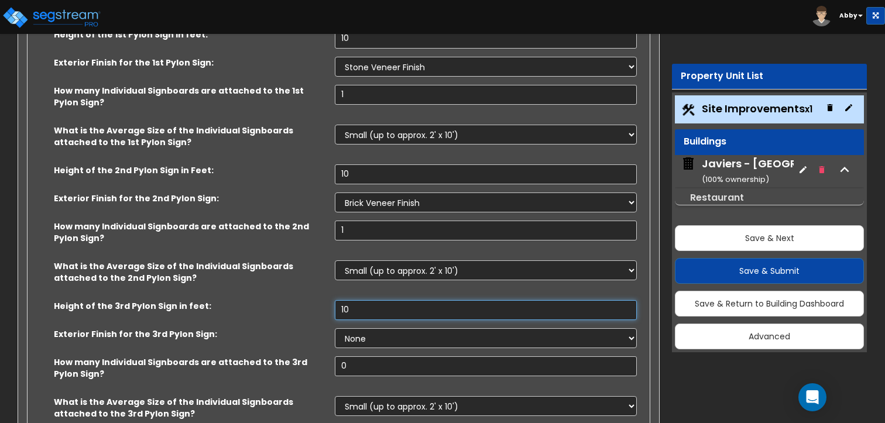
scroll to position [7376, 0]
type input "10"
click at [358, 329] on select "None Paint Finish Brick Veneer Finish Stone Veneer Finish Metal Composite Finis…" at bounding box center [486, 339] width 302 height 20
select select "4"
click at [335, 329] on select "None Paint Finish Brick Veneer Finish Stone Veneer Finish Metal Composite Finis…" at bounding box center [486, 339] width 302 height 20
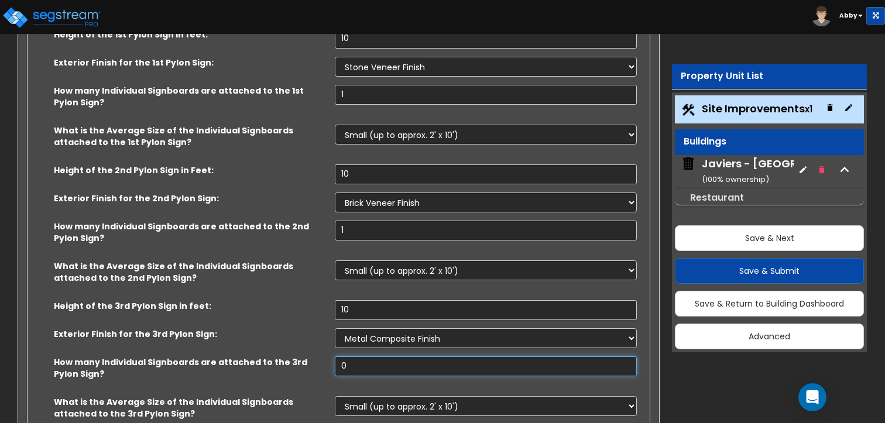
click at [372, 357] on input "0" at bounding box center [486, 367] width 302 height 20
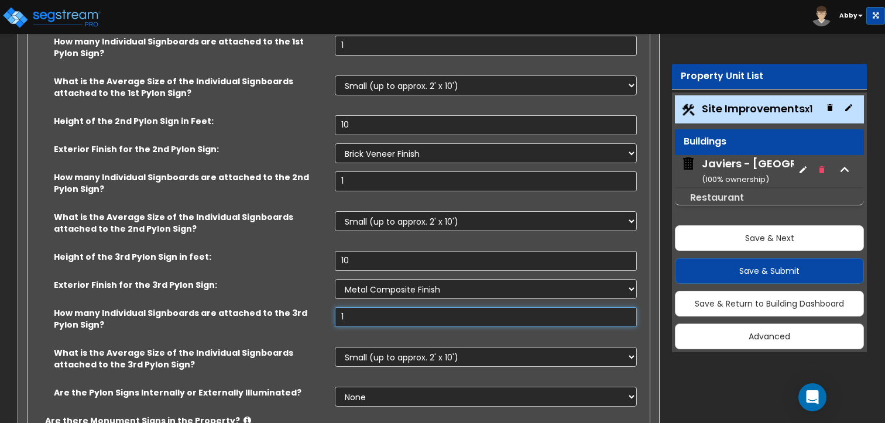
scroll to position [7425, 0]
type input "1"
click at [375, 387] on select "None Internally Illuminated Externally Illuminated" at bounding box center [486, 397] width 302 height 20
select select "1"
click at [335, 387] on select "None Internally Illuminated Externally Illuminated" at bounding box center [486, 397] width 302 height 20
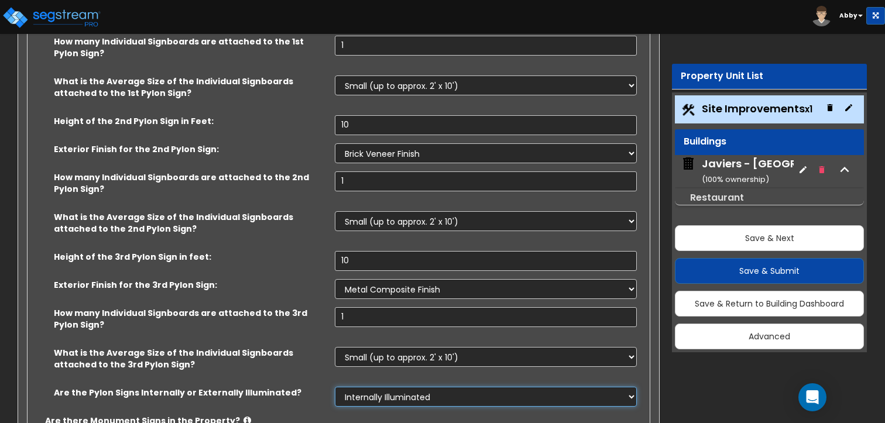
scroll to position [7450, 0]
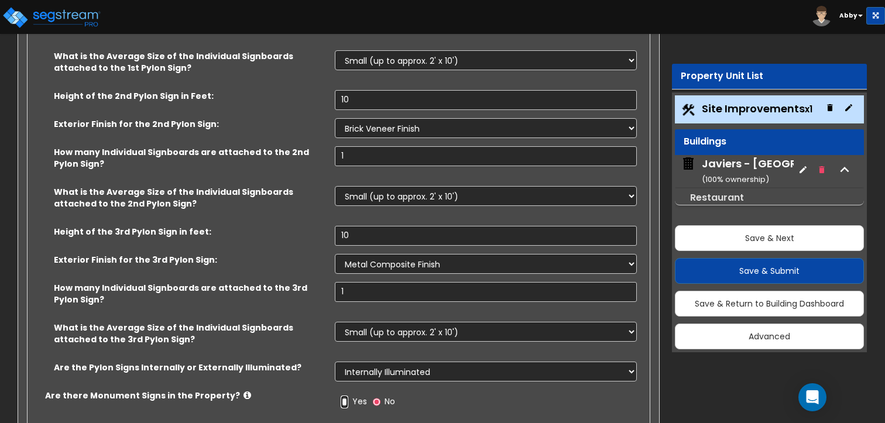
click at [348, 396] on input "Yes" at bounding box center [345, 402] width 8 height 13
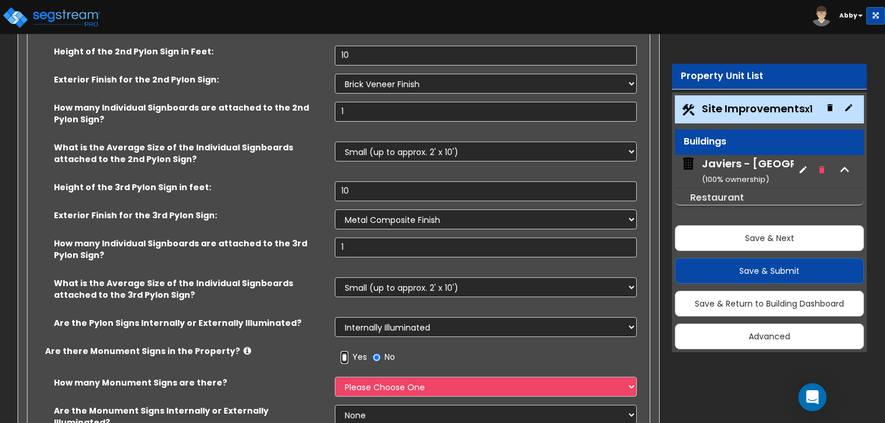
scroll to position [7556, 0]
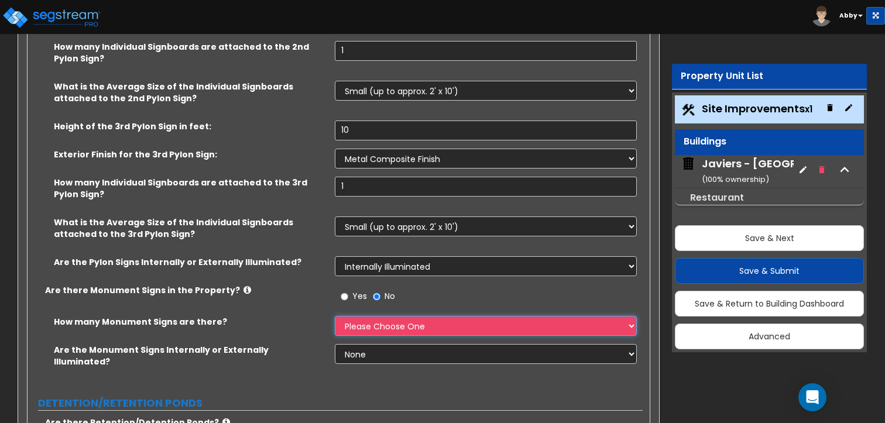
click at [351, 316] on select "Please Choose One 1 2 3" at bounding box center [486, 326] width 302 height 20
select select "3"
click at [335, 316] on select "Please Choose One 1 2 3" at bounding box center [486, 326] width 302 height 20
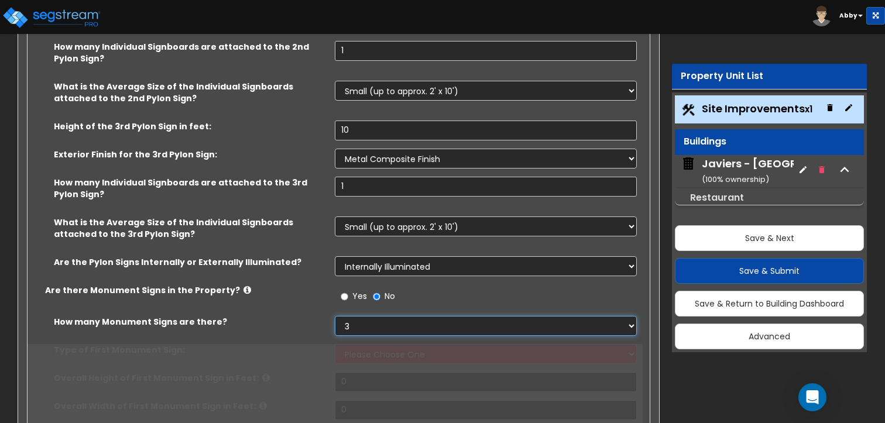
scroll to position [7593, 0]
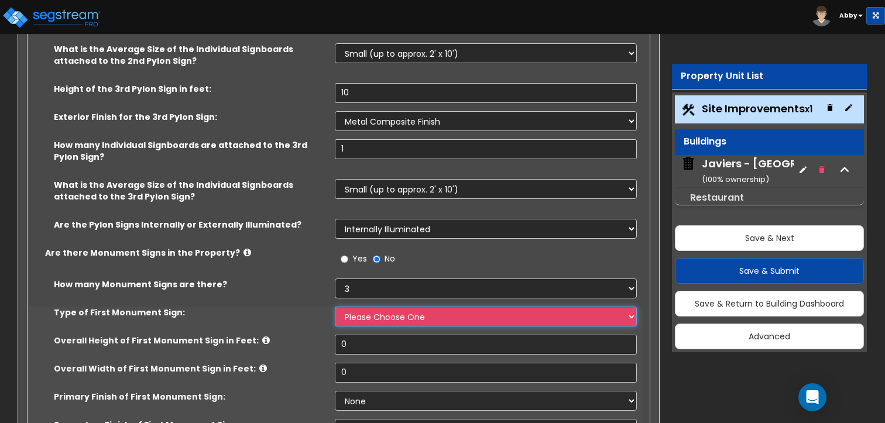
click at [354, 307] on select "Please Choose One Flat Signboard on top of a Base Flat Signboard attached to a …" at bounding box center [486, 317] width 302 height 20
click at [358, 307] on select "Please Choose One Flat Signboard on top of a Base Flat Signboard attached to a …" at bounding box center [486, 317] width 302 height 20
select select "1"
click at [335, 307] on select "Please Choose One Flat Signboard on top of a Base Flat Signboard attached to a …" at bounding box center [486, 317] width 302 height 20
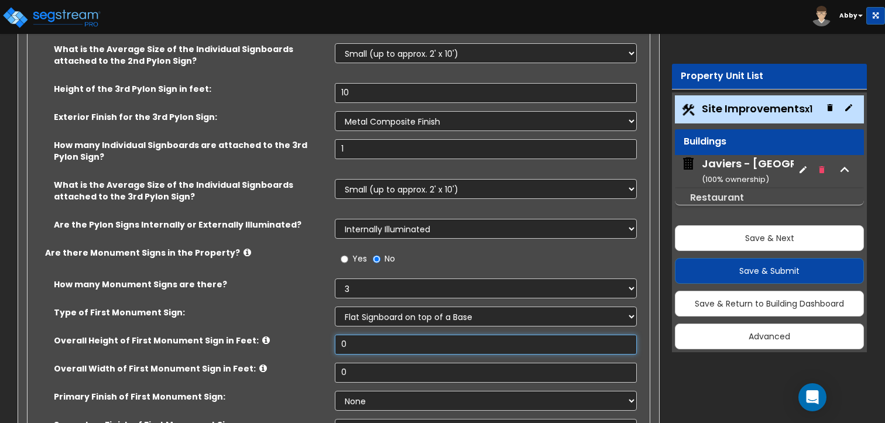
click at [360, 335] on input "0" at bounding box center [486, 345] width 302 height 20
type input "10"
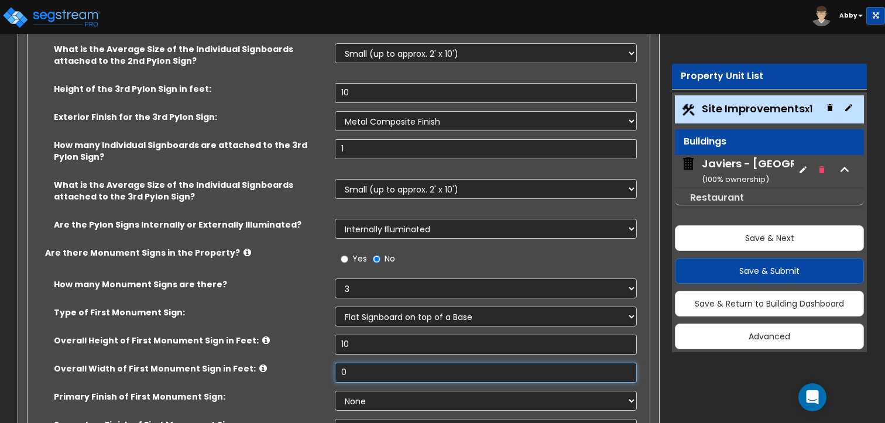
click at [359, 363] on input "0" at bounding box center [486, 373] width 302 height 20
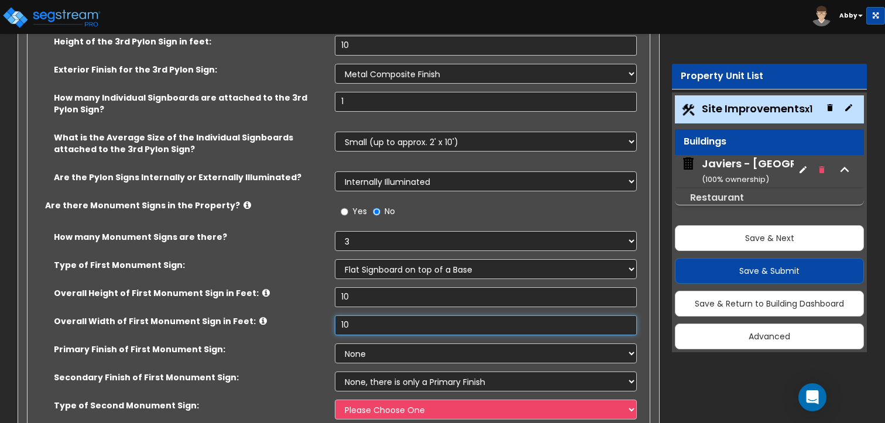
type input "10"
click at [361, 344] on select "None Paint/Stucco Finish Brick Finish Stone Finish Metal Composite Finish Vinyl…" at bounding box center [486, 354] width 302 height 20
select select "2"
click at [335, 344] on select "None Paint/Stucco Finish Brick Finish Stone Finish Metal Composite Finish Vinyl…" at bounding box center [486, 354] width 302 height 20
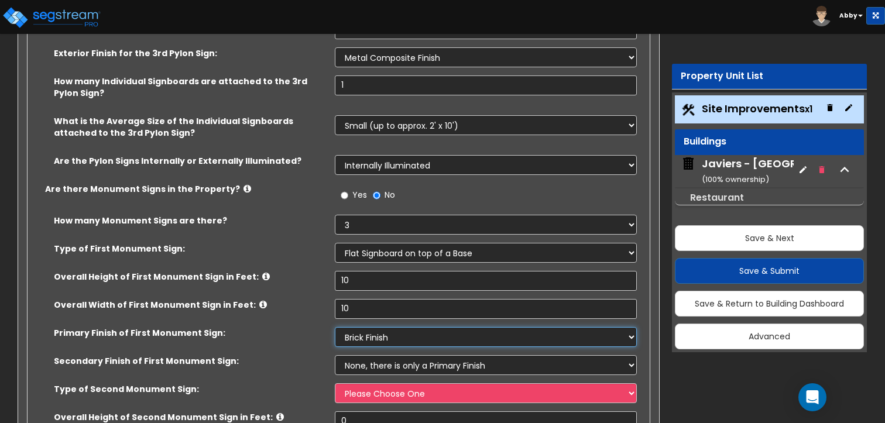
scroll to position [7657, 0]
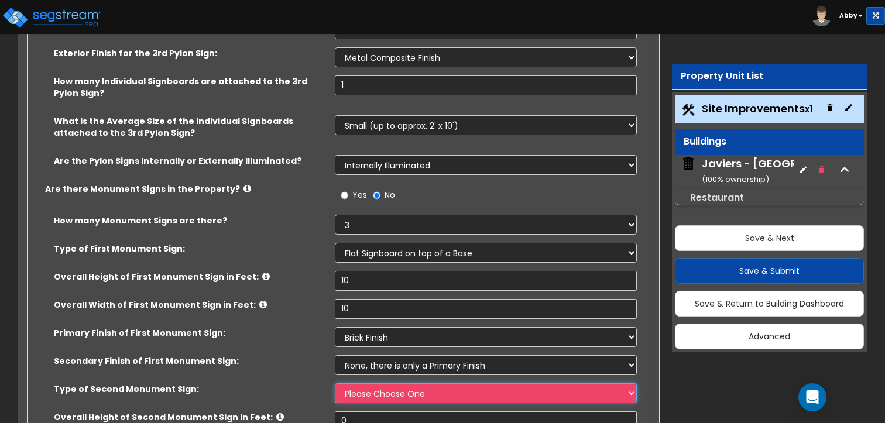
click at [378, 384] on select "Please Choose One Flat Signboard on top of a Base Flat Signboard attached to a …" at bounding box center [486, 394] width 302 height 20
select select "3"
click at [335, 384] on select "Please Choose One Flat Signboard on top of a Base Flat Signboard attached to a …" at bounding box center [486, 394] width 302 height 20
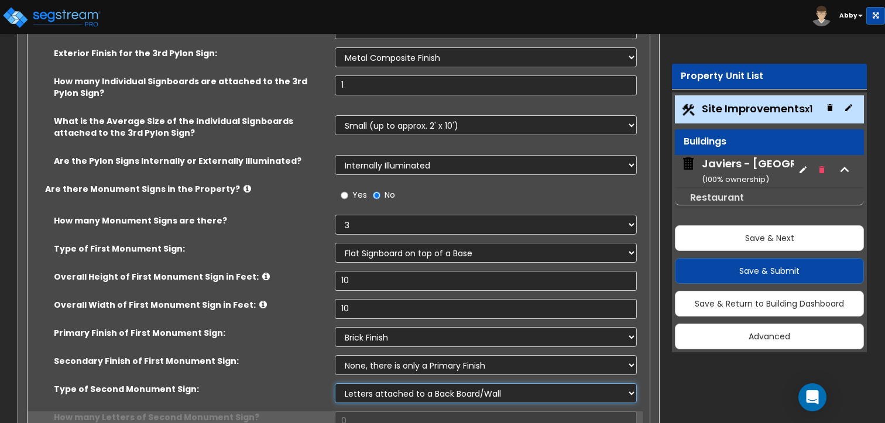
scroll to position [7672, 0]
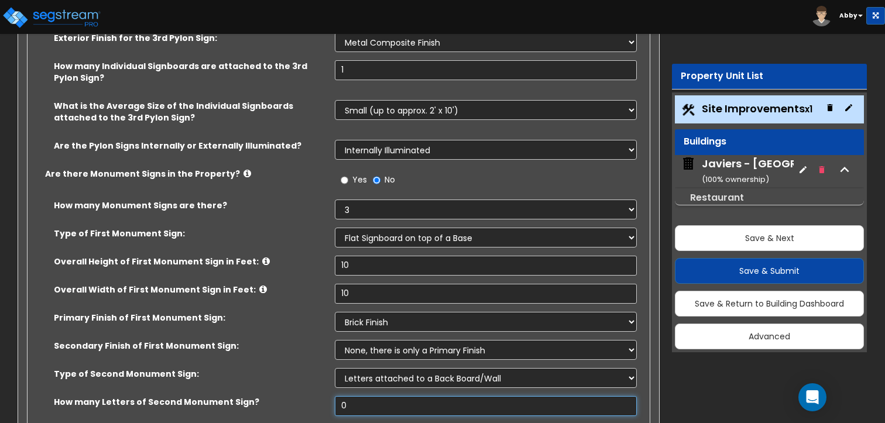
click at [370, 396] on input "0" at bounding box center [486, 406] width 302 height 20
type input "10"
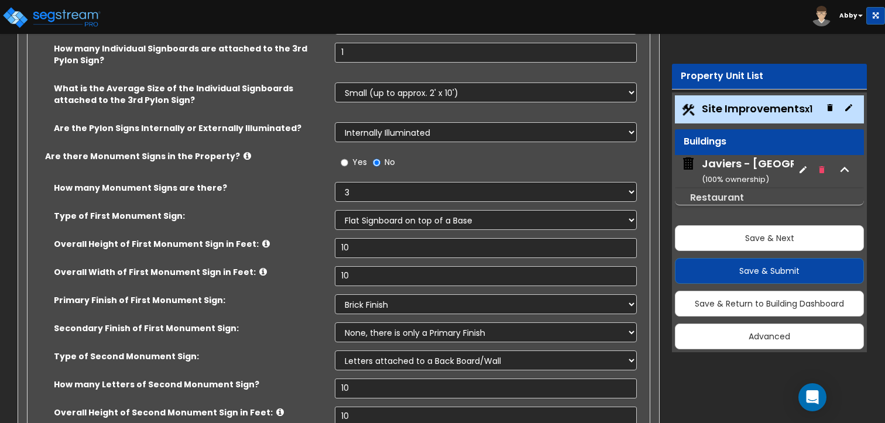
scroll to position [7691, 0]
type input "10"
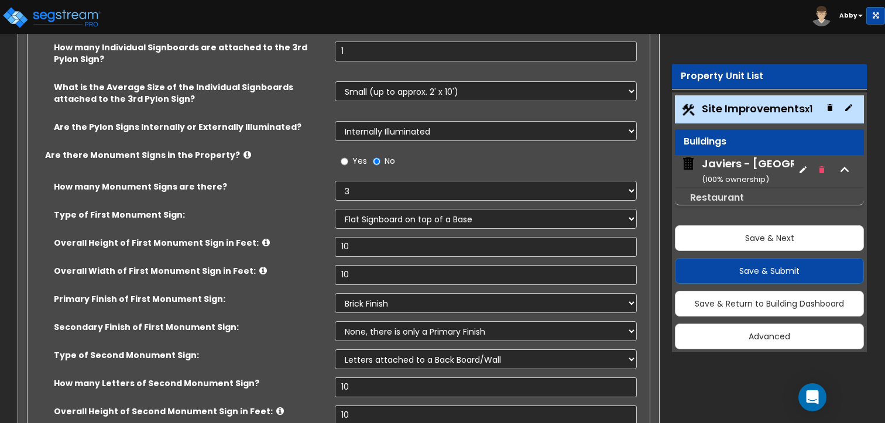
select select "4"
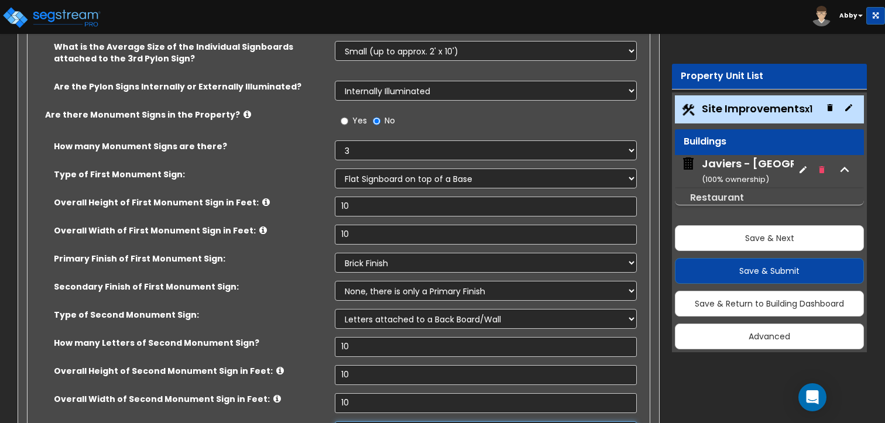
scroll to position [7760, 0]
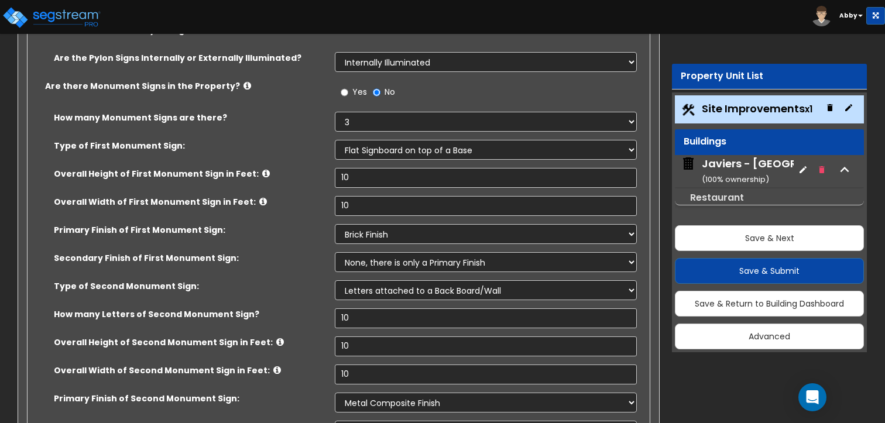
select select "4"
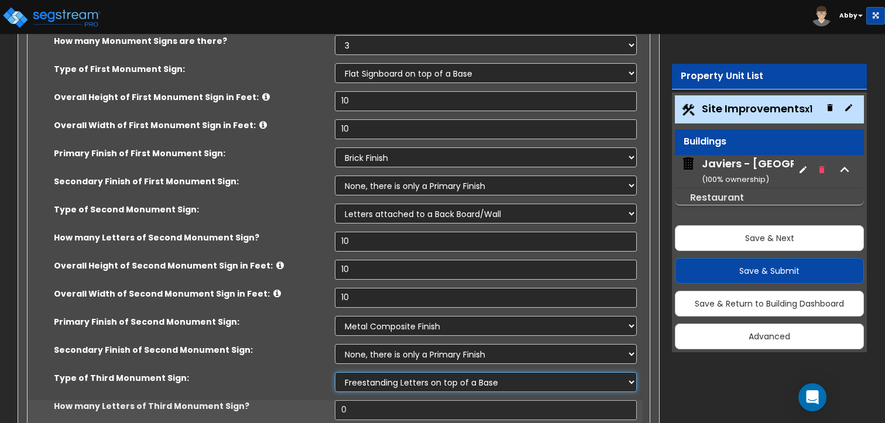
scroll to position [7837, 0]
click at [360, 400] on input "0" at bounding box center [486, 410] width 302 height 20
type input "10"
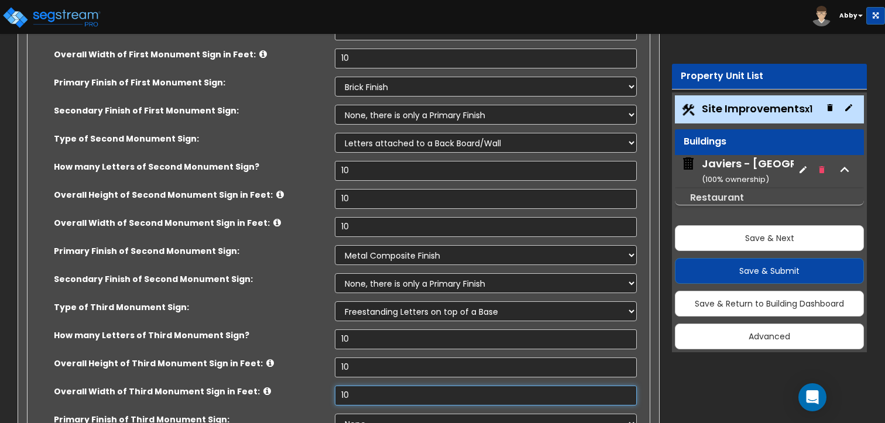
scroll to position [7926, 0]
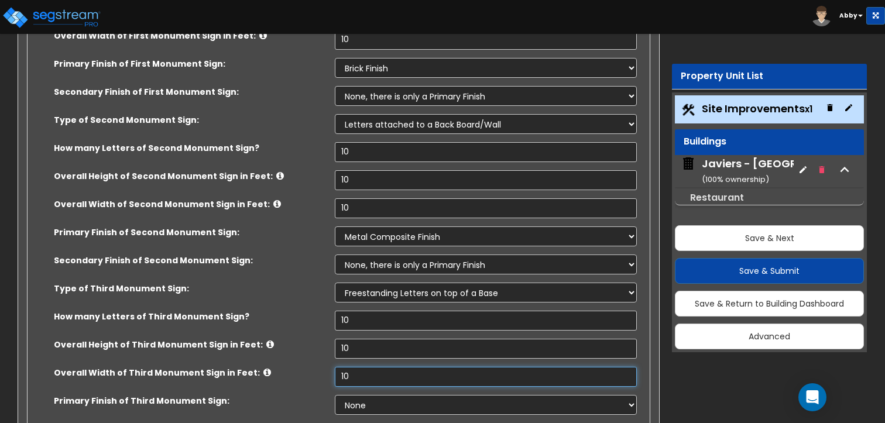
type input "10"
click at [362, 395] on select "None Paint/Stucco Finish Brick Finish Stone Finish Metal Composite Finish Vinyl…" at bounding box center [486, 405] width 302 height 20
select select "6"
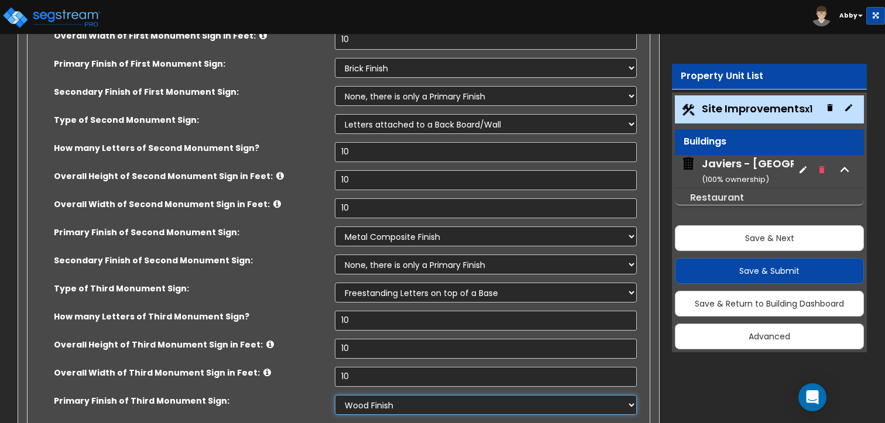
click at [335, 395] on select "None Paint/Stucco Finish Brick Finish Stone Finish Metal Composite Finish Vinyl…" at bounding box center [486, 405] width 302 height 20
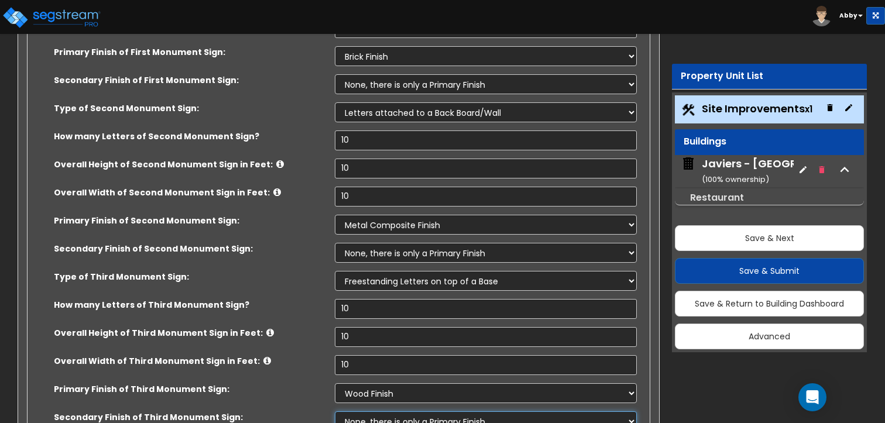
click at [363, 412] on select "None, there is only a Primary Finish Paint/Stucco Finish Brick Finish Stone Fin…" at bounding box center [486, 422] width 302 height 20
select select "5"
click at [335, 412] on select "None, there is only a Primary Finish Paint/Stucco Finish Brick Finish Stone Fin…" at bounding box center [486, 422] width 302 height 20
select select "2"
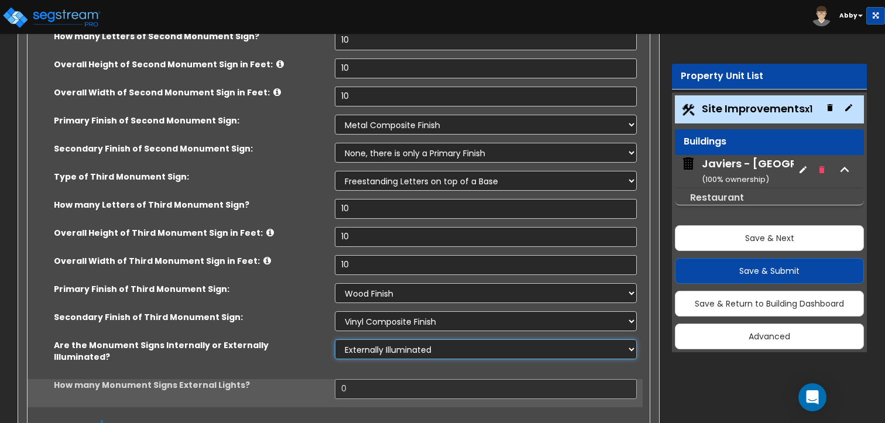
scroll to position [8039, 0]
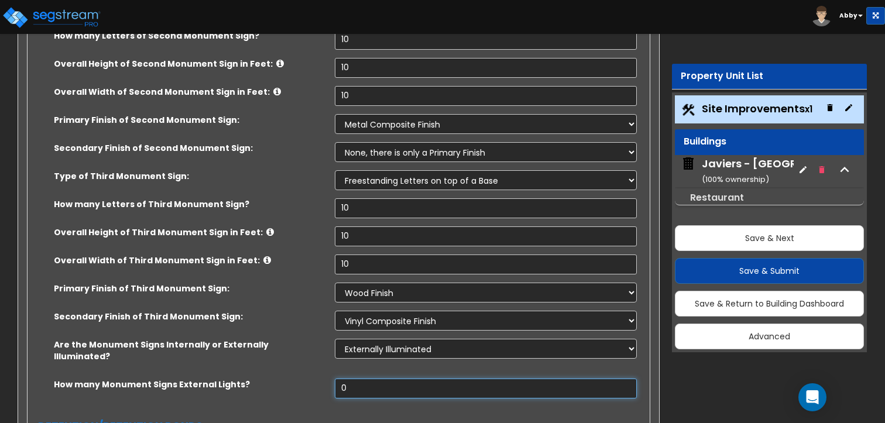
click at [366, 379] on input "0" at bounding box center [486, 389] width 302 height 20
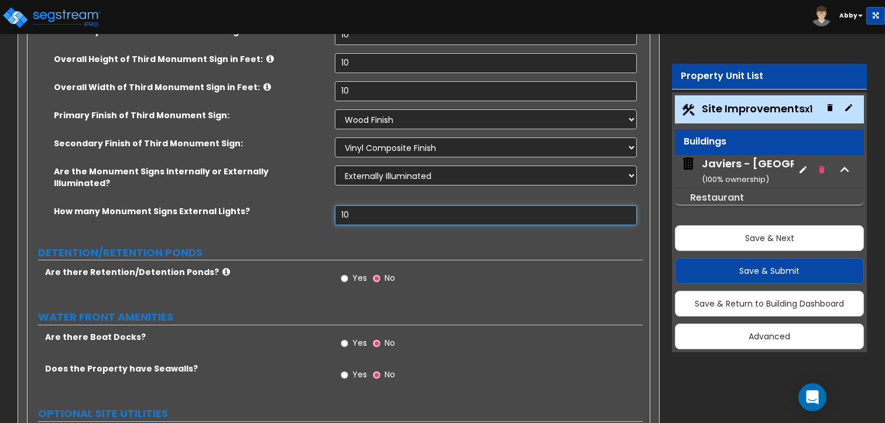
scroll to position [8212, 0]
type input "10"
click at [350, 270] on label "Yes" at bounding box center [354, 280] width 26 height 20
click at [348, 272] on input "Yes" at bounding box center [345, 278] width 8 height 13
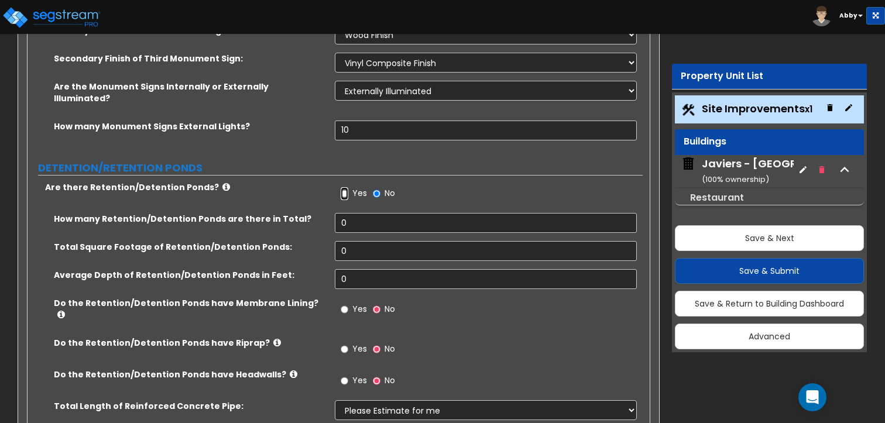
scroll to position [8259, 0]
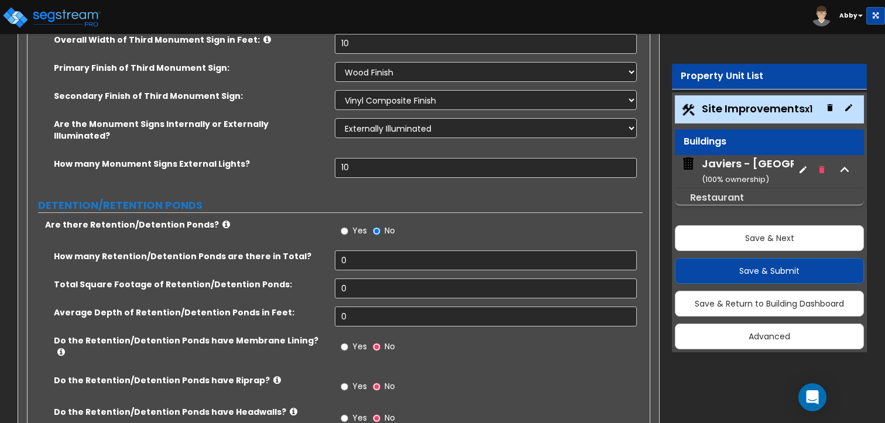
click at [359, 219] on div "Yes No" at bounding box center [488, 235] width 307 height 32
click at [359, 251] on input "0" at bounding box center [486, 261] width 302 height 20
type input "1"
click at [360, 279] on input "0" at bounding box center [486, 289] width 302 height 20
type input "100"
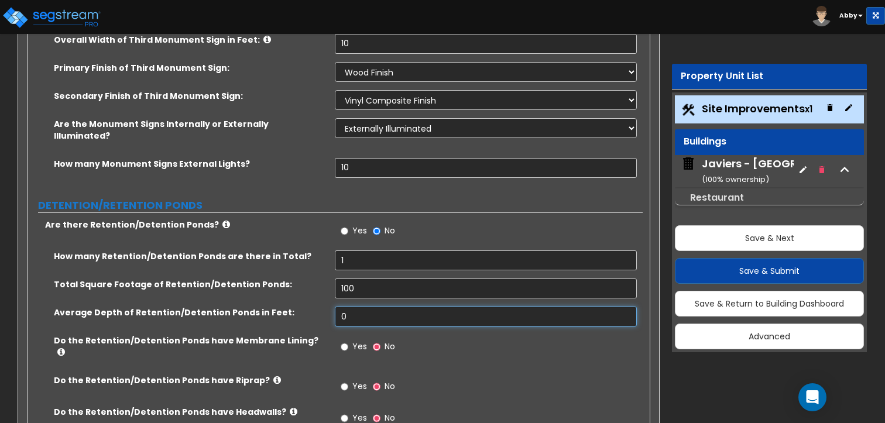
click at [360, 307] on input "0" at bounding box center [486, 317] width 302 height 20
type input "10"
click at [356, 341] on span "Yes" at bounding box center [360, 347] width 15 height 12
click at [348, 341] on input "Yes" at bounding box center [345, 347] width 8 height 13
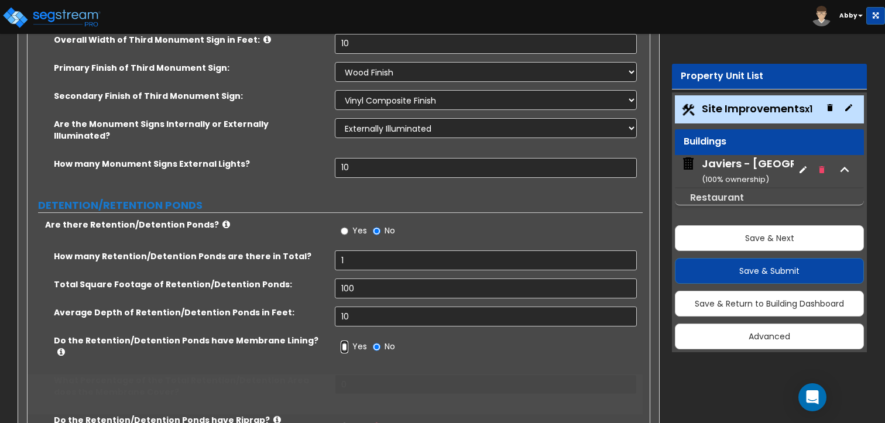
radio input "true"
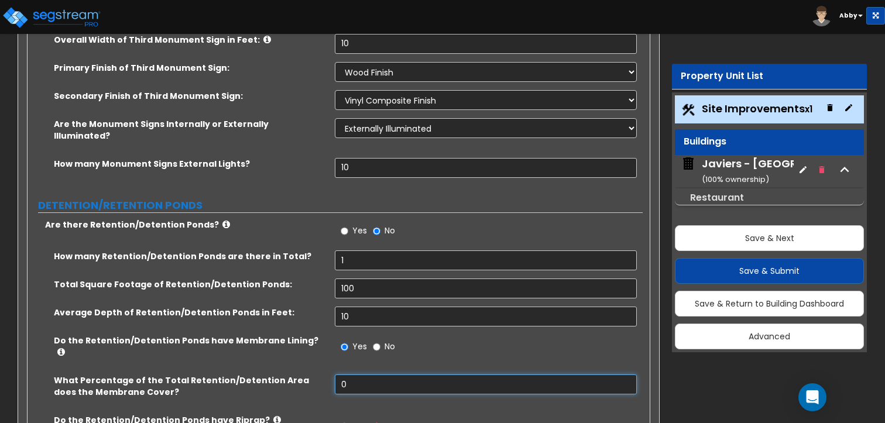
click at [356, 375] on input "0" at bounding box center [486, 385] width 302 height 20
type input "2"
type input "100"
click at [351, 418] on label "Yes" at bounding box center [354, 428] width 26 height 20
click at [348, 420] on input "Yes" at bounding box center [345, 426] width 8 height 13
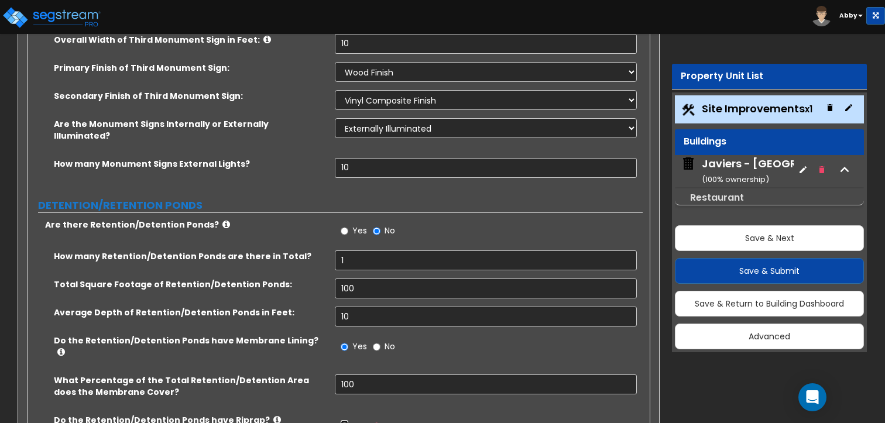
radio input "true"
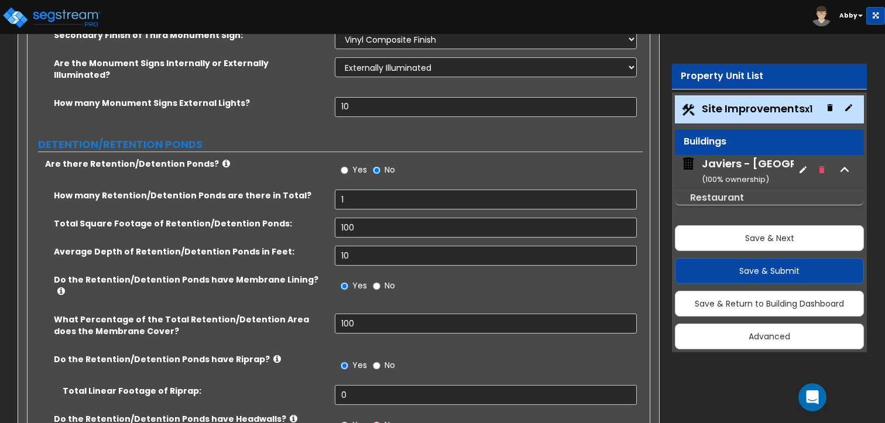
click at [363, 354] on div "Yes No" at bounding box center [368, 367] width 66 height 27
click at [363, 385] on input "0" at bounding box center [486, 395] width 302 height 20
type input "10"
click at [358, 419] on span "Yes" at bounding box center [360, 425] width 15 height 12
click at [348, 419] on input "Yes" at bounding box center [345, 425] width 8 height 13
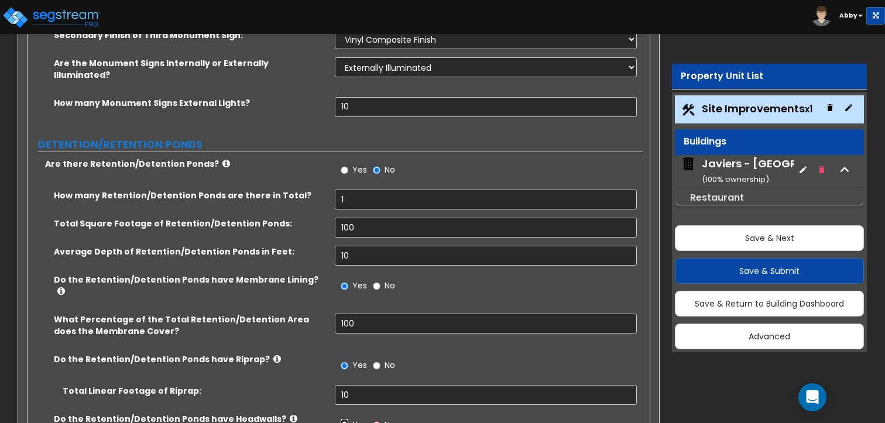
radio input "true"
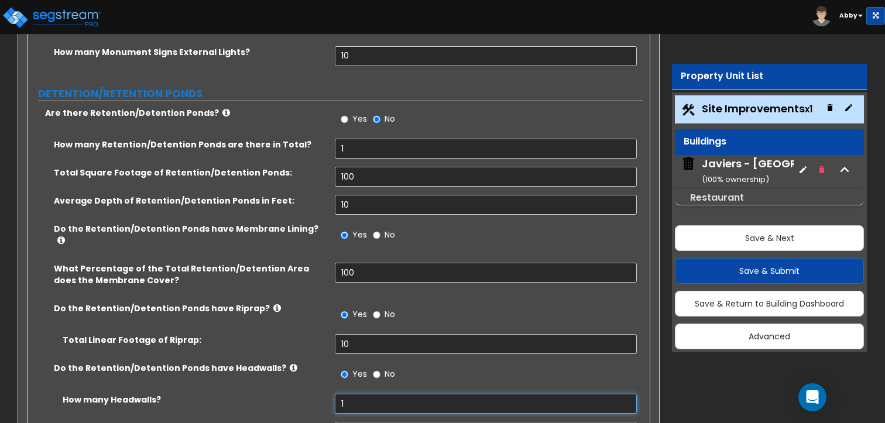
type input "1"
select select "2"
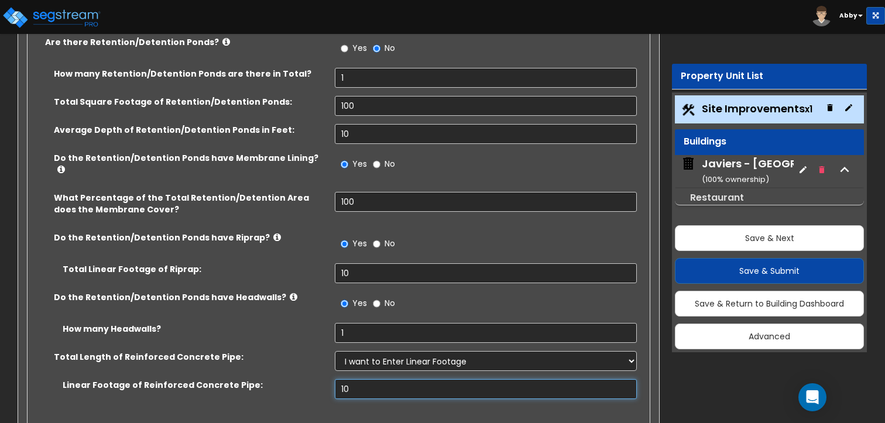
scroll to position [8443, 0]
type input "10"
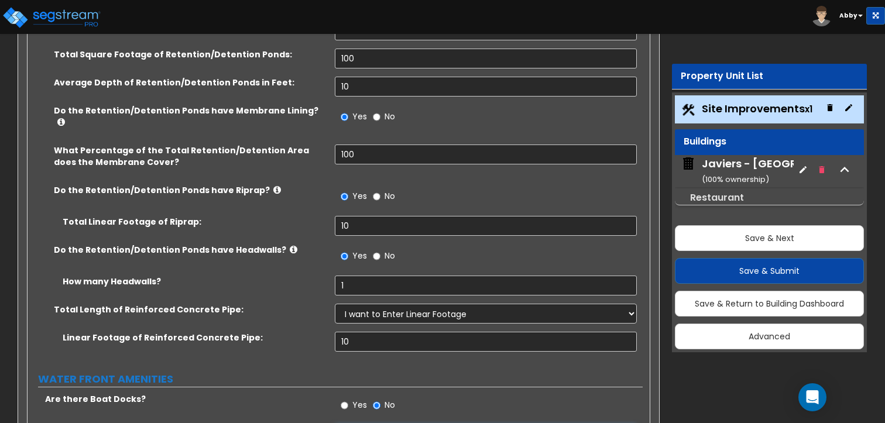
select select "1"
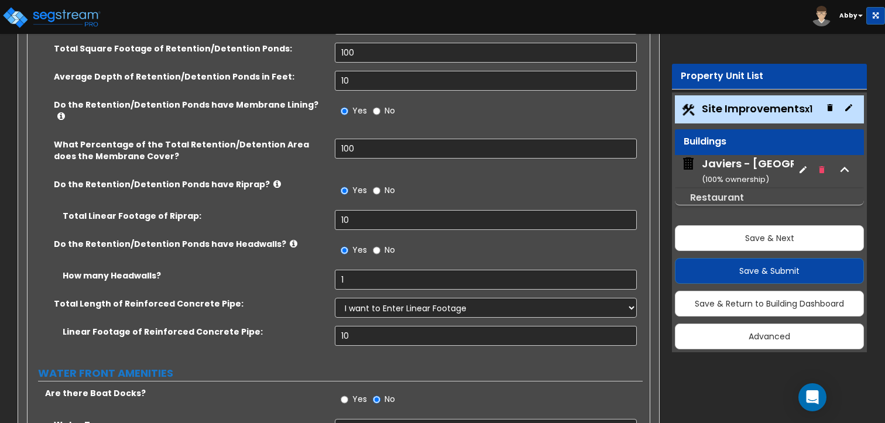
select select "1"
select select "2"
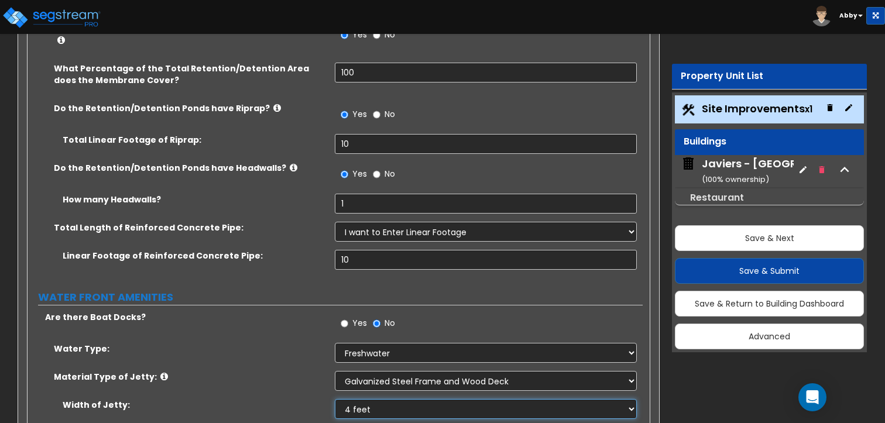
scroll to position [8573, 0]
type input "10"
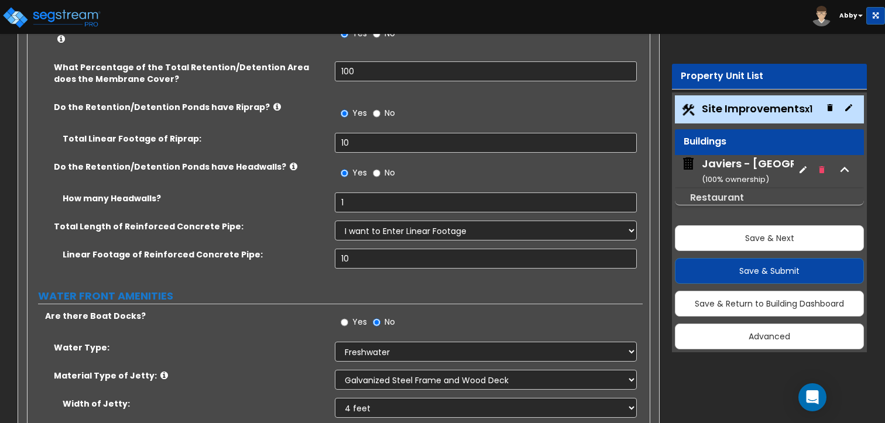
select select "3"
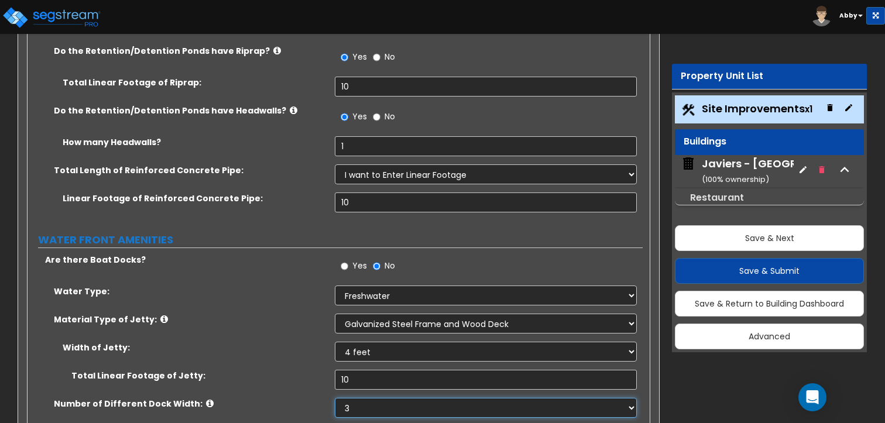
scroll to position [8629, 0]
select select "1"
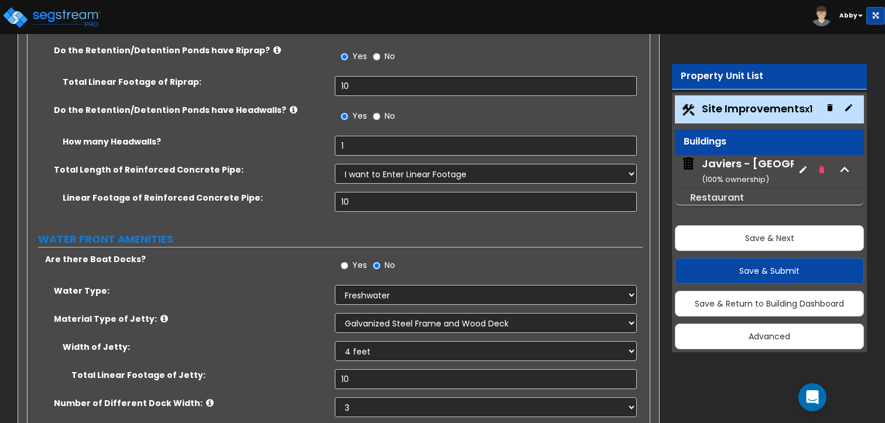
scroll to position [8712, 0]
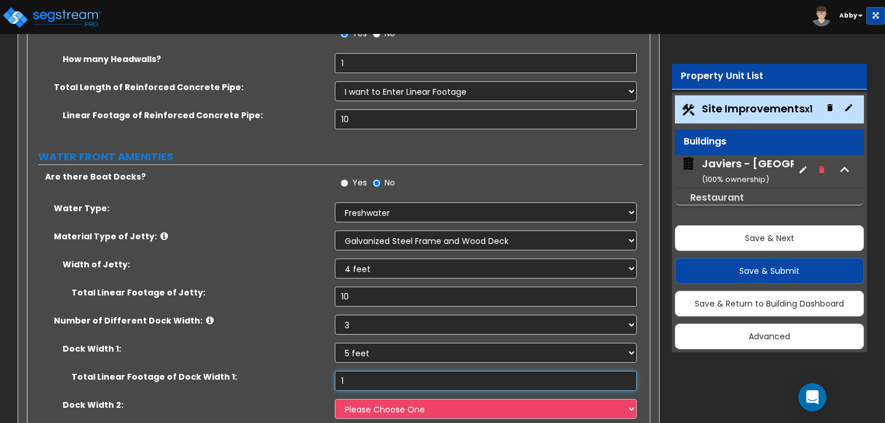
type input "1"
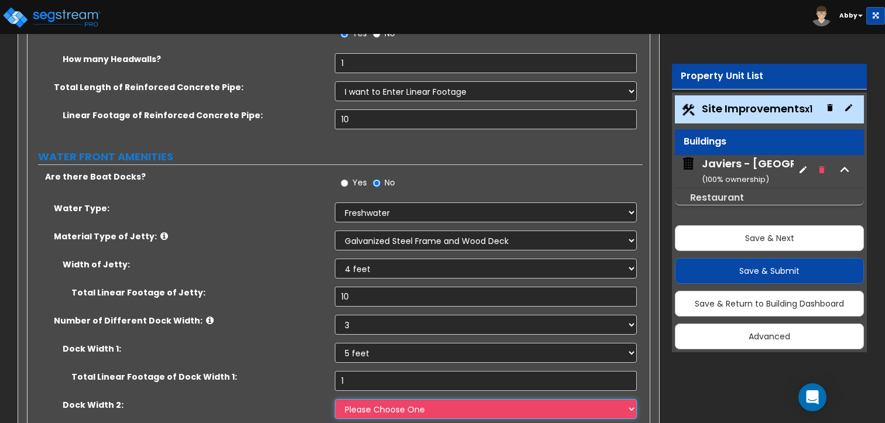
click at [351, 399] on select "Please Choose One 5 feet 6 feet 8 feet" at bounding box center [486, 409] width 302 height 20
select select "2"
click at [335, 399] on select "Please Choose One 5 feet 6 feet 8 feet" at bounding box center [486, 409] width 302 height 20
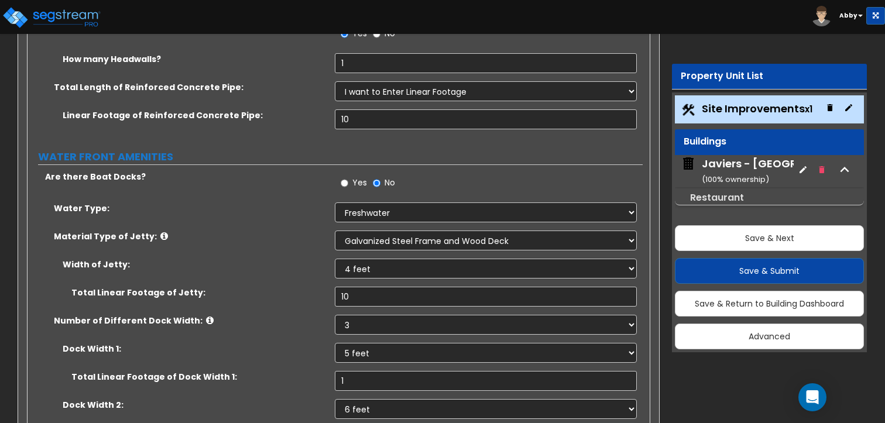
type input "1"
select select "3"
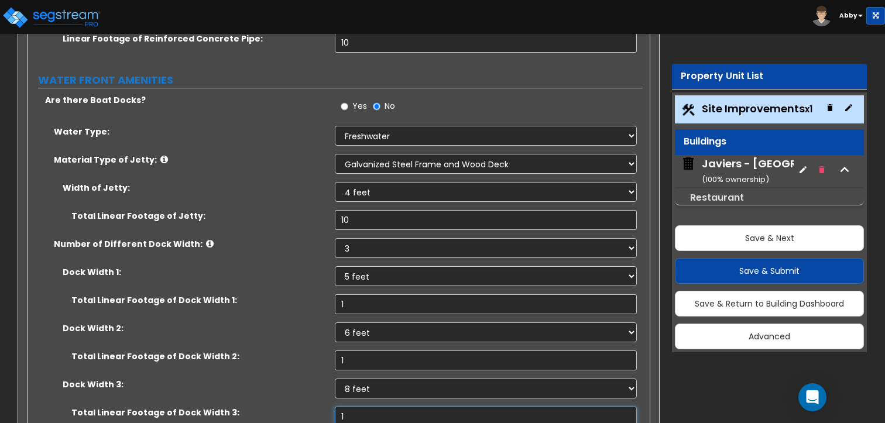
type input "1"
radio input "true"
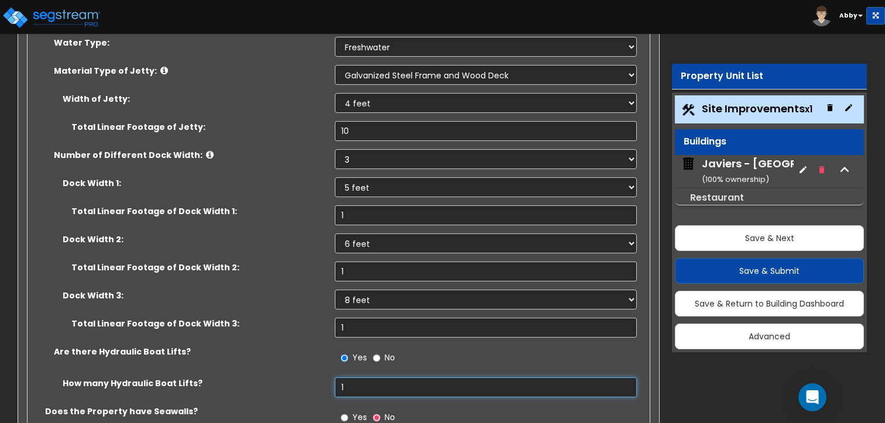
scroll to position [8877, 0]
type input "1"
click at [356, 412] on span "Yes" at bounding box center [360, 418] width 15 height 12
click at [348, 412] on input "Yes" at bounding box center [345, 418] width 8 height 13
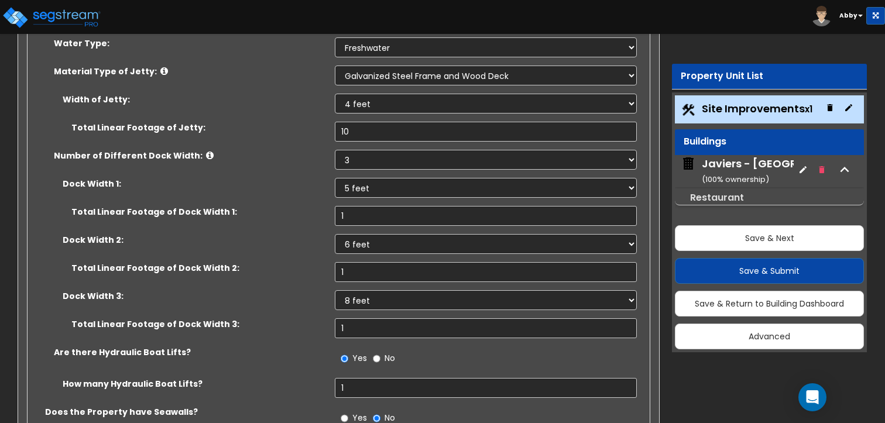
type input "10"
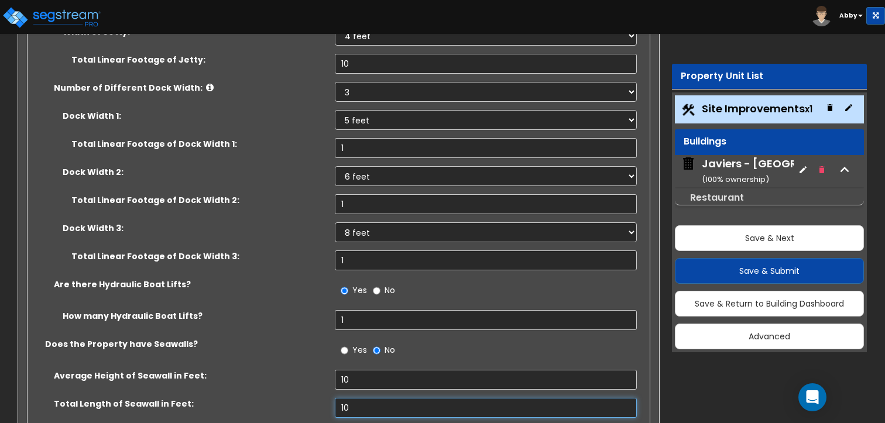
scroll to position [8945, 0]
type input "10"
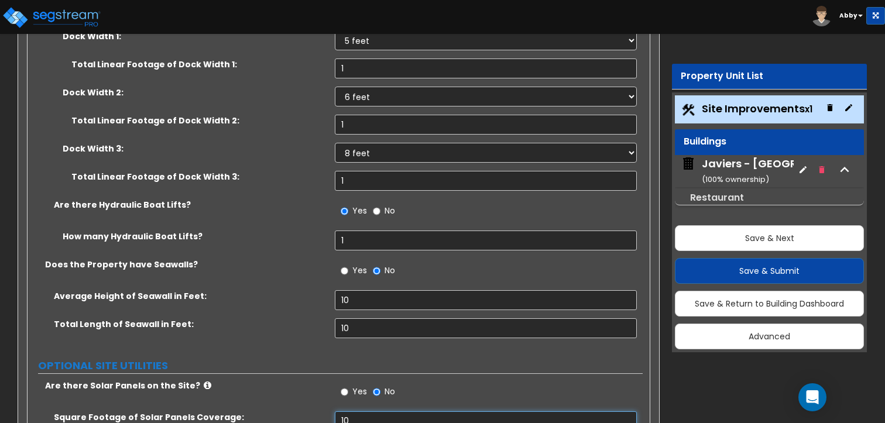
scroll to position [9025, 0]
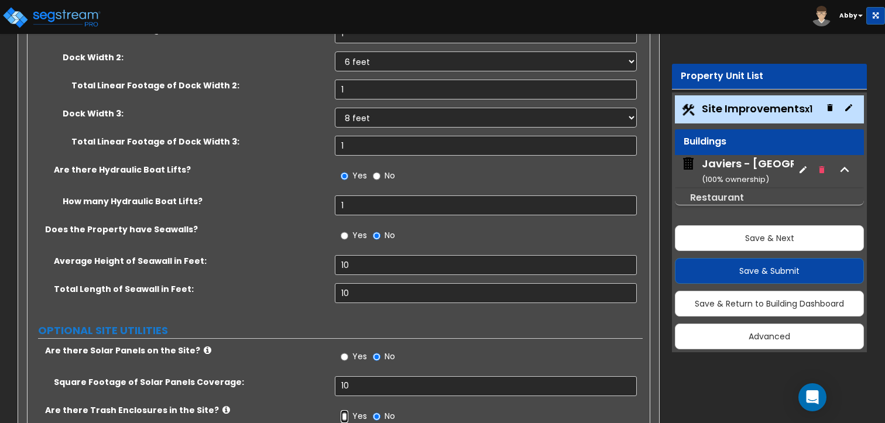
scroll to position [9060, 0]
click at [369, 377] on input "10" at bounding box center [486, 387] width 302 height 20
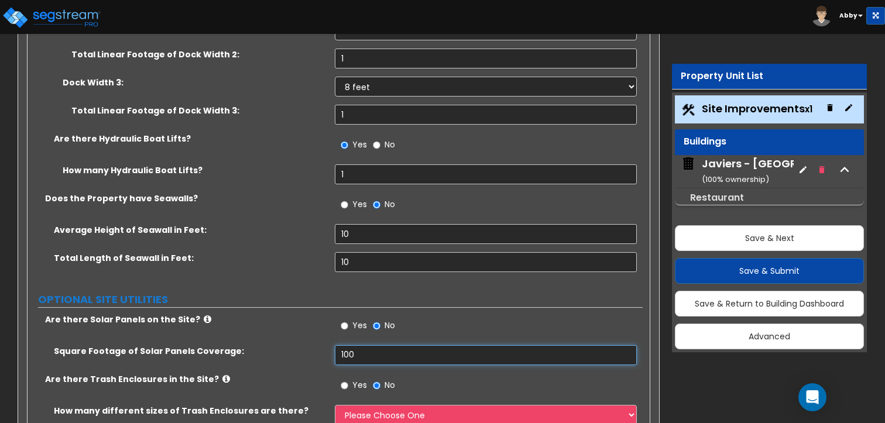
scroll to position [9091, 0]
type input "100"
click at [367, 405] on select "Please Choose One 1 2 3" at bounding box center [486, 415] width 302 height 20
select select "3"
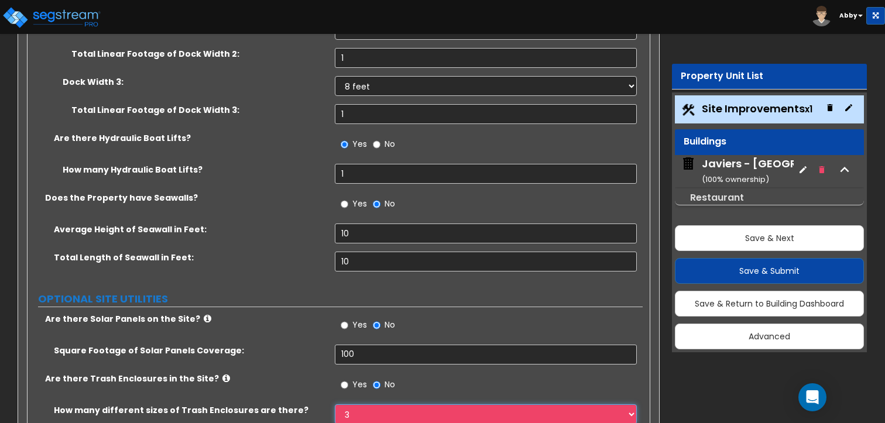
click at [335, 405] on select "Please Choose One 1 2 3" at bounding box center [486, 415] width 302 height 20
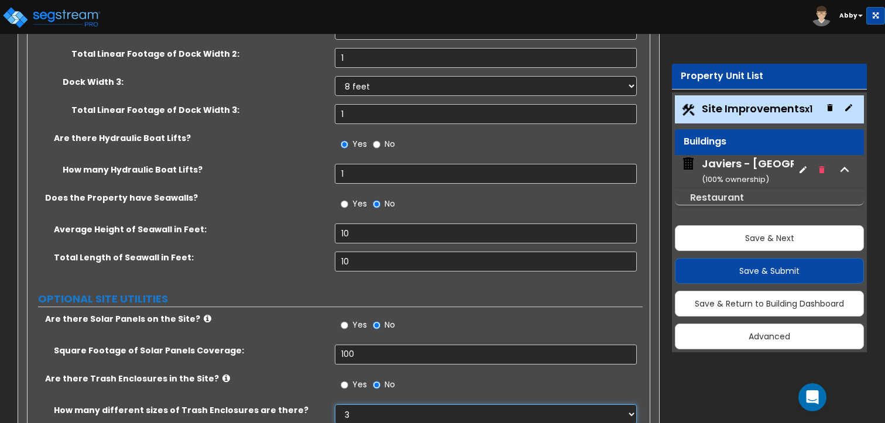
scroll to position [9117, 0]
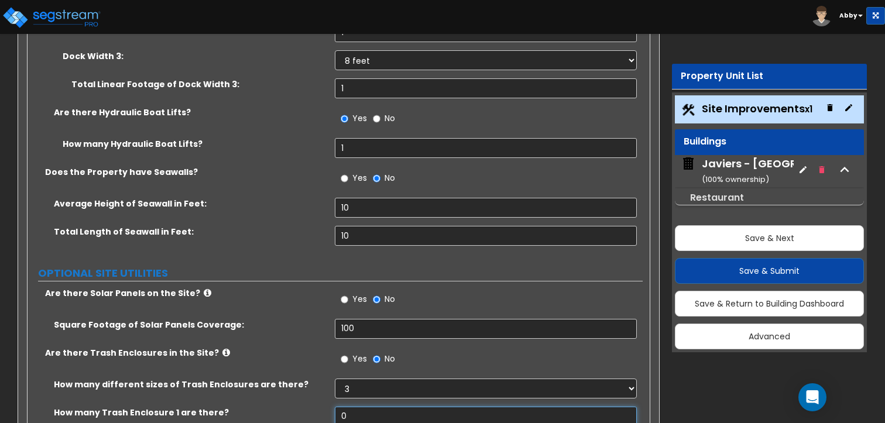
click at [354, 407] on input "0" at bounding box center [486, 417] width 302 height 20
type input "1"
type input "0"
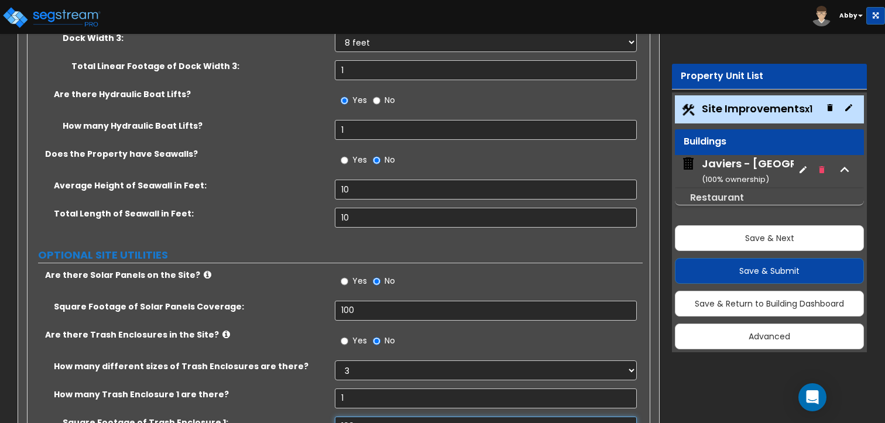
type input "100"
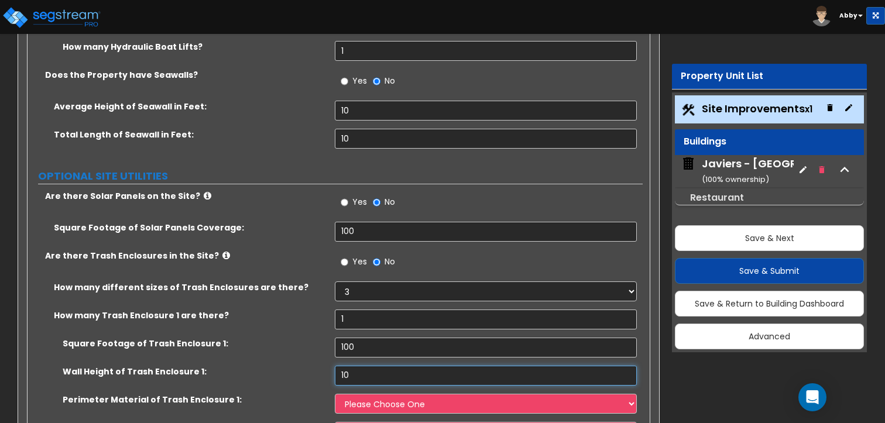
type input "10"
click at [369, 394] on select "Please Choose One Chain Link Wood Metal CMU" at bounding box center [486, 404] width 302 height 20
select select "1"
click at [335, 394] on select "Please Choose One Chain Link Wood Metal CMU" at bounding box center [486, 404] width 302 height 20
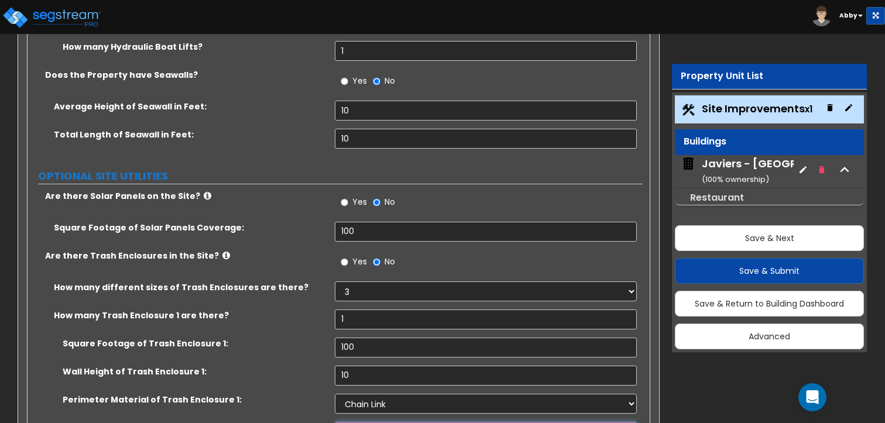
select select "1"
select select "2"
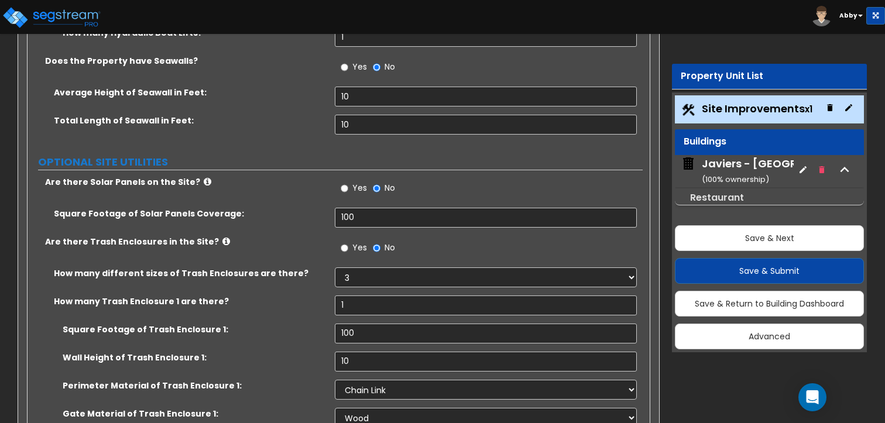
select select "1"
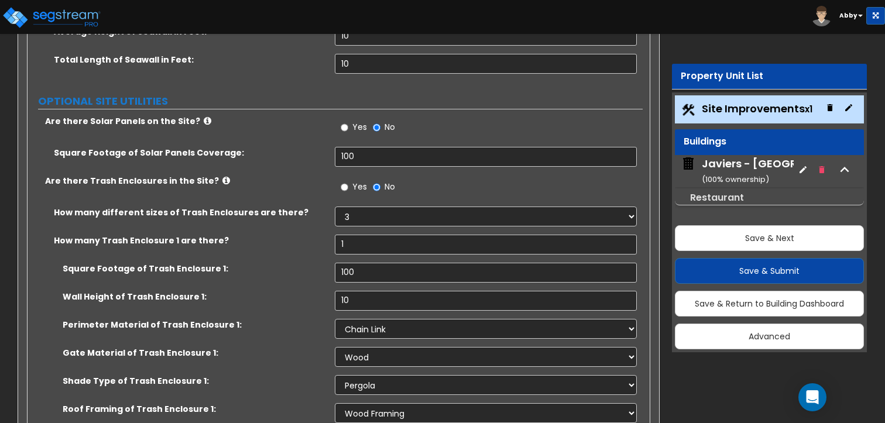
type input "1"
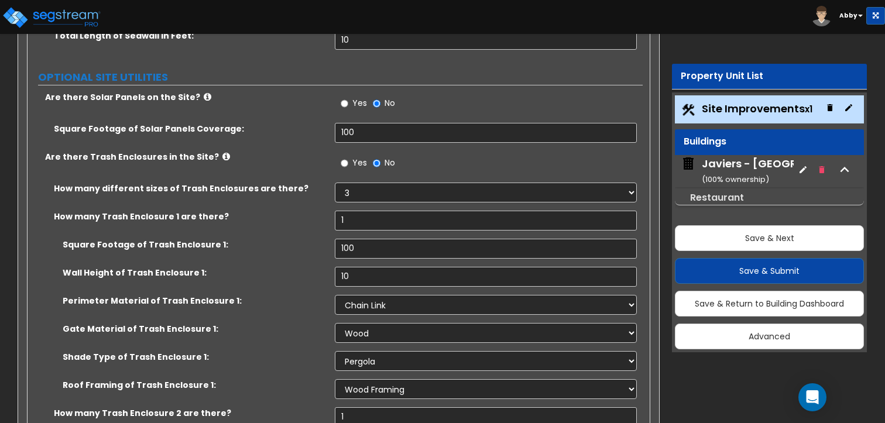
type input "100"
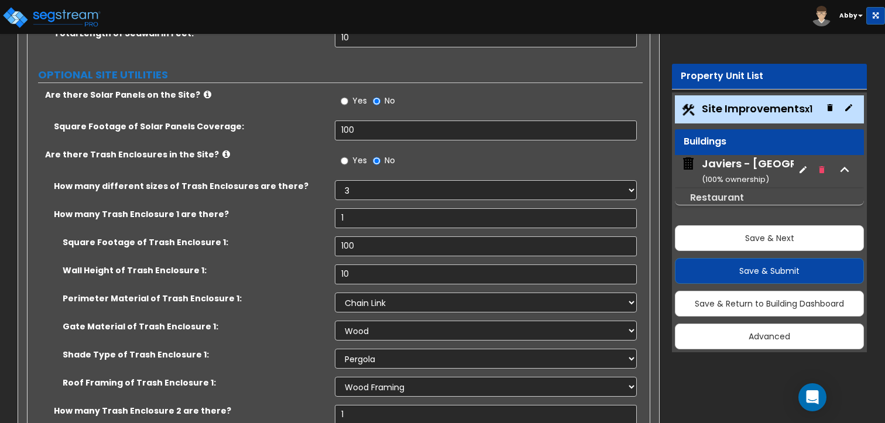
type input "10"
select select "4"
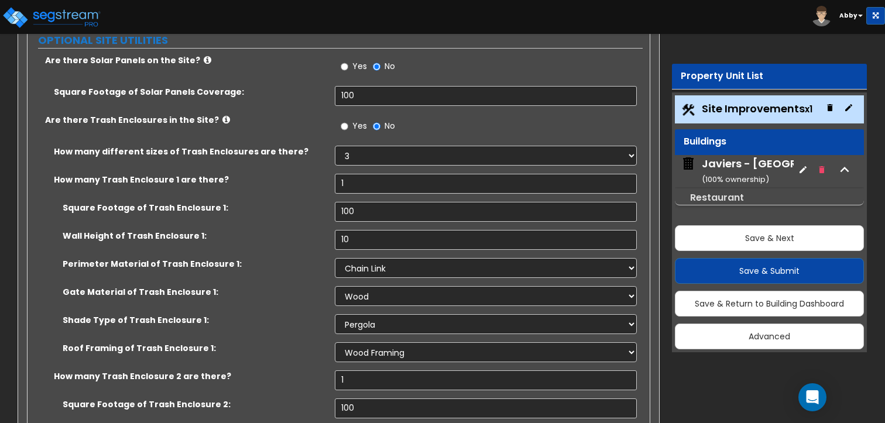
select select "3"
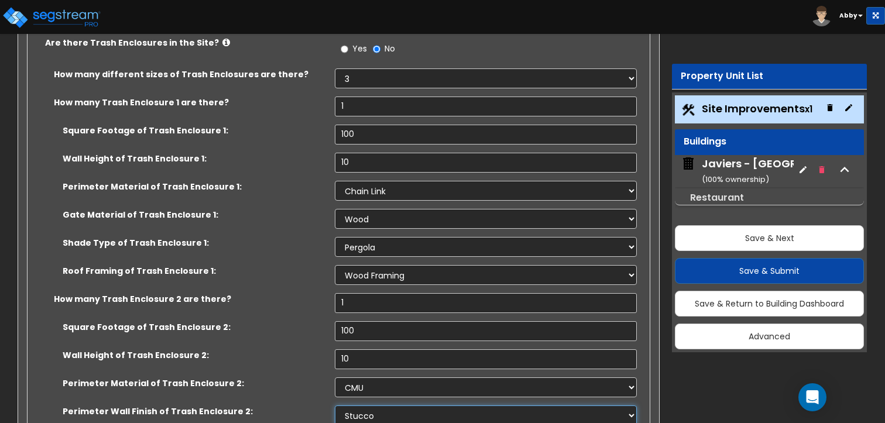
scroll to position [9430, 0]
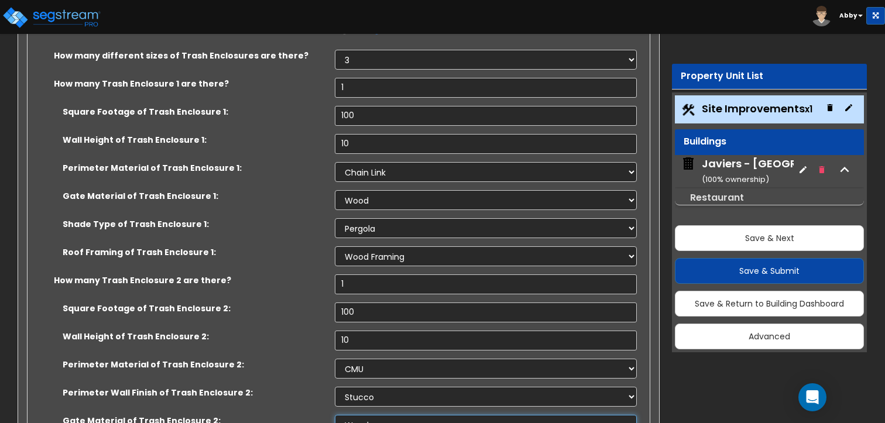
click at [375, 415] on select "Please Choose One Wood Metal" at bounding box center [486, 425] width 302 height 20
select select "2"
click at [335, 415] on select "Please Choose One Wood Metal" at bounding box center [486, 425] width 302 height 20
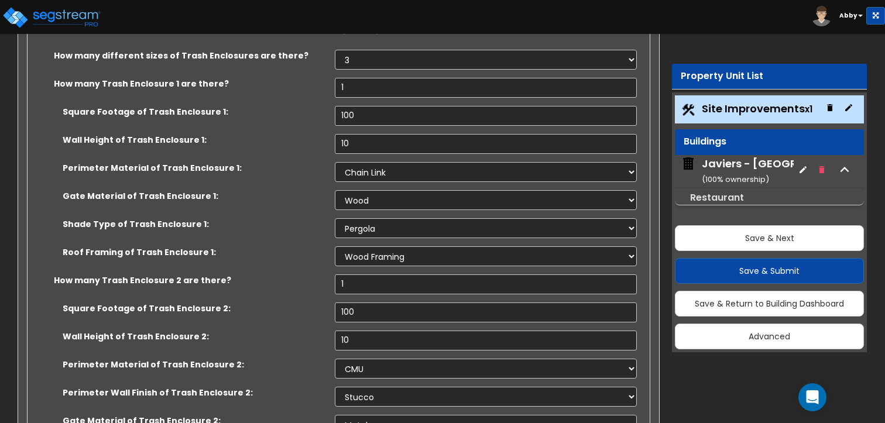
select select "0"
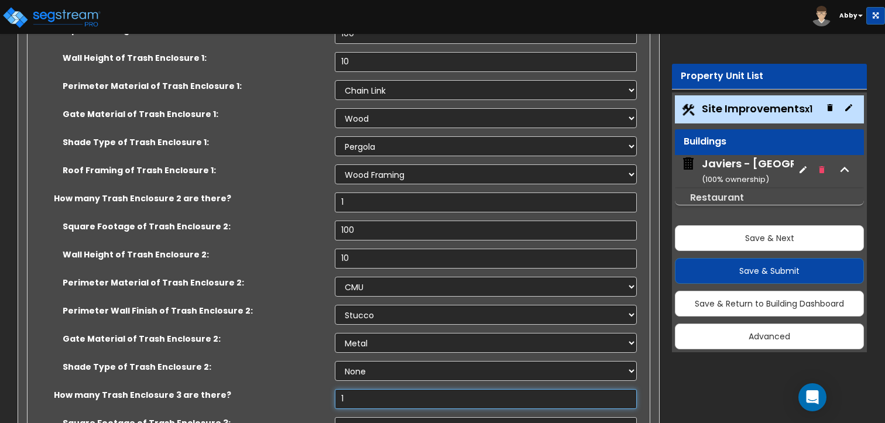
type input "1"
click at [352, 418] on input "0" at bounding box center [486, 428] width 302 height 20
type input "100"
type input "10"
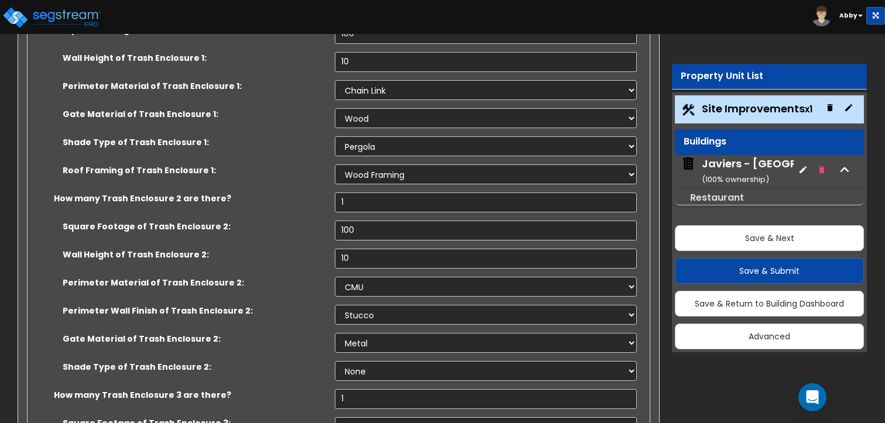
select select "3"
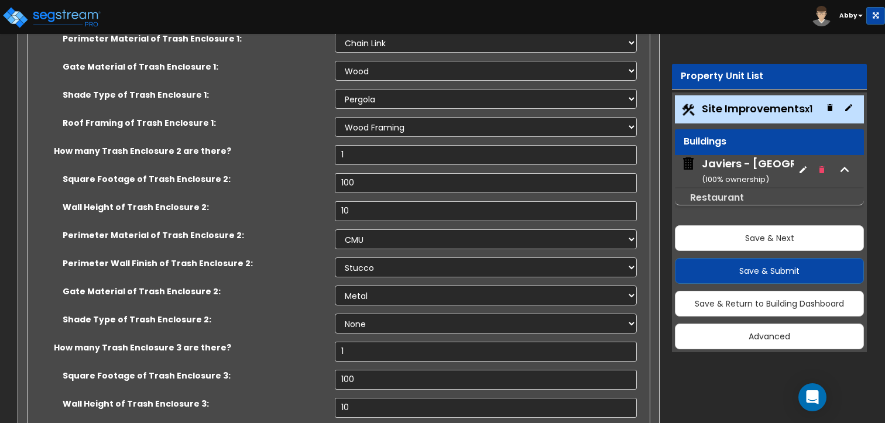
select select "2"
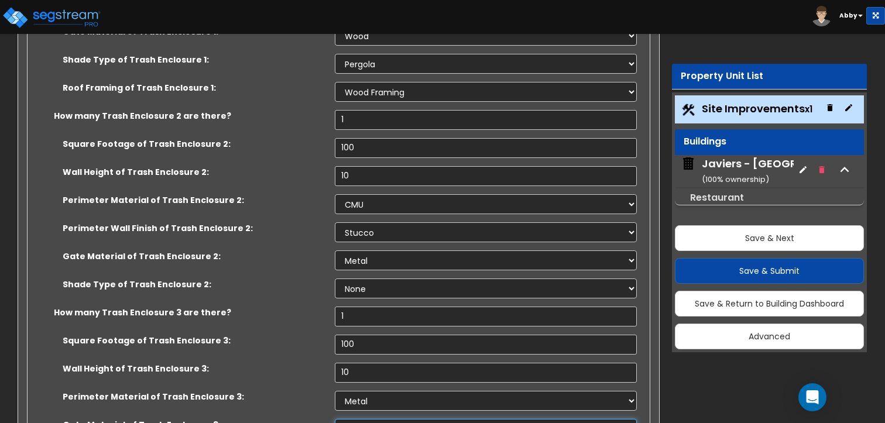
scroll to position [9654, 0]
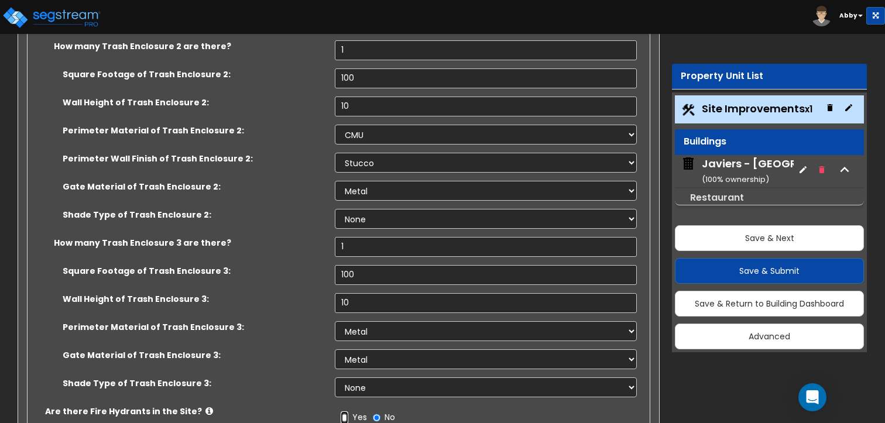
scroll to position [9681, 0]
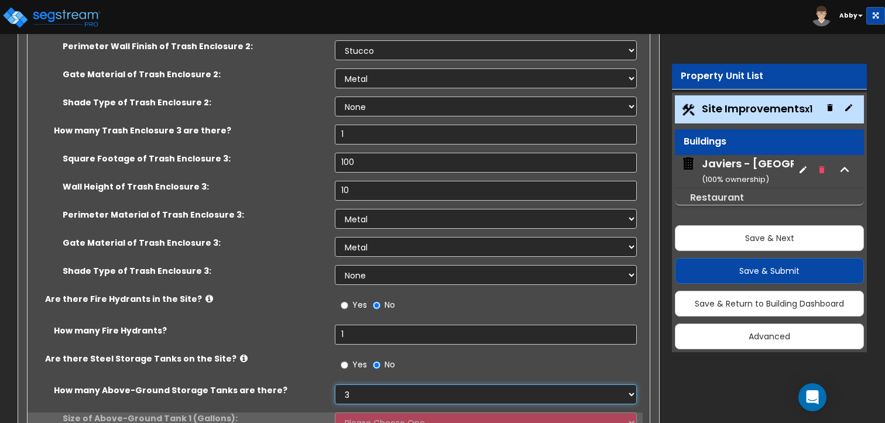
scroll to position [9793, 0]
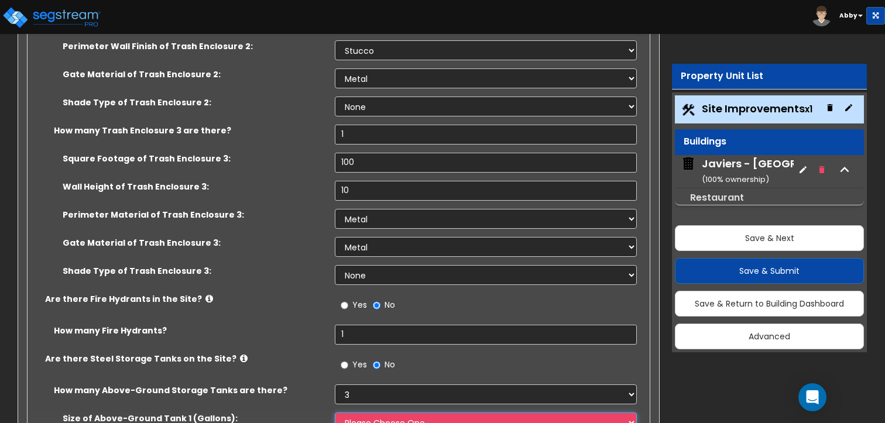
click at [357, 413] on select "Please Choose One 275 550 1,000 1,500 2,000 5,000 10,000 15,000 20,000 25,000 3…" at bounding box center [486, 423] width 302 height 20
click at [335, 413] on select "Please Choose One 275 550 1,000 1,500 2,000 5,000 10,000 15,000 20,000 25,000 3…" at bounding box center [486, 423] width 302 height 20
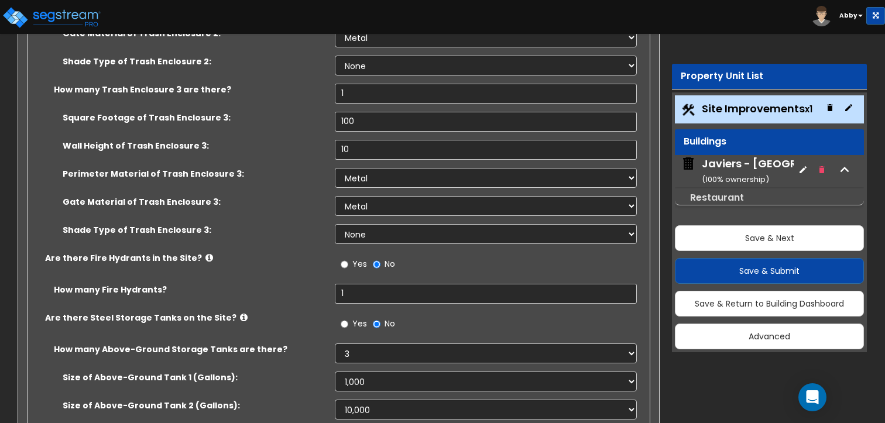
click at [363, 372] on select "Please Choose One 275 550 1,000 1,500 2,000 5,000 10,000 15,000 20,000 25,000 3…" at bounding box center [486, 382] width 302 height 20
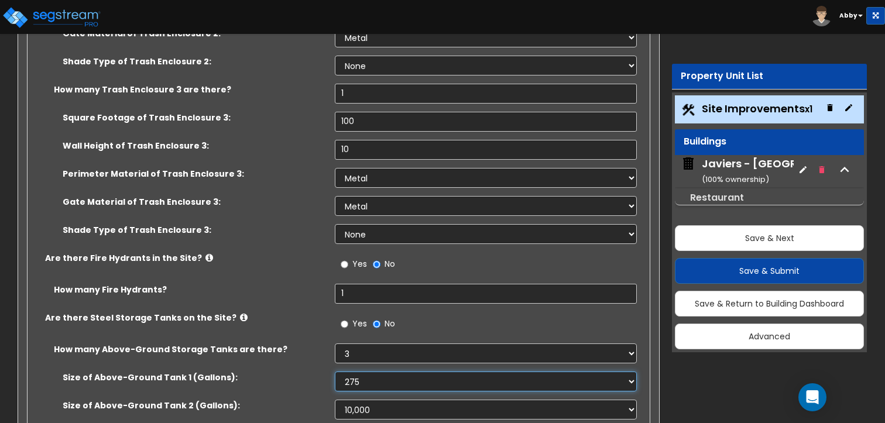
click at [335, 372] on select "Please Choose One 275 550 1,000 1,500 2,000 5,000 10,000 15,000 20,000 25,000 3…" at bounding box center [486, 382] width 302 height 20
click at [369, 372] on div "Size of Above-Ground Tank 1 (Gallons): Please Choose One 275 550 1,000 1,500 2,…" at bounding box center [335, 386] width 615 height 28
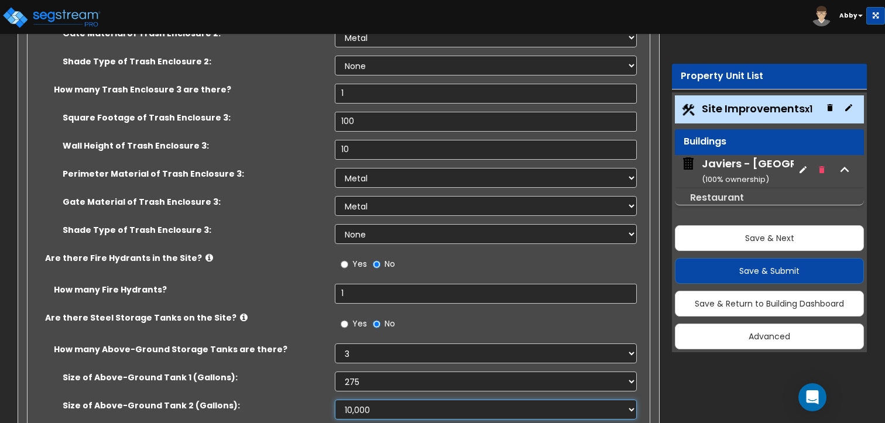
click at [369, 400] on select "Please Choose One 275 550 1,000 1,500 2,000 5,000 10,000 15,000 20,000 25,000 3…" at bounding box center [486, 410] width 302 height 20
click at [335, 400] on select "Please Choose One 275 550 1,000 1,500 2,000 5,000 10,000 15,000 20,000 25,000 3…" at bounding box center [486, 410] width 302 height 20
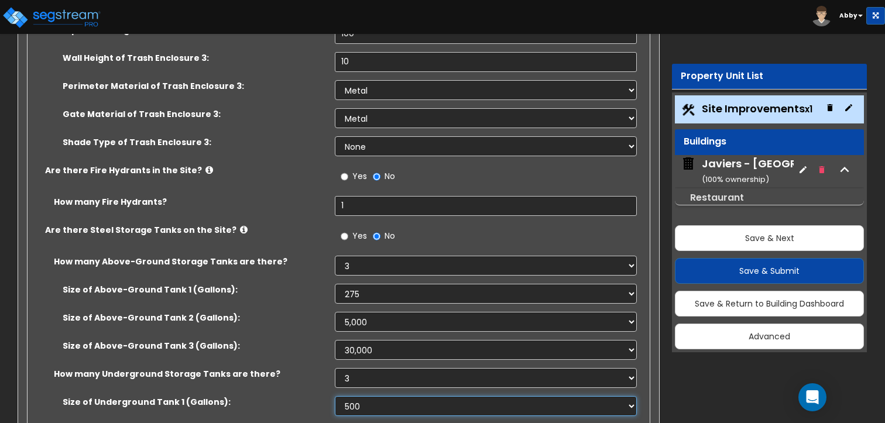
scroll to position [9924, 0]
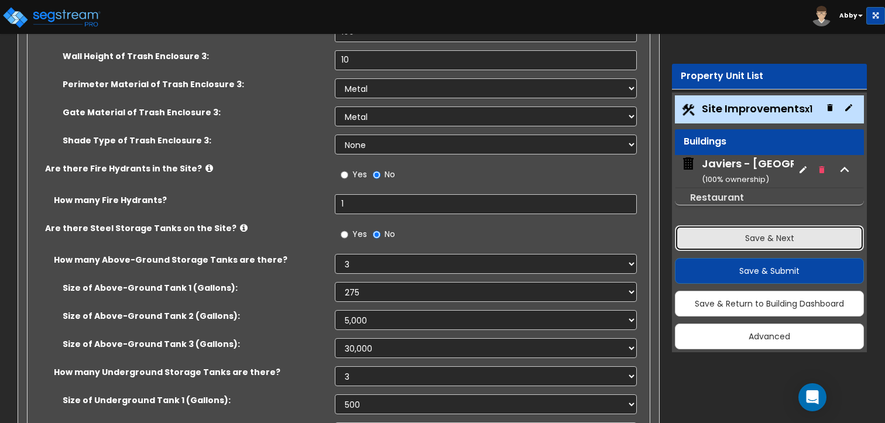
click at [711, 236] on button "Save & Next" at bounding box center [769, 238] width 189 height 26
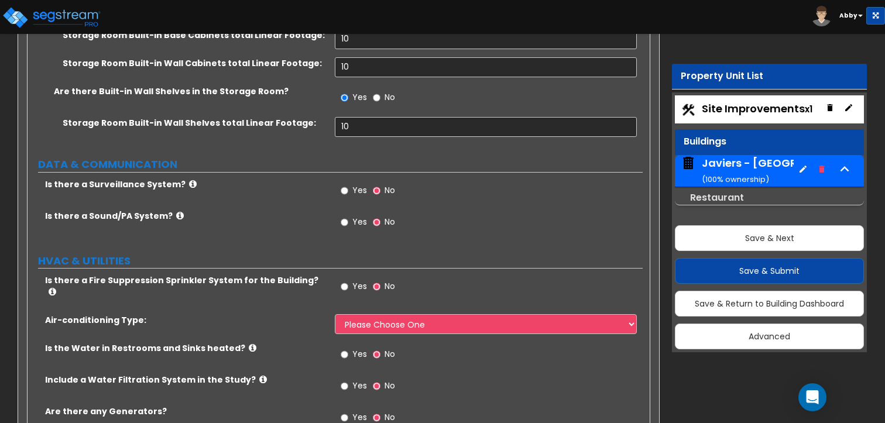
scroll to position [10698, 0]
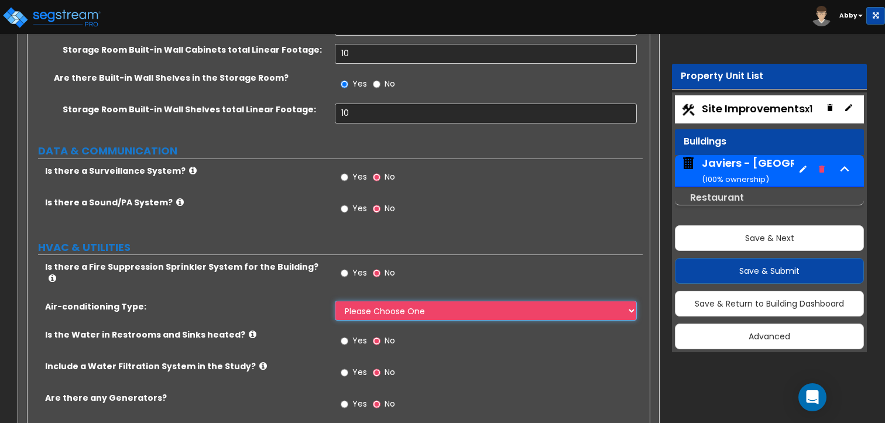
click at [537, 301] on select "Please Choose One Rooftop Unit Furnace-Condenser Forced Air Split Heating/Cooli…" at bounding box center [486, 311] width 302 height 20
click at [335, 301] on select "Please Choose One Rooftop Unit Furnace-Condenser Forced Air Split Heating/Cooli…" at bounding box center [486, 311] width 302 height 20
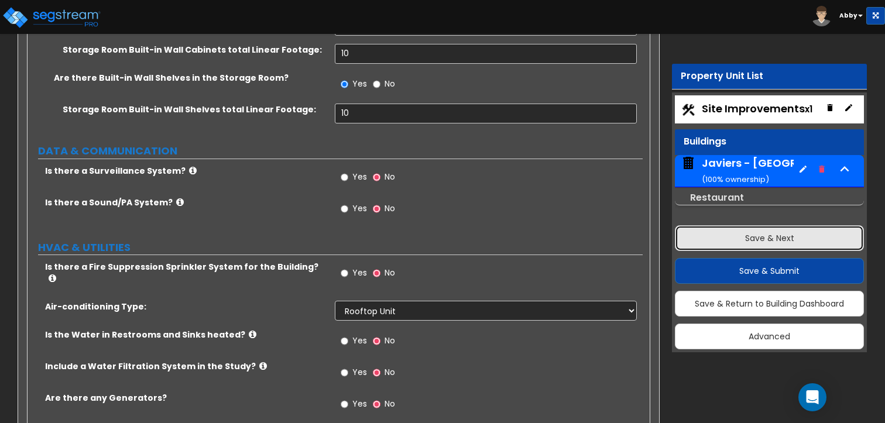
click at [723, 225] on button "Save & Next" at bounding box center [769, 238] width 189 height 26
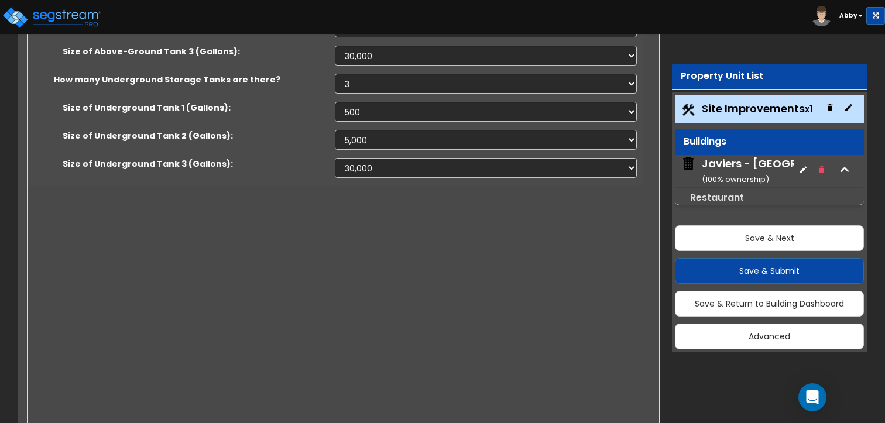
scroll to position [9924, 0]
